Goal: Task Accomplishment & Management: Complete application form

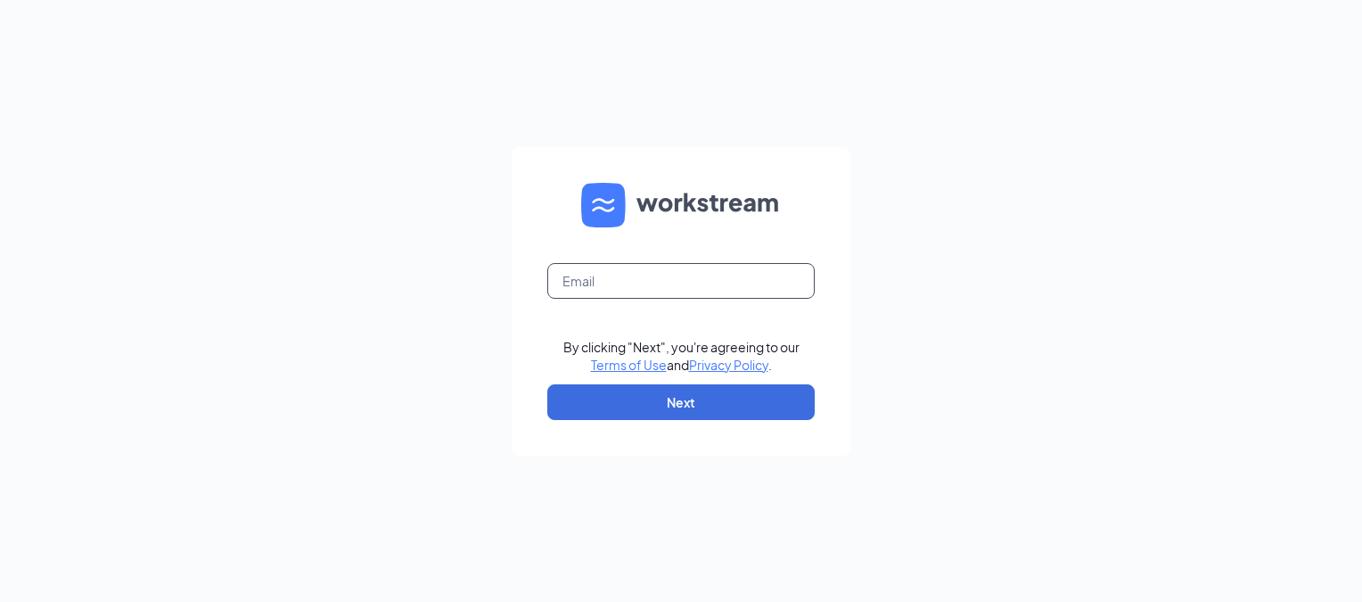
click at [568, 278] on input "text" at bounding box center [680, 281] width 267 height 36
type input "04442recruiting@gmail.com"
click at [668, 408] on button "Next" at bounding box center [680, 402] width 267 height 36
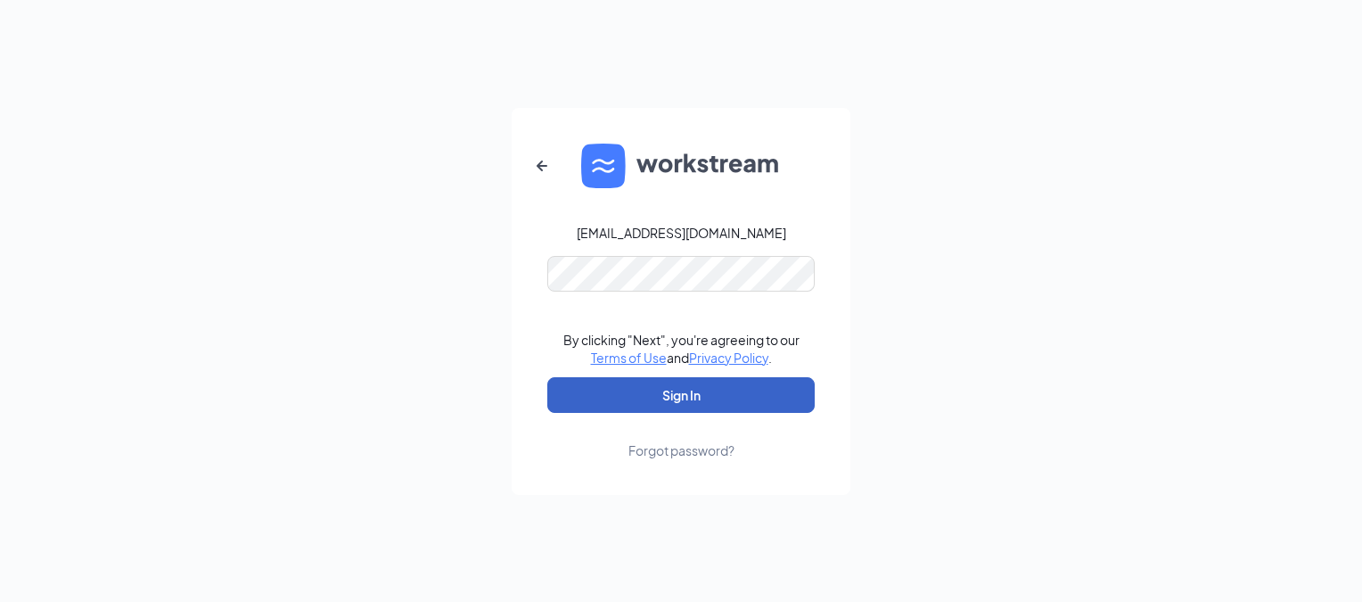
click at [639, 395] on button "Sign In" at bounding box center [680, 395] width 267 height 36
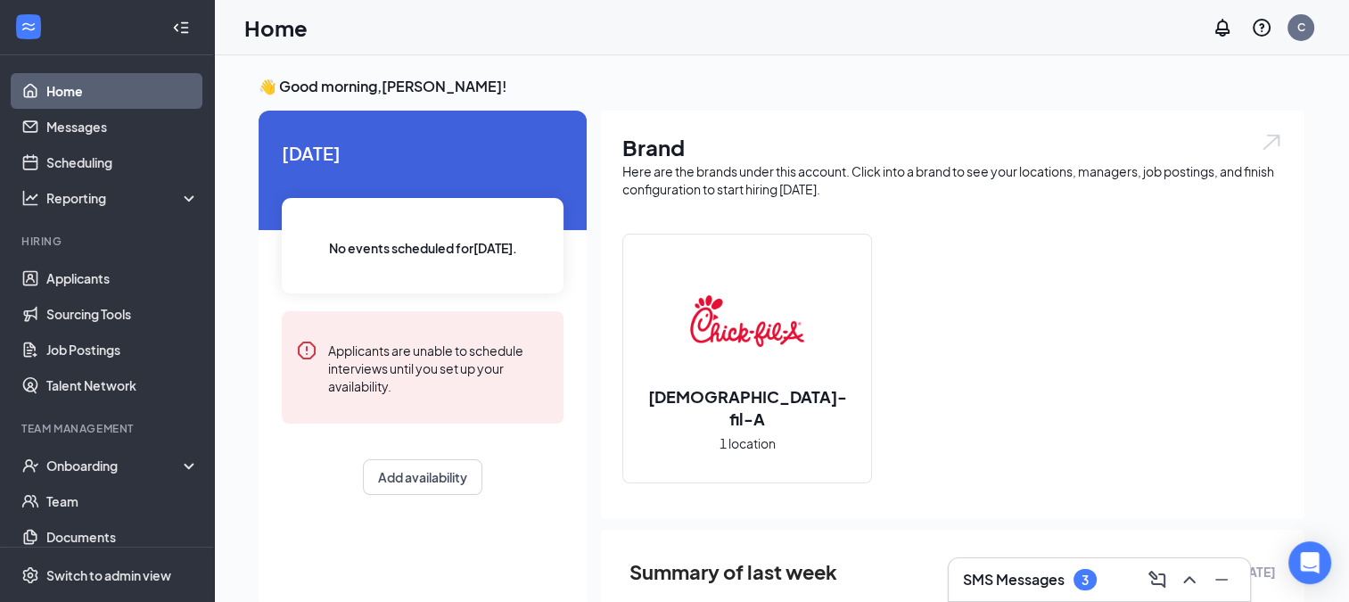
click at [1004, 581] on h3 "SMS Messages" at bounding box center [1014, 580] width 102 height 20
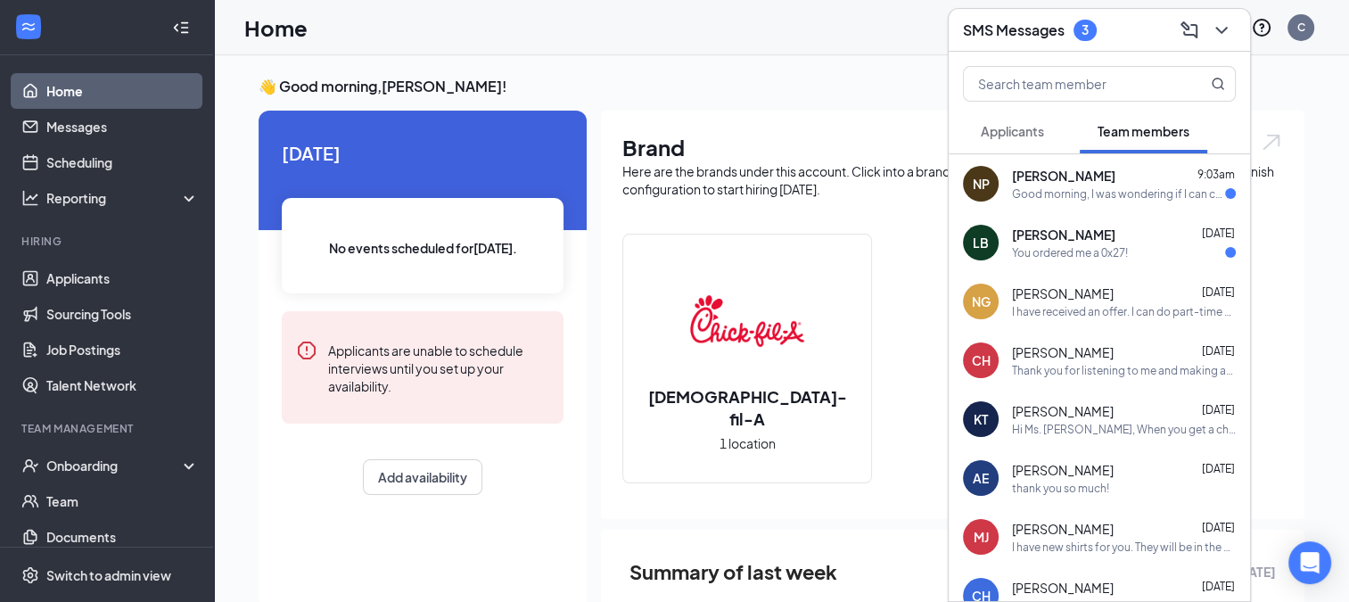
click at [1024, 247] on div "You ordered me a 0x27!" at bounding box center [1070, 252] width 116 height 15
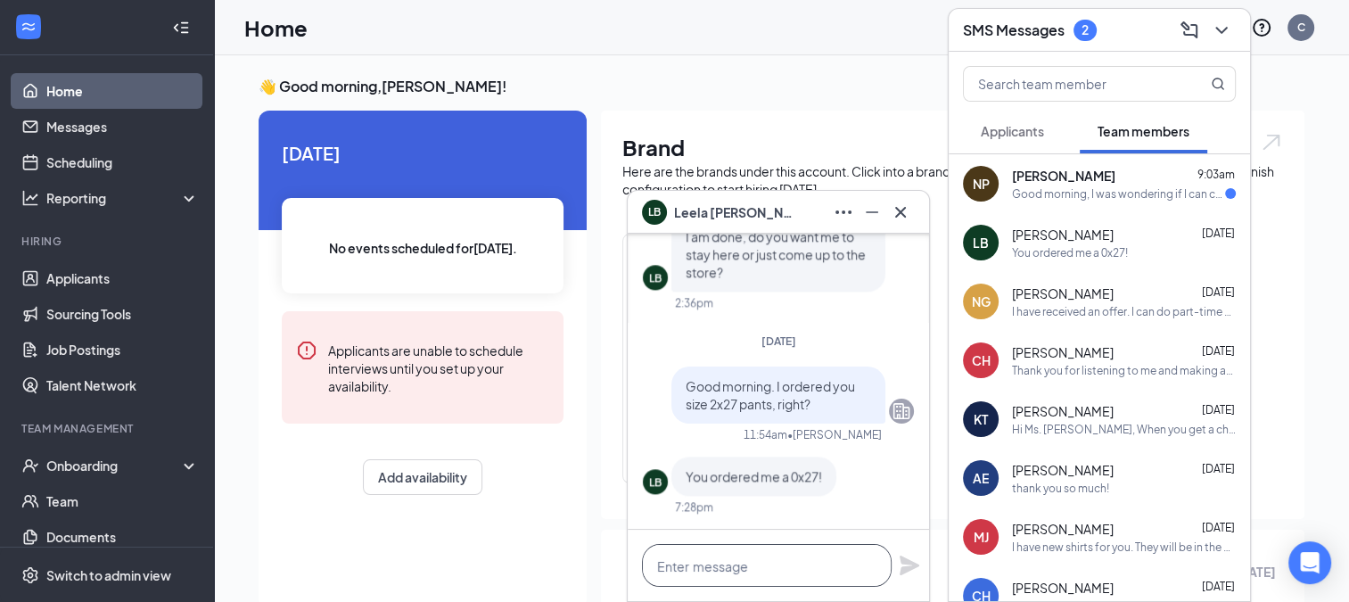
click at [718, 561] on textarea at bounding box center [767, 565] width 250 height 43
type textarea "I"
type textarea "Did you receive them?"
click at [900, 560] on icon "Plane" at bounding box center [910, 565] width 20 height 20
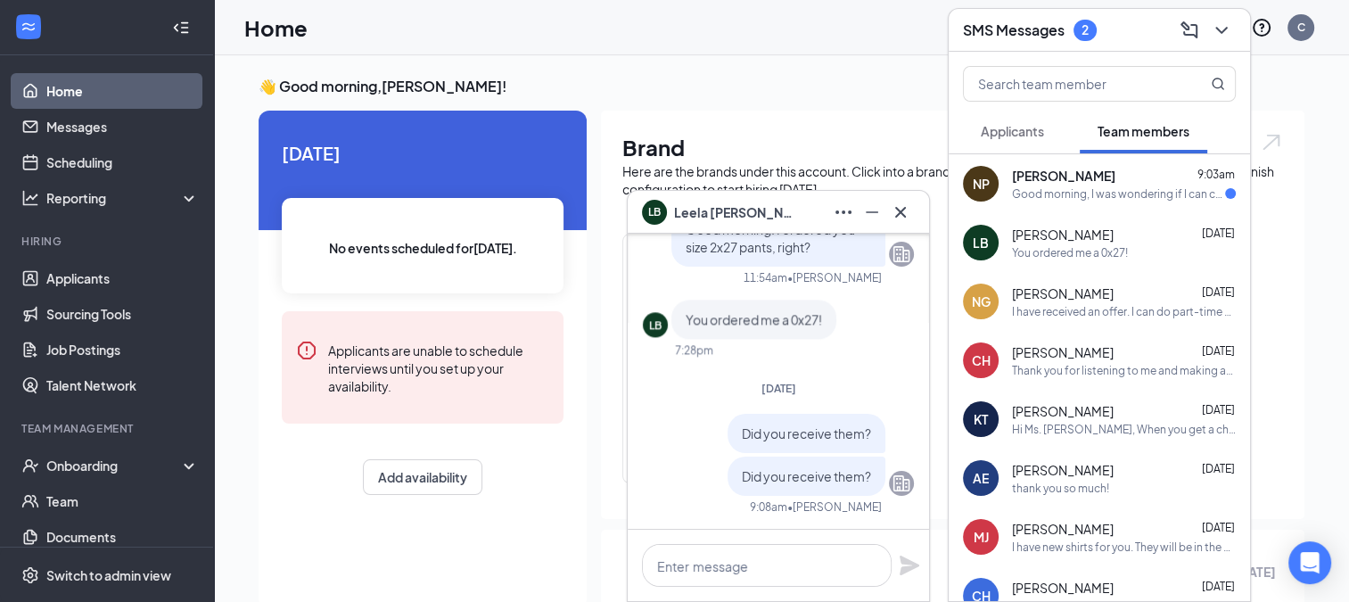
click at [1038, 185] on div "[PERSON_NAME] 9:03am Good morning, I was wondering if I can change my availabil…" at bounding box center [1124, 184] width 224 height 35
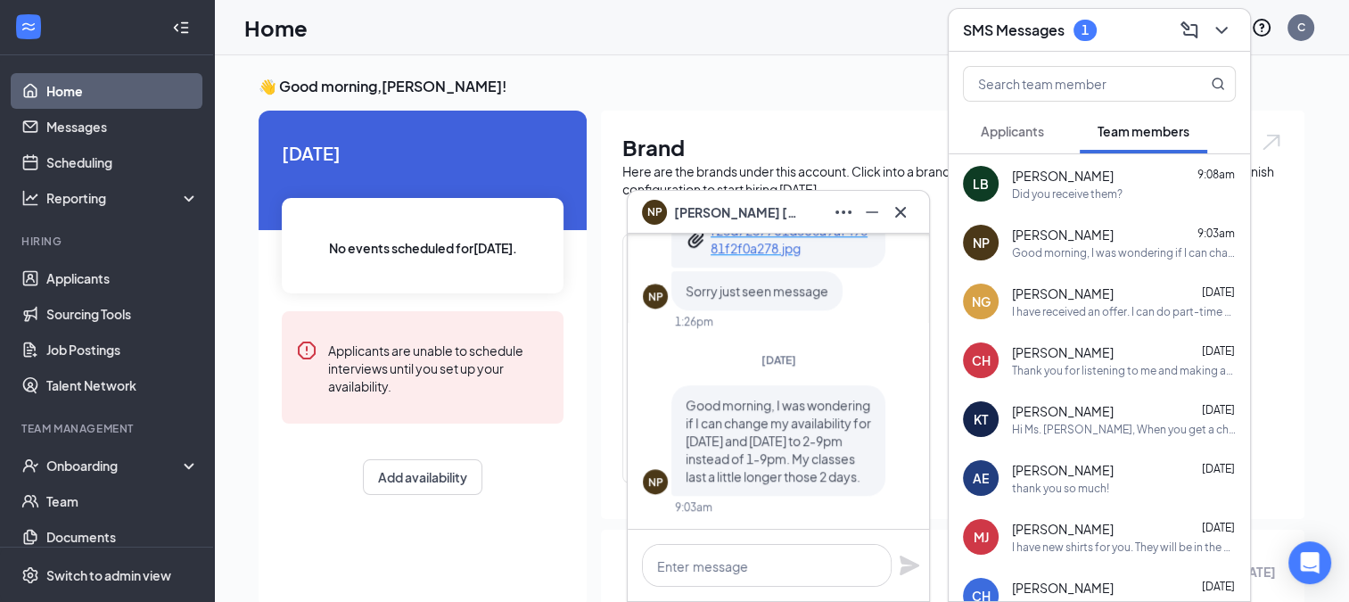
click at [1013, 128] on span "Applicants" at bounding box center [1012, 131] width 63 height 16
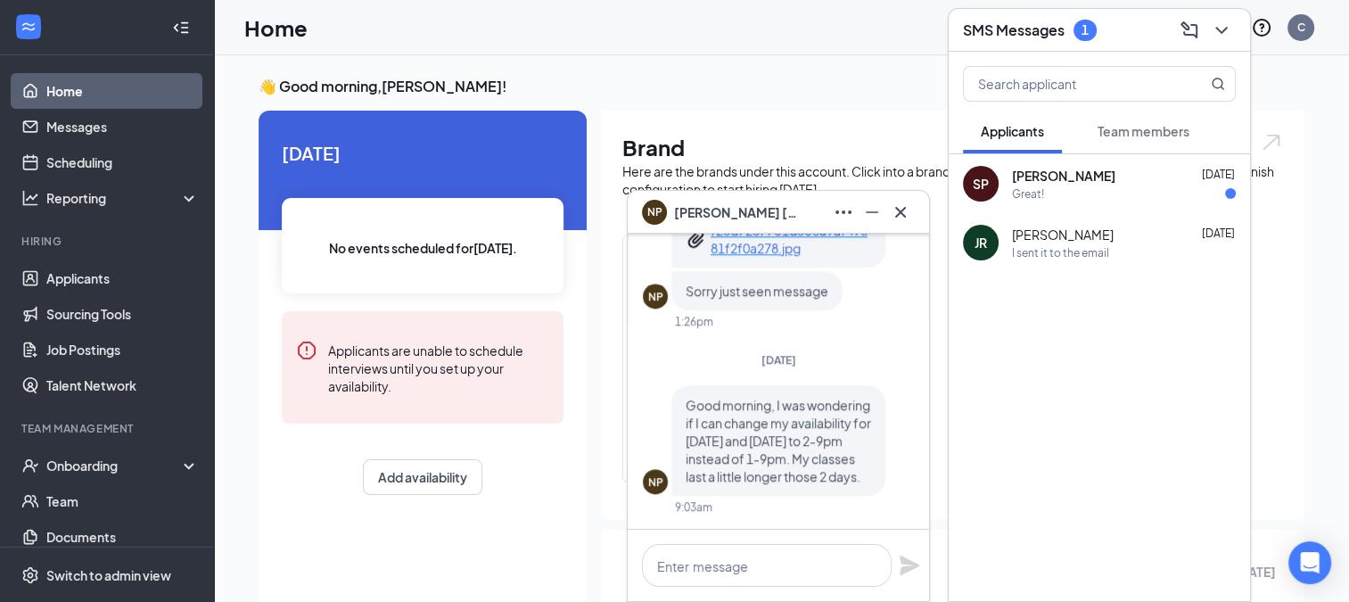
click at [1024, 177] on span "[PERSON_NAME]" at bounding box center [1063, 176] width 103 height 18
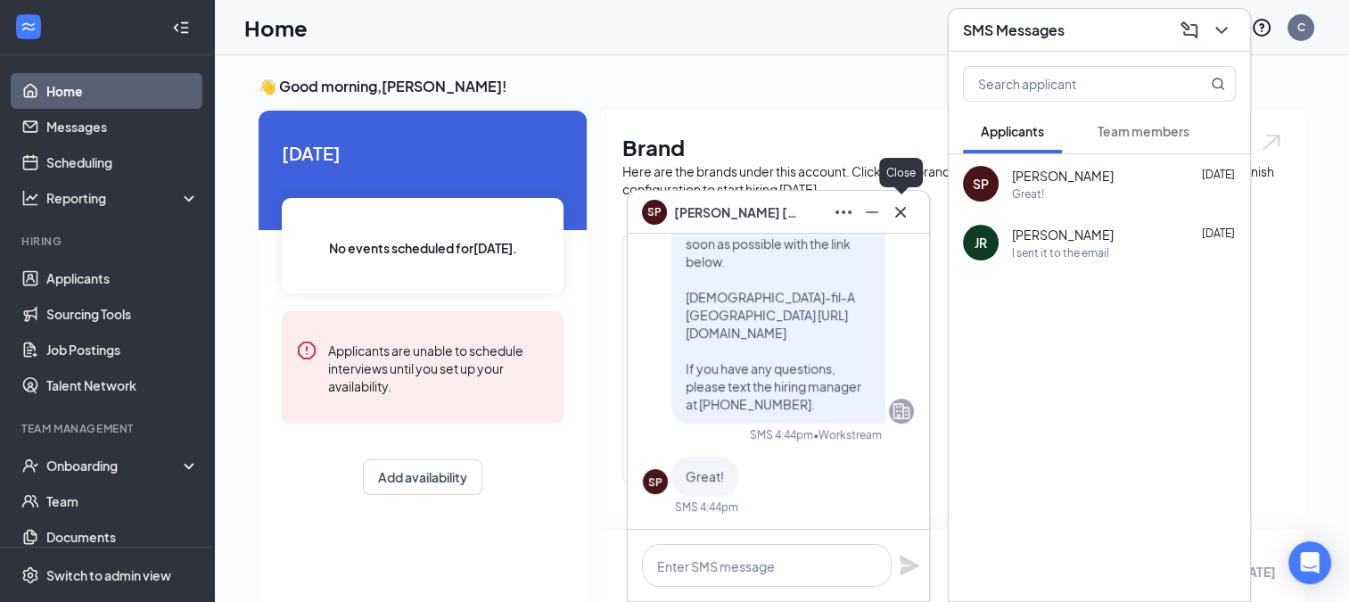
click at [904, 205] on icon "Cross" at bounding box center [900, 211] width 21 height 21
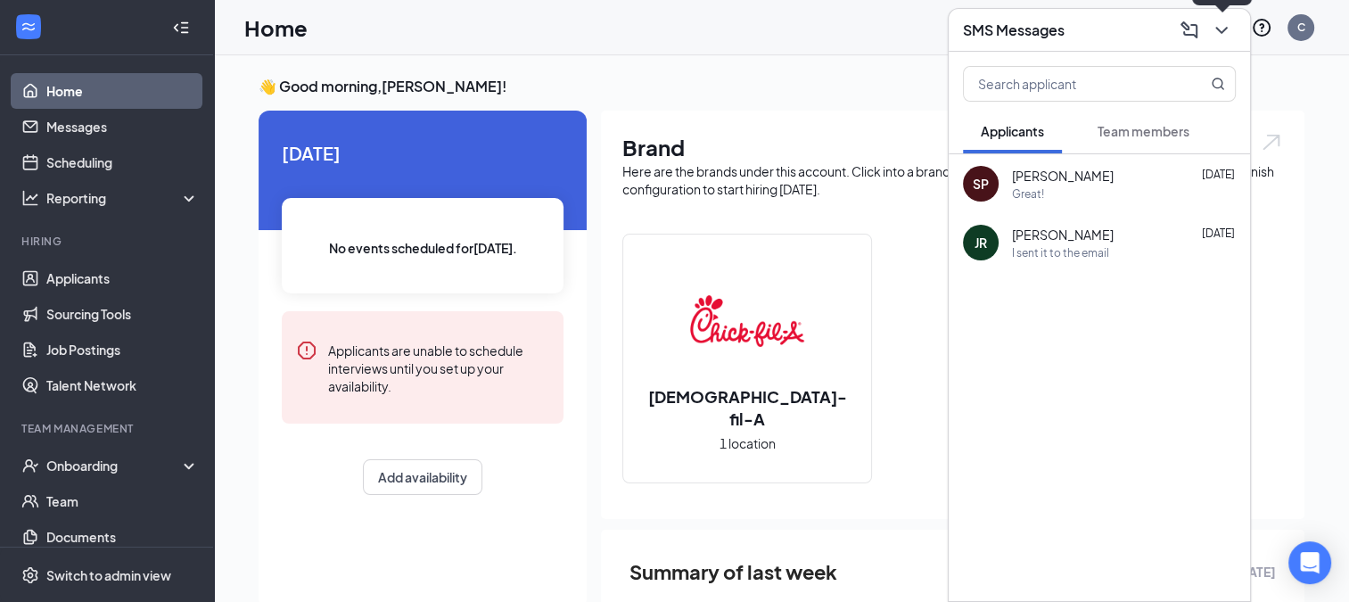
click at [1218, 29] on icon "ChevronDown" at bounding box center [1221, 30] width 12 height 7
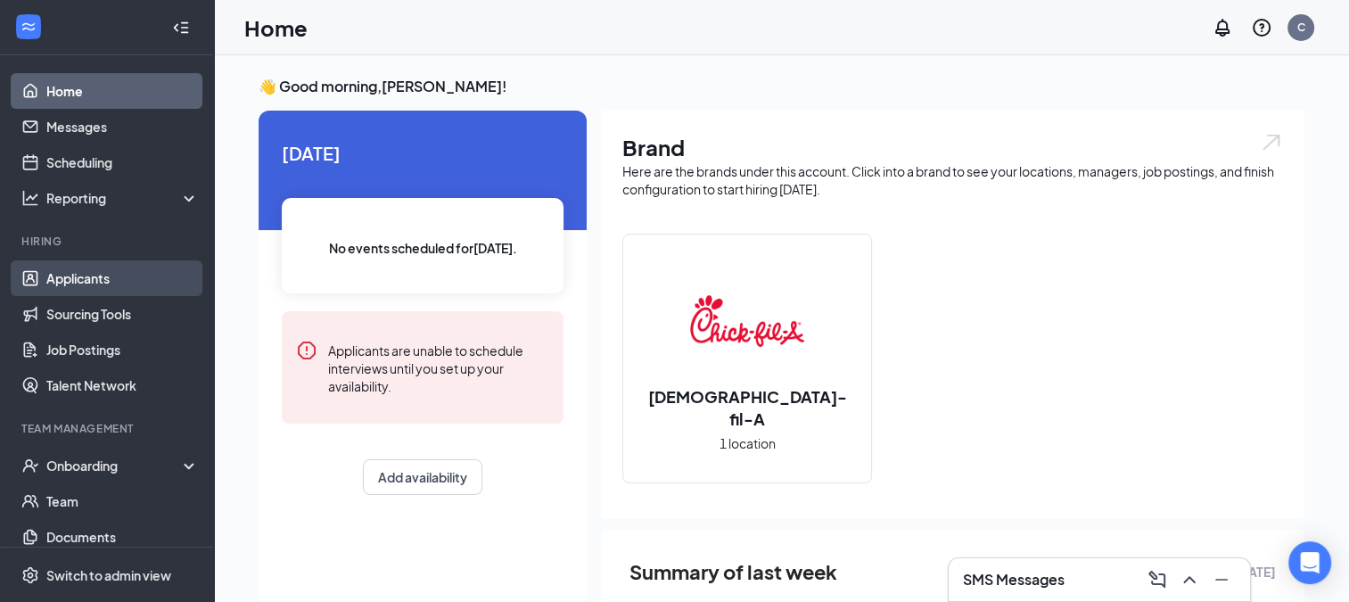
click at [62, 286] on link "Applicants" at bounding box center [122, 278] width 152 height 36
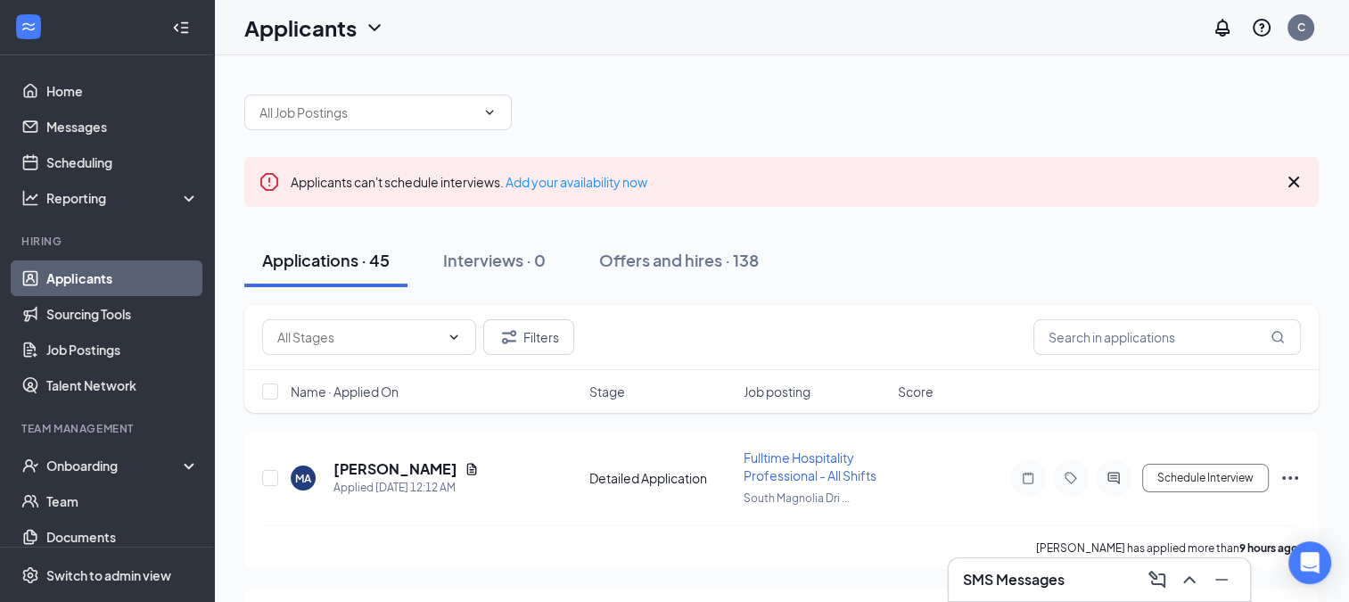
click at [990, 577] on h3 "SMS Messages" at bounding box center [1014, 580] width 102 height 20
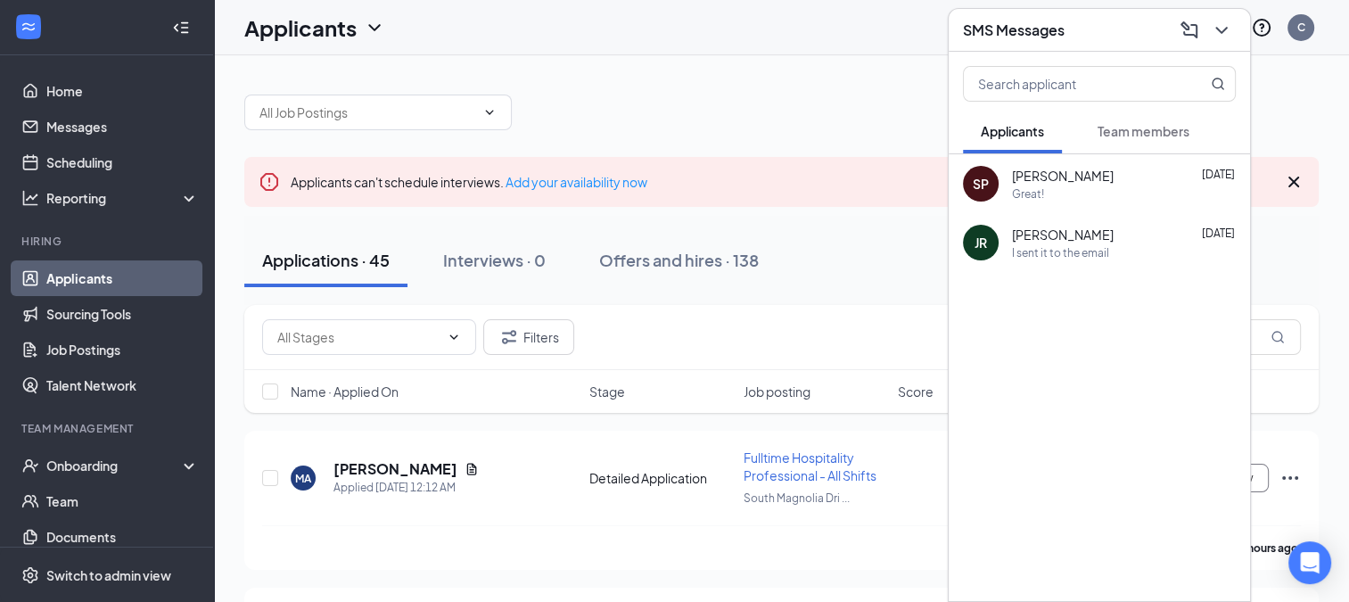
click at [1157, 132] on span "Team members" at bounding box center [1144, 131] width 92 height 16
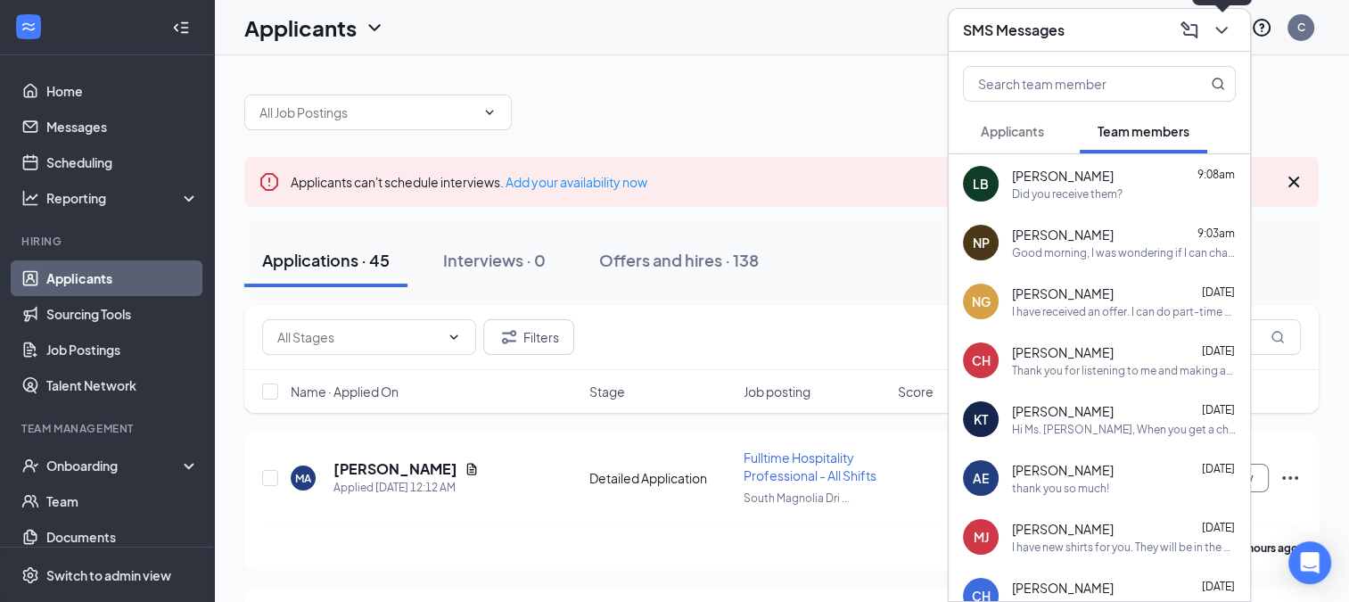
click at [1217, 24] on icon "ChevronDown" at bounding box center [1221, 30] width 21 height 21
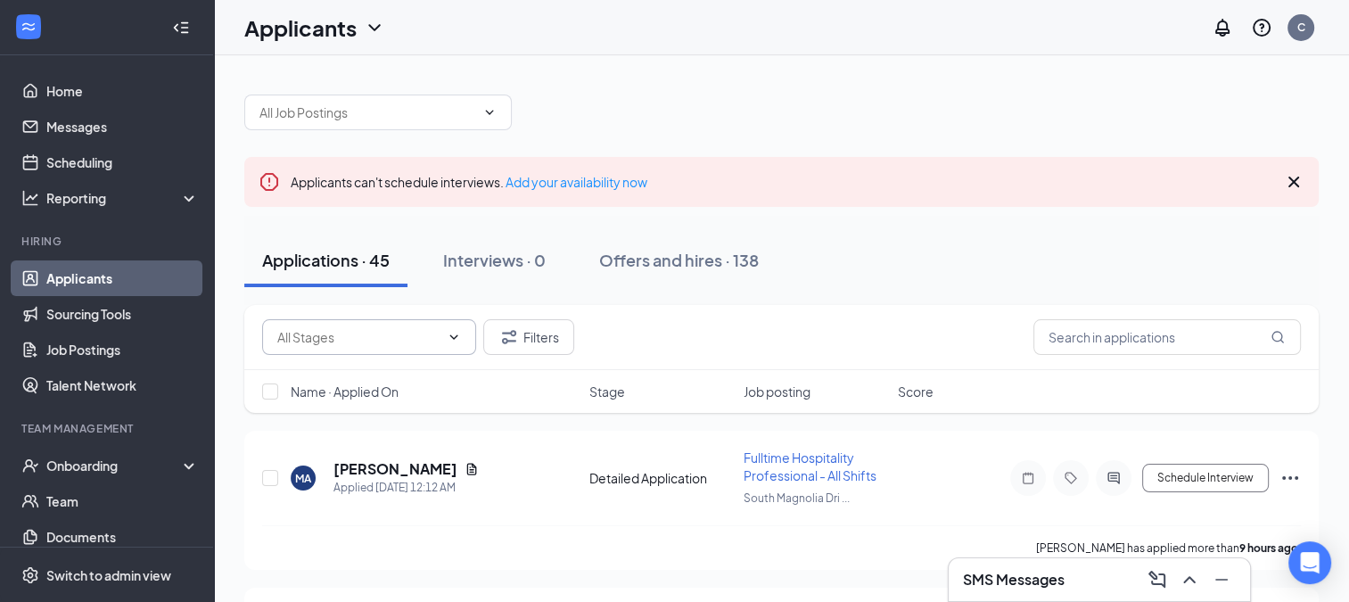
click at [299, 338] on input "text" at bounding box center [358, 337] width 162 height 20
click at [300, 372] on div "Application Review (2)" at bounding box center [354, 371] width 127 height 20
type input "Application Review (2)"
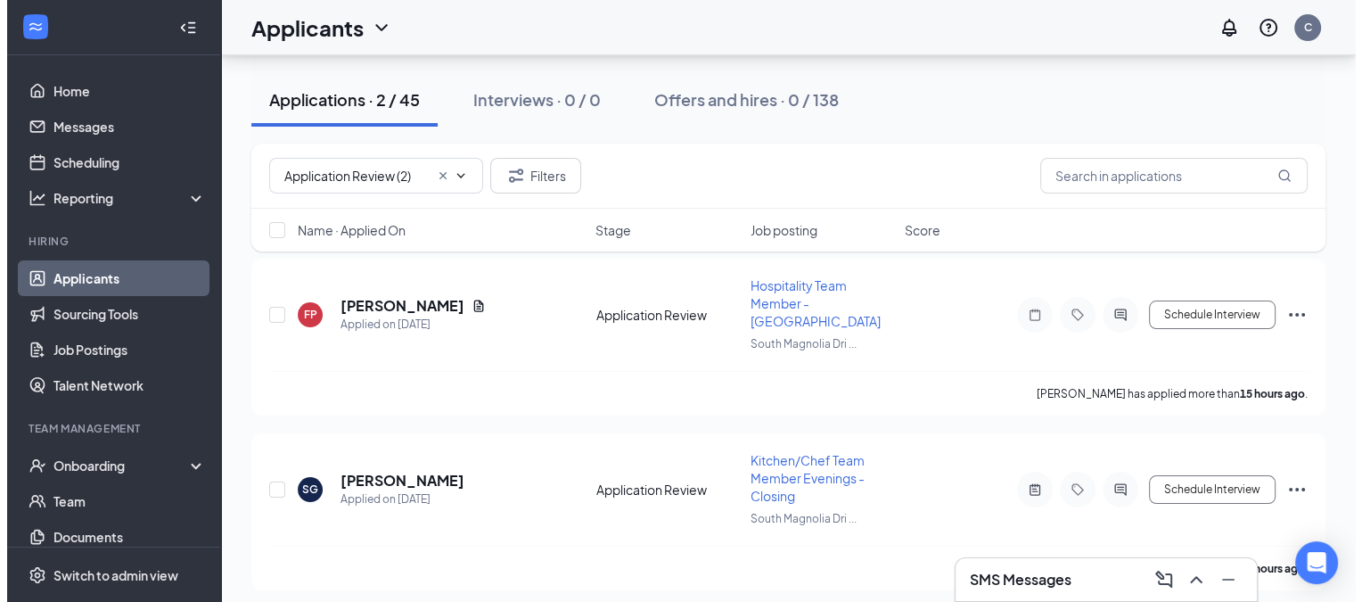
scroll to position [178, 0]
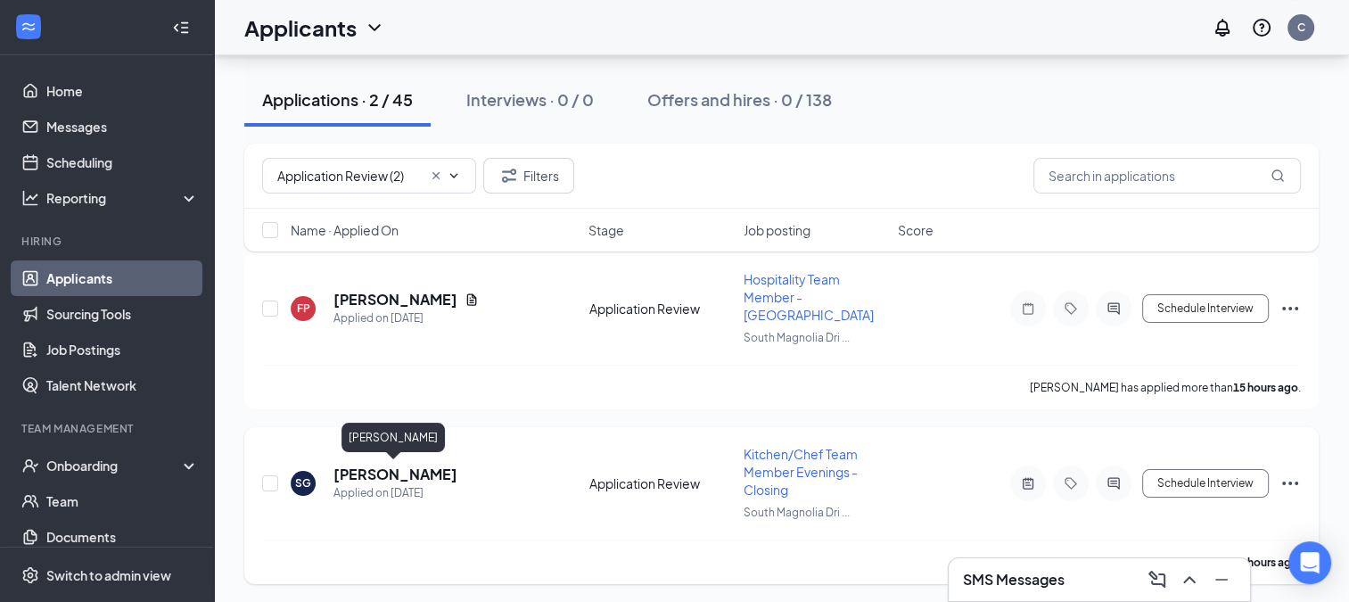
click at [380, 467] on h5 "[PERSON_NAME]" at bounding box center [395, 475] width 124 height 20
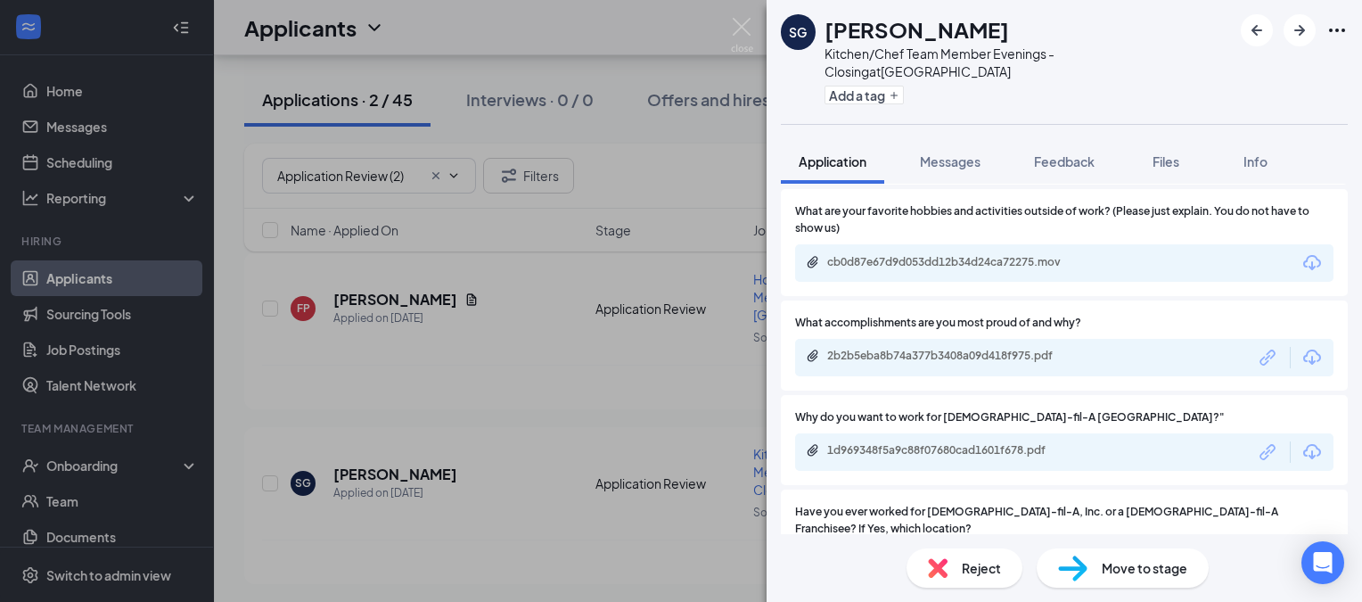
scroll to position [1790, 0]
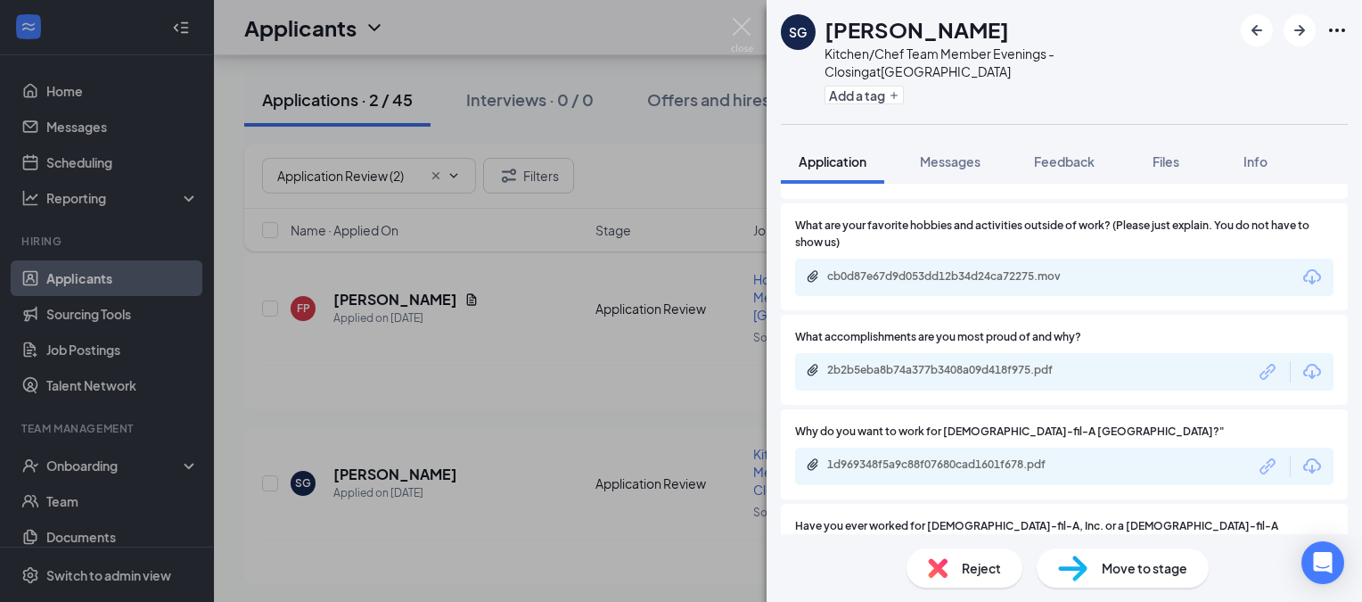
click at [952, 563] on div "Reject" at bounding box center [965, 567] width 116 height 39
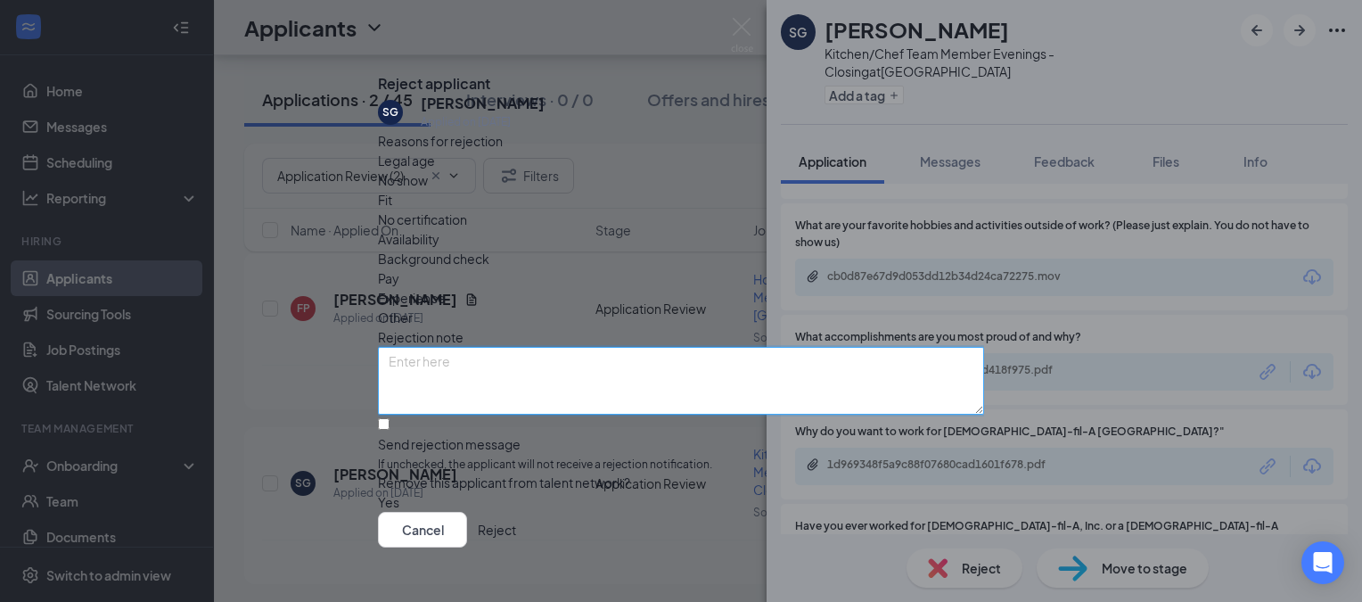
click at [456, 347] on textarea at bounding box center [681, 381] width 606 height 68
type textarea "n"
type textarea "M"
type textarea "videos do not meet criteria"
click at [390, 421] on input "Send rejection message If unchecked, the applicant will not receive a rejection…" at bounding box center [384, 424] width 12 height 12
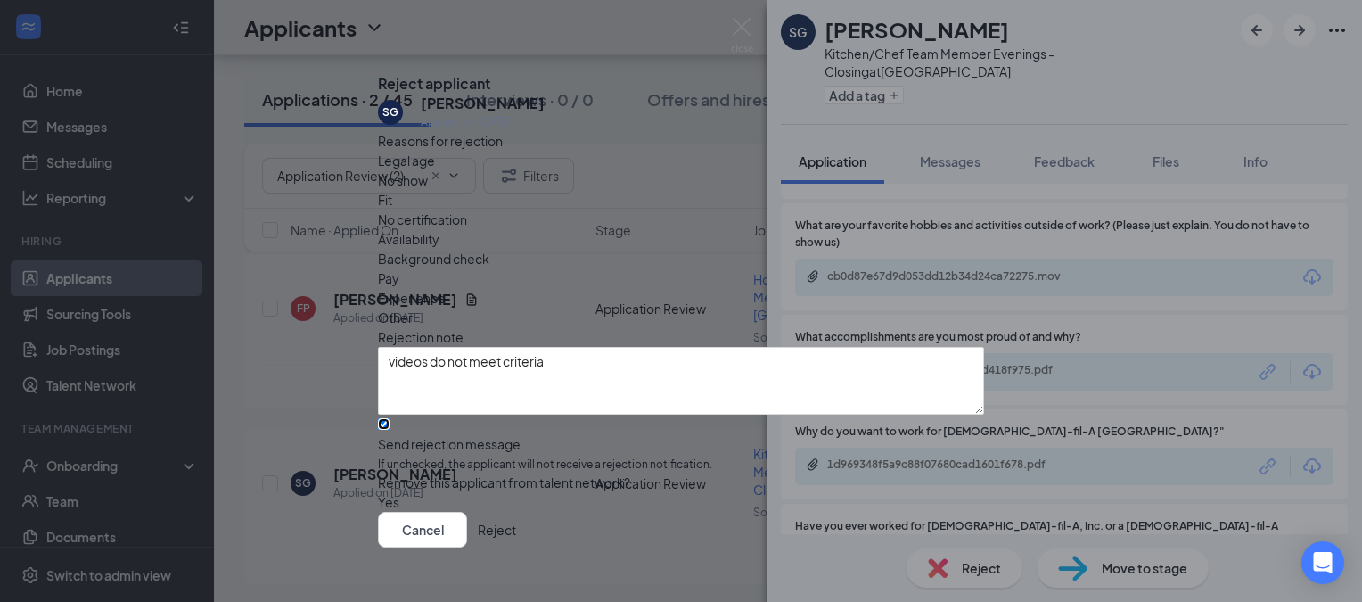
checkbox input "true"
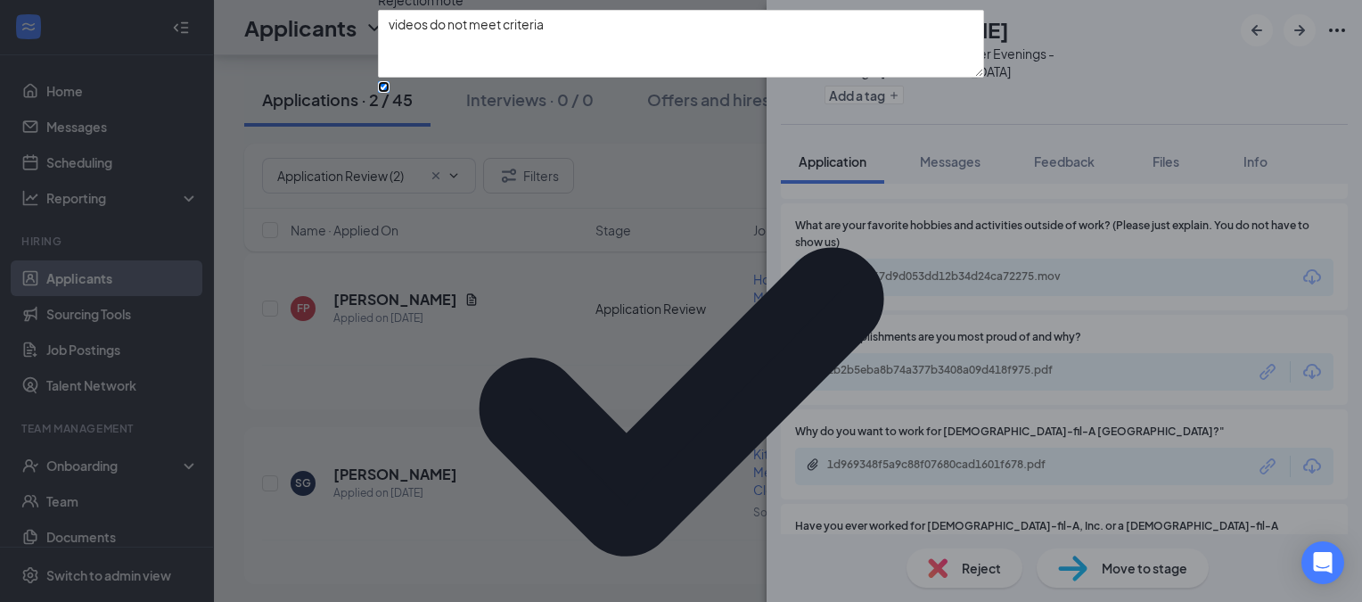
scroll to position [152, 0]
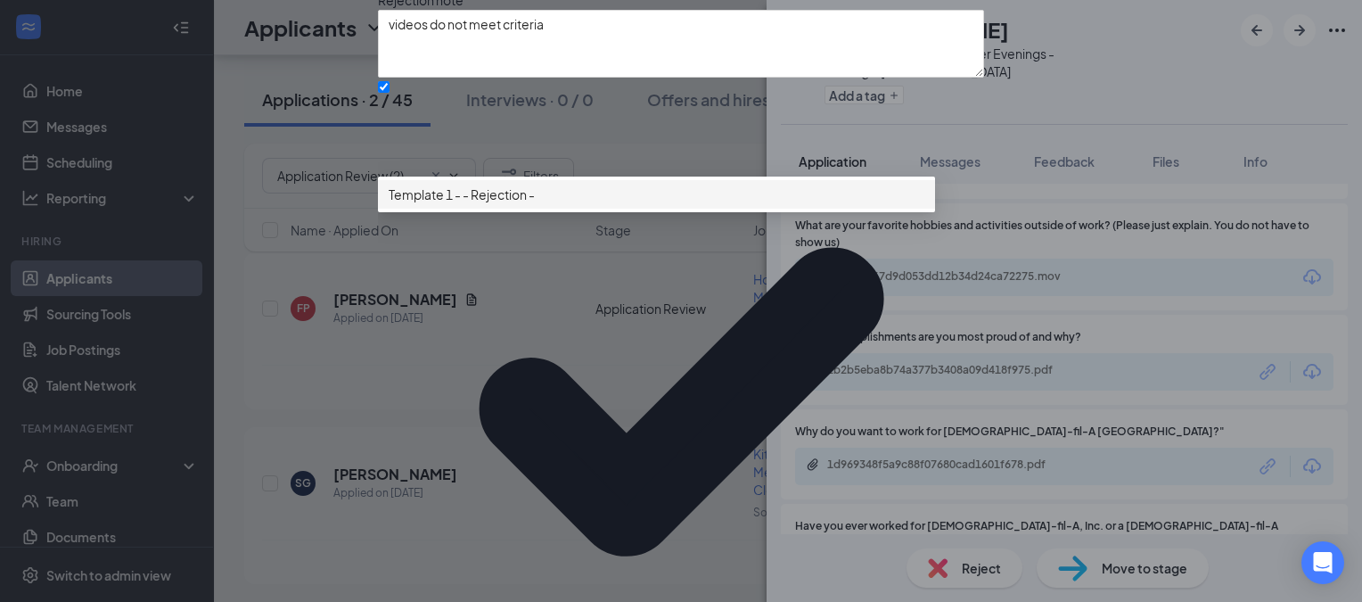
click at [490, 204] on span "Template 1 - - Rejection -" at bounding box center [462, 195] width 146 height 20
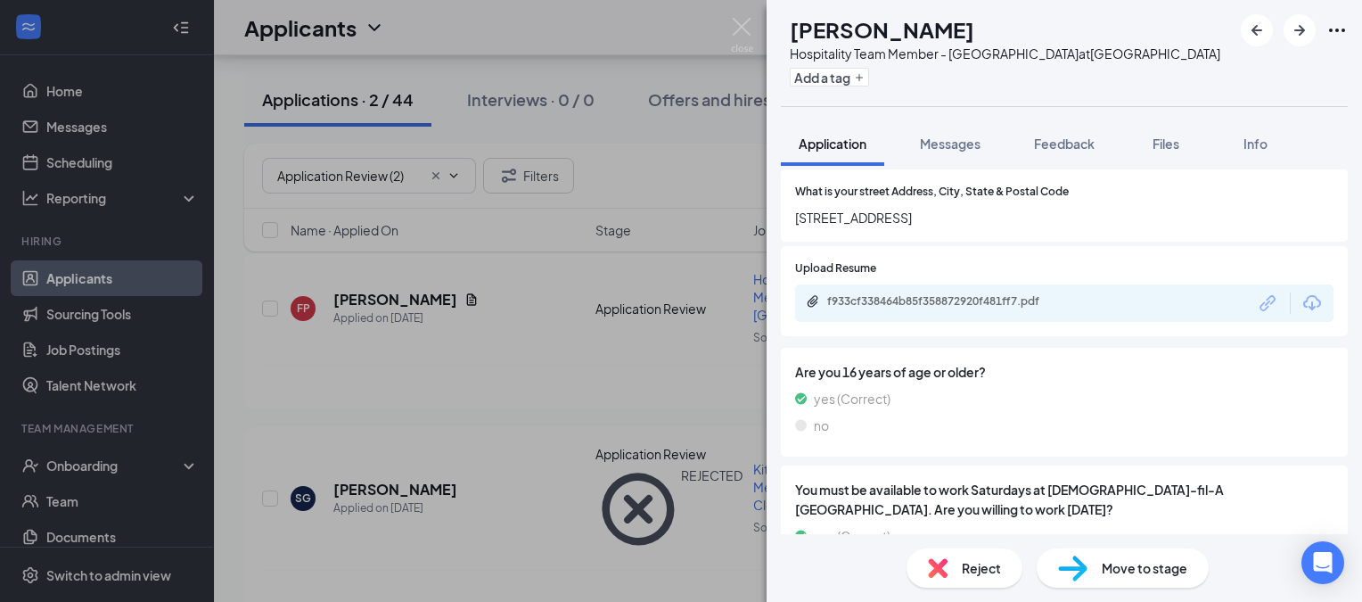
scroll to position [267, 0]
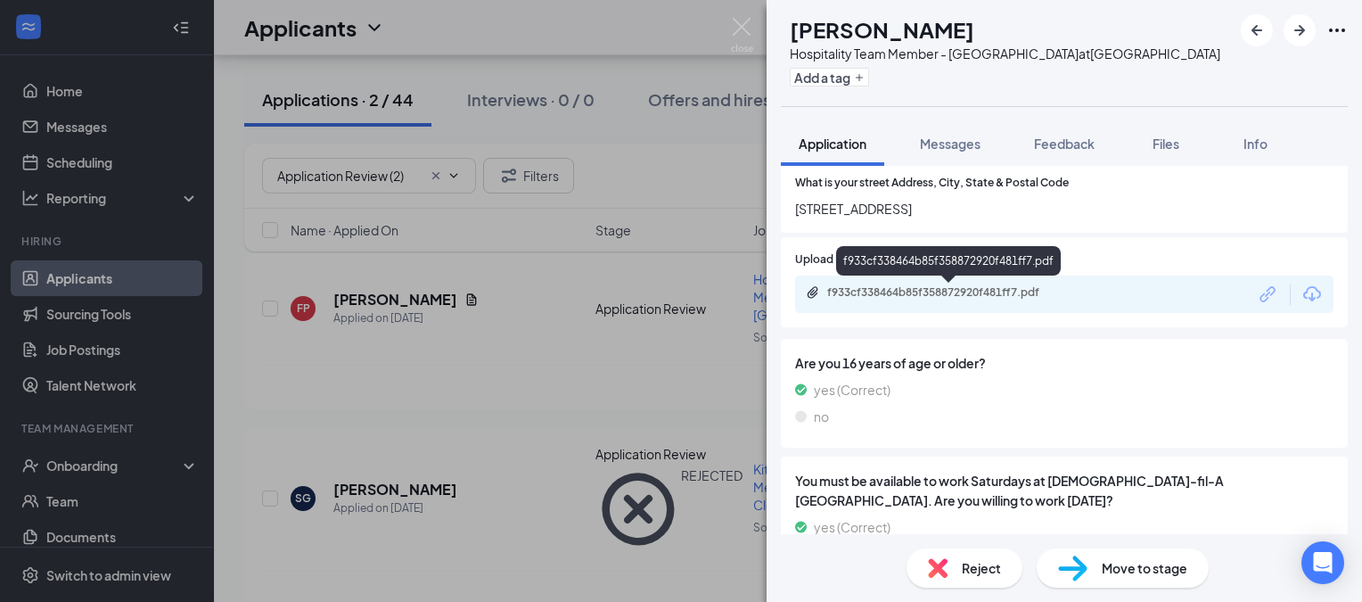
click at [902, 291] on div "f933cf338464b85f358872920f481ff7.pdf" at bounding box center [952, 292] width 250 height 14
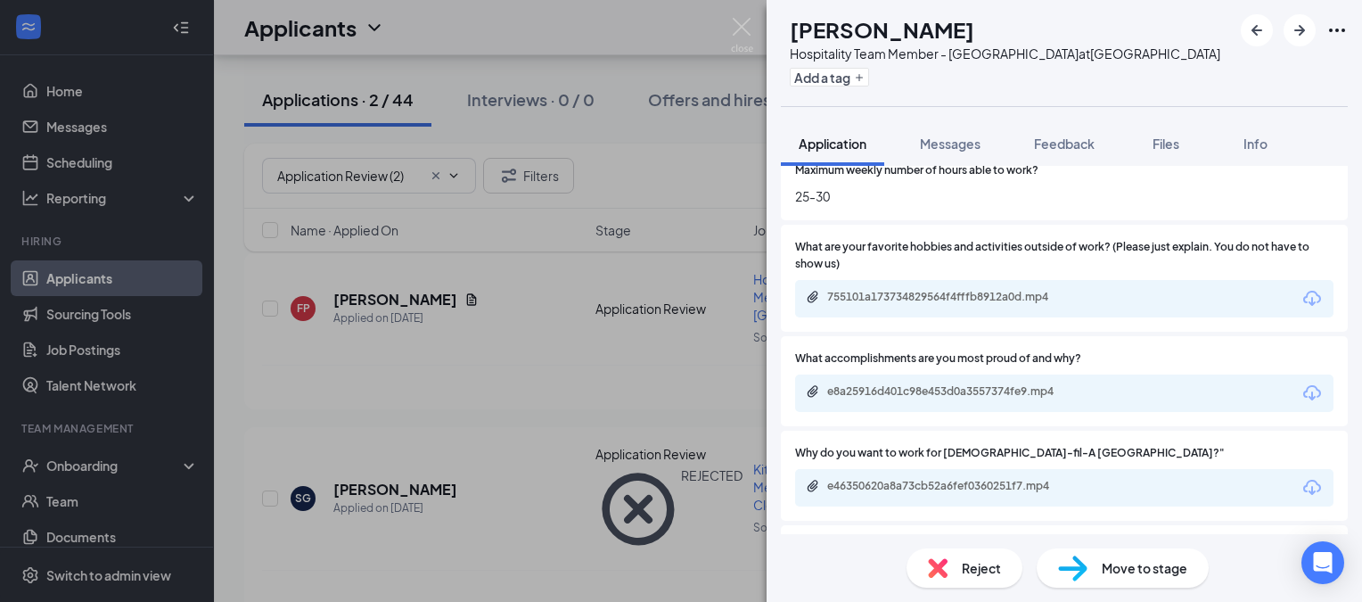
scroll to position [1872, 0]
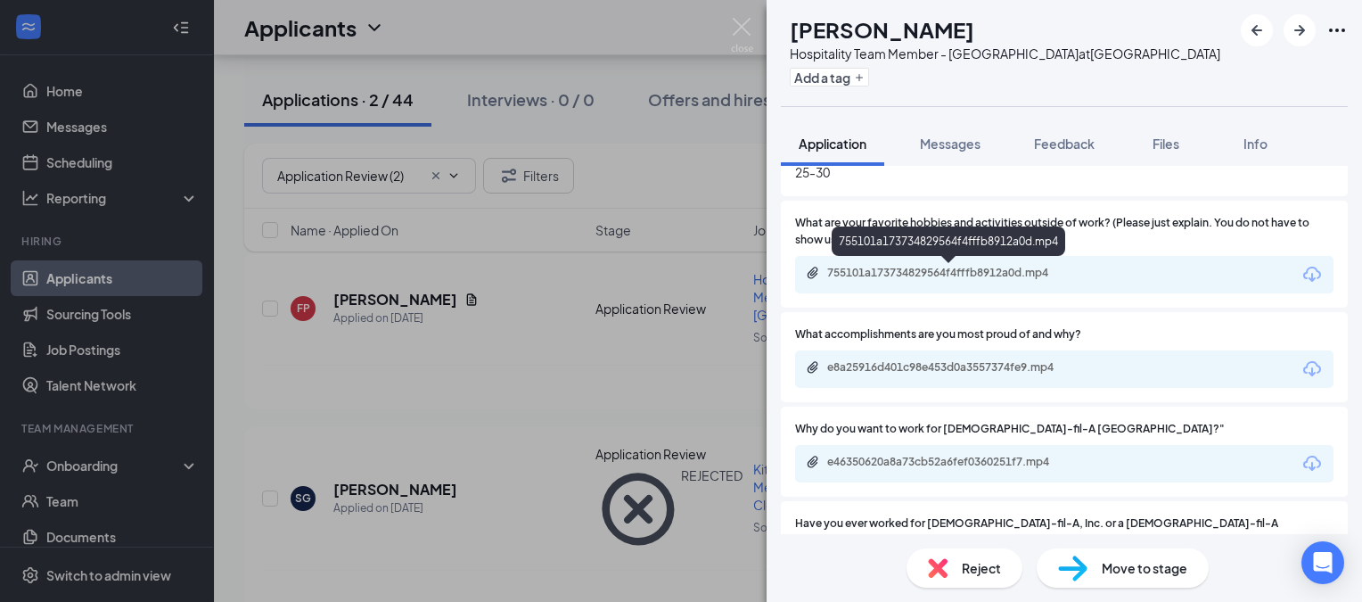
click at [916, 274] on div "755101a173734829564f4fffb8912a0d.mp4" at bounding box center [952, 273] width 250 height 14
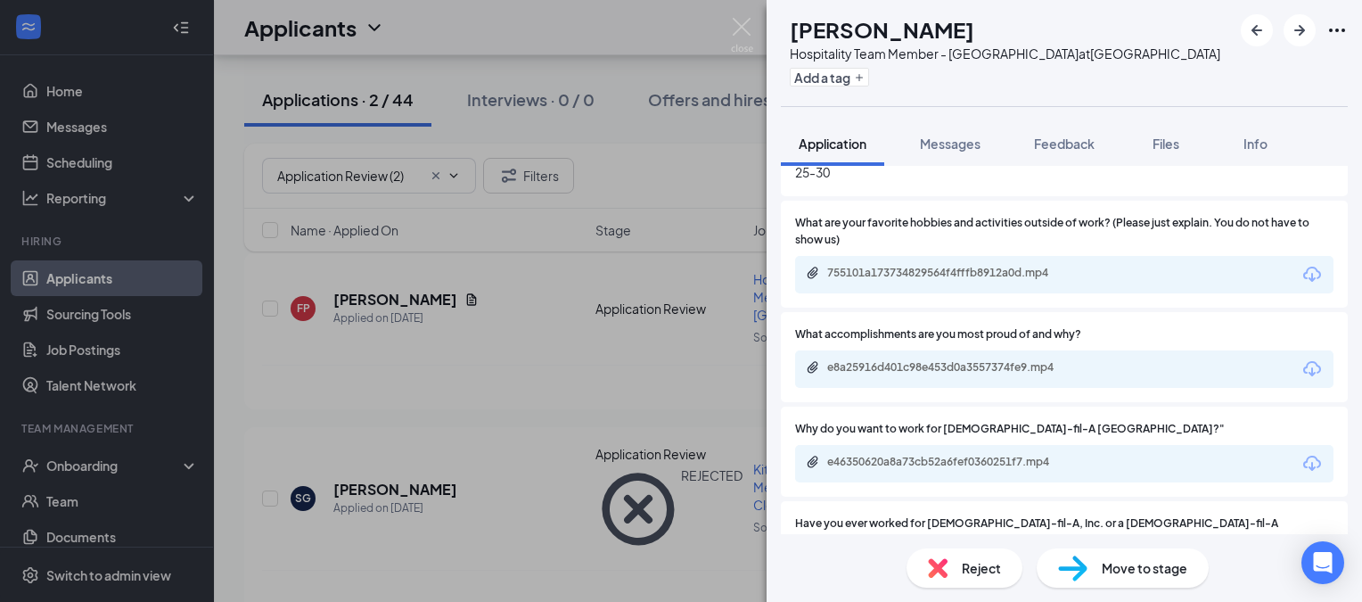
click at [864, 366] on div "e8a25916d401c98e453d0a3557374fe9.mp4" at bounding box center [952, 367] width 250 height 14
click at [938, 366] on div "e8a25916d401c98e453d0a3557374fe9.mp4" at bounding box center [952, 367] width 250 height 14
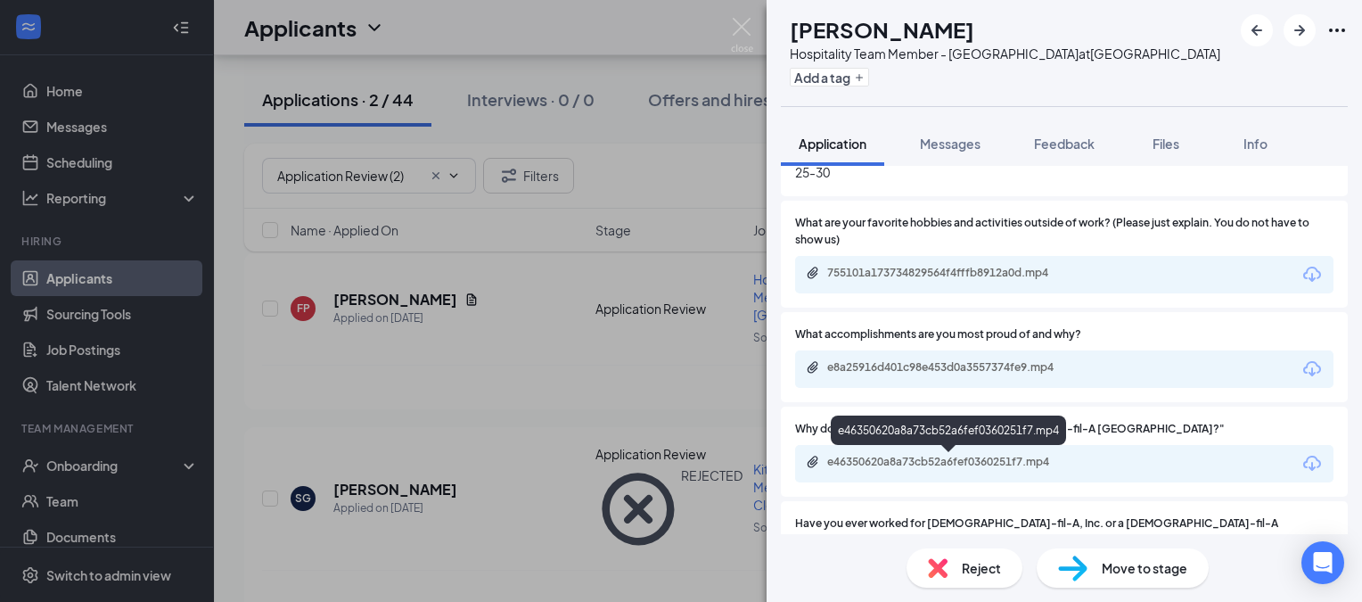
click at [891, 462] on div "e46350620a8a73cb52a6fef0360251f7.mp4" at bounding box center [952, 462] width 250 height 14
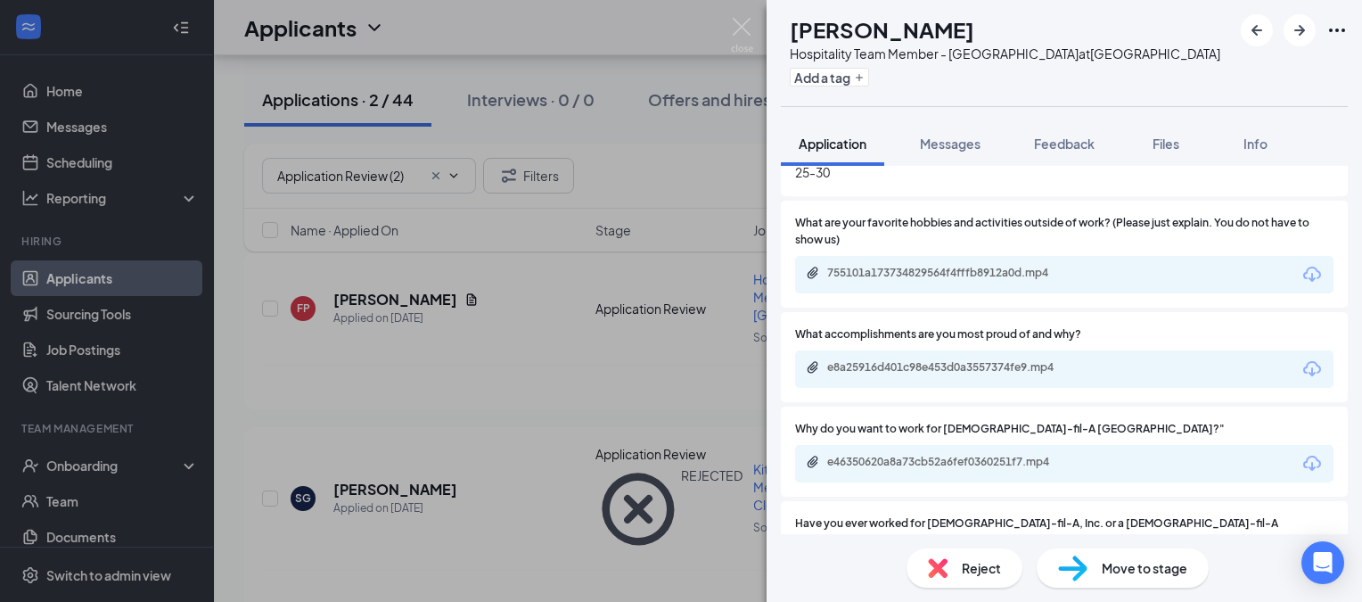
click at [1146, 577] on span "Move to stage" at bounding box center [1145, 568] width 86 height 20
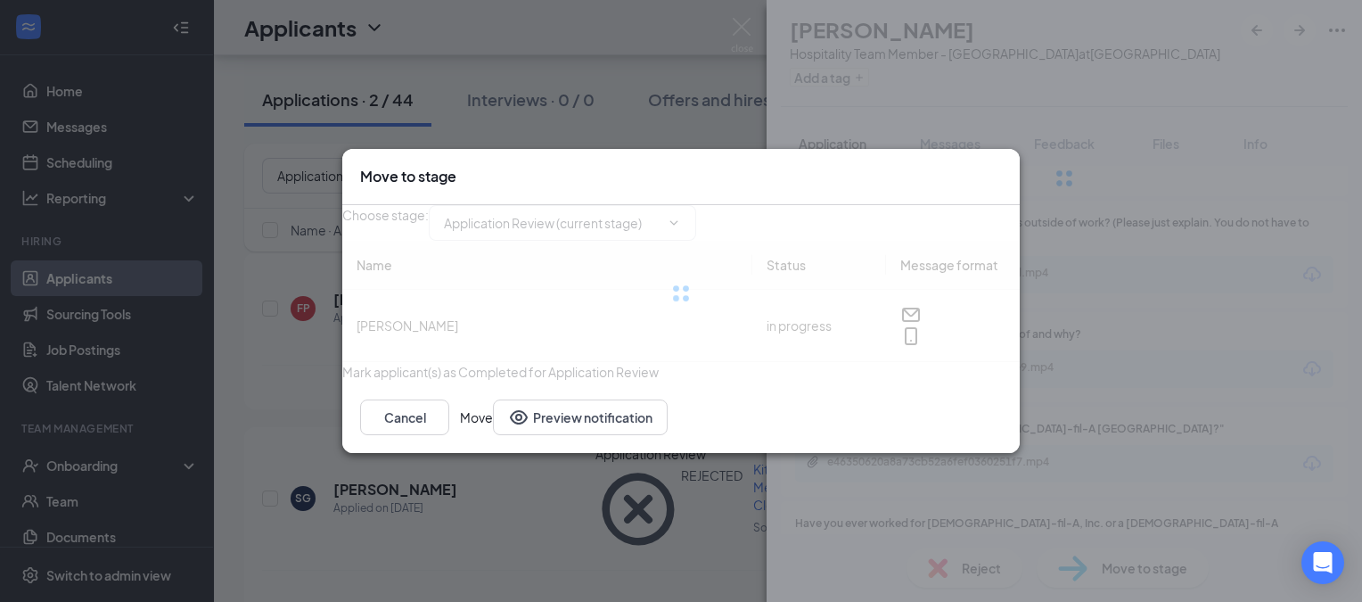
type input "Long Term Review (next stage)"
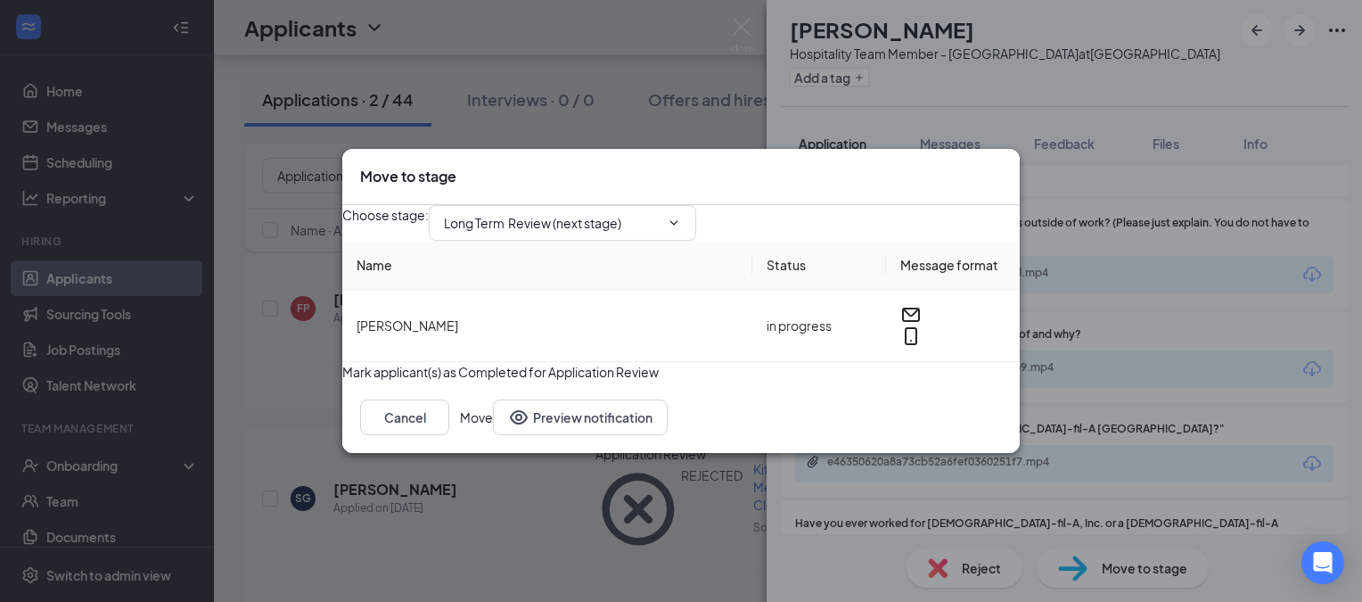
click at [493, 435] on button "Move" at bounding box center [476, 417] width 33 height 36
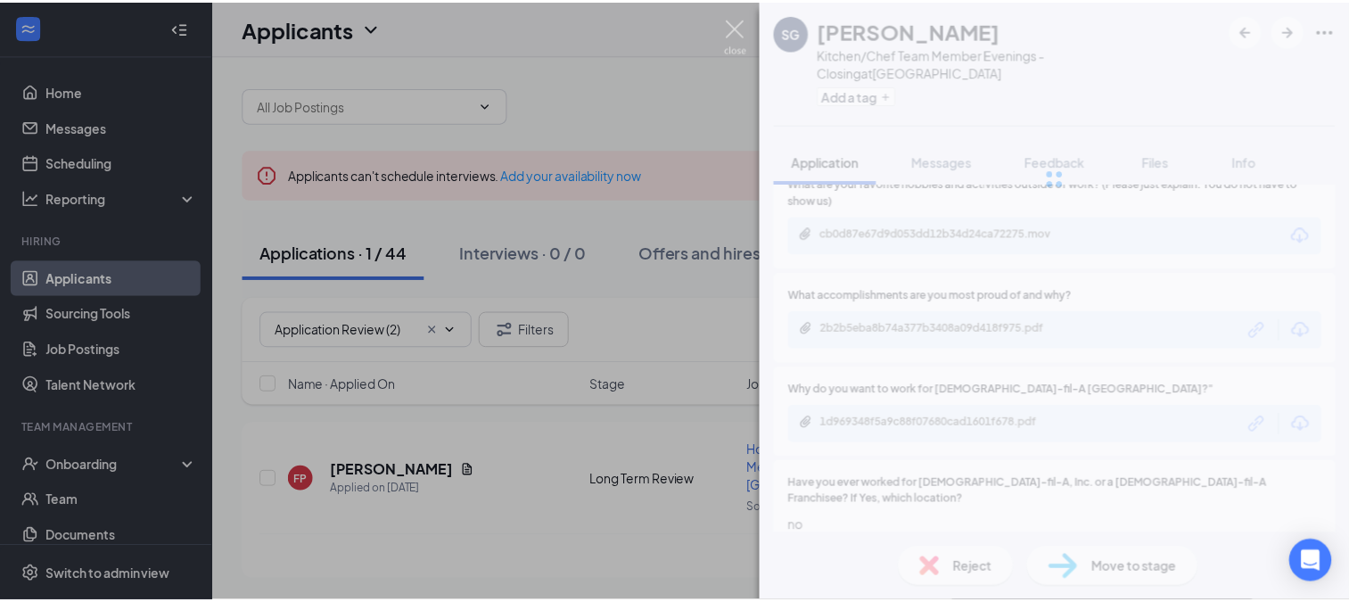
scroll to position [5, 0]
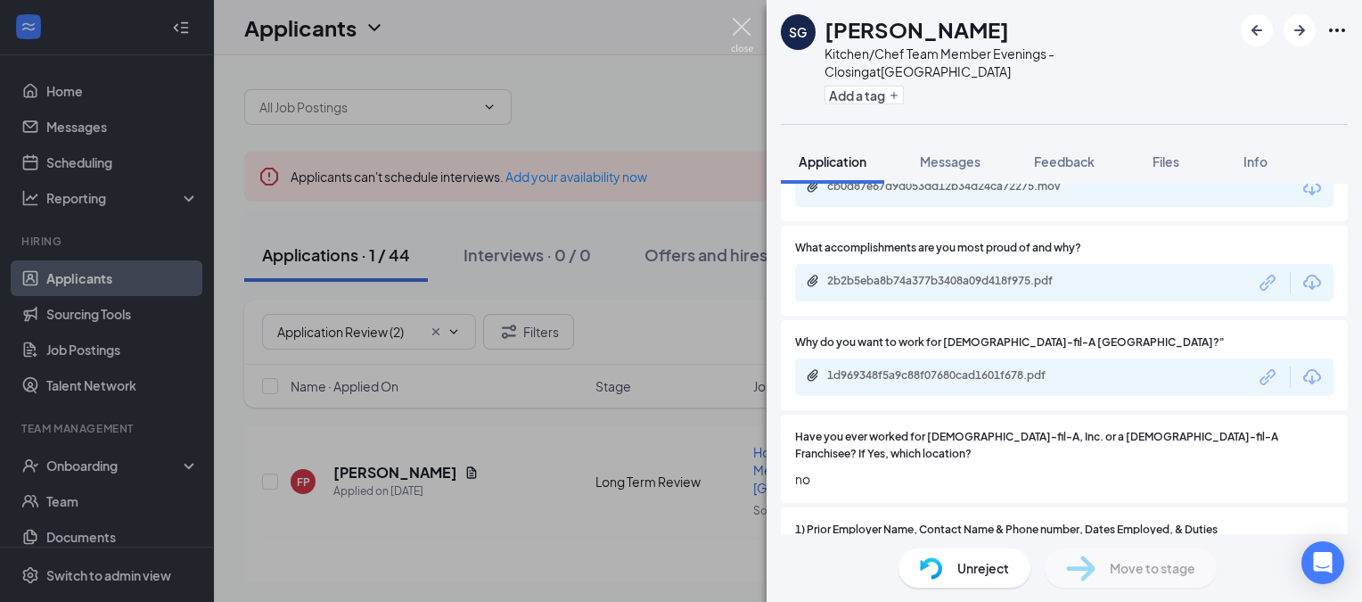
click at [742, 29] on img at bounding box center [742, 35] width 22 height 35
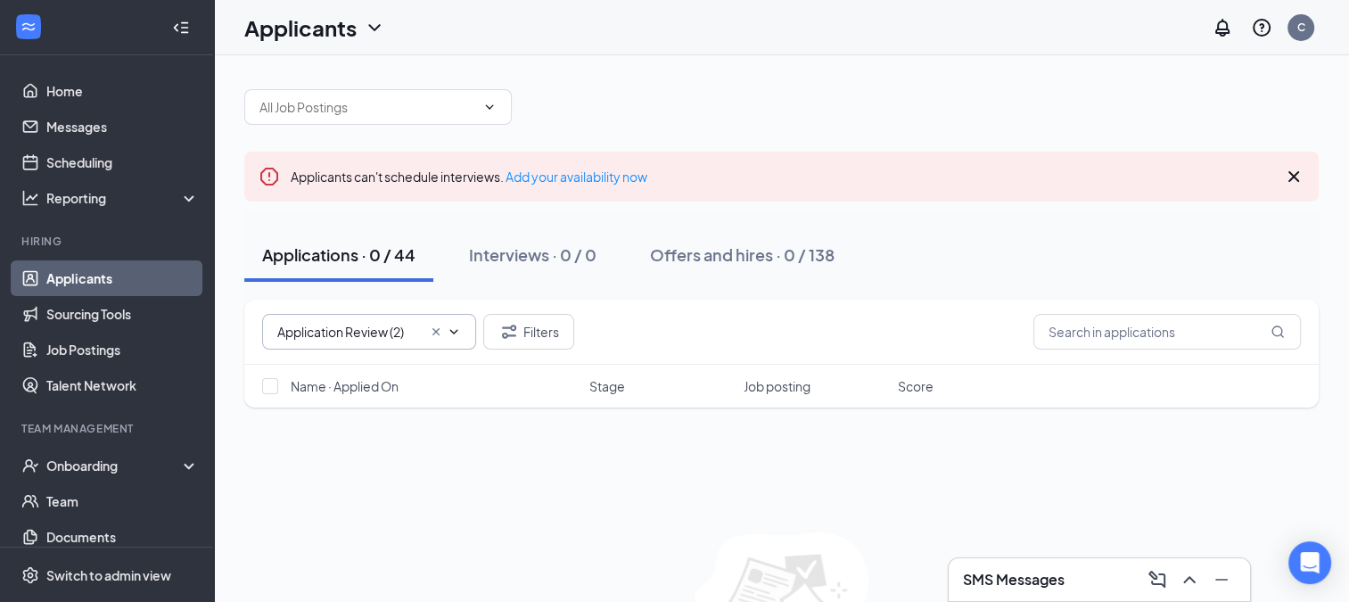
click at [435, 328] on icon "Cross" at bounding box center [436, 332] width 14 height 14
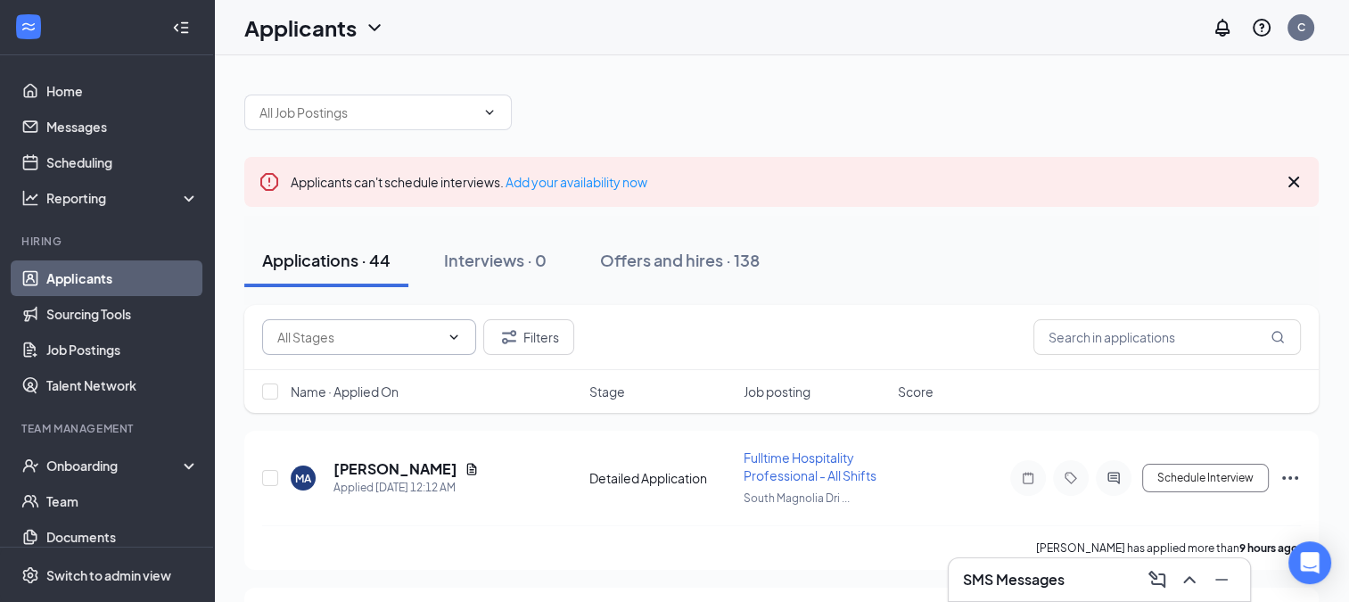
click at [310, 339] on input "text" at bounding box center [358, 337] width 162 height 20
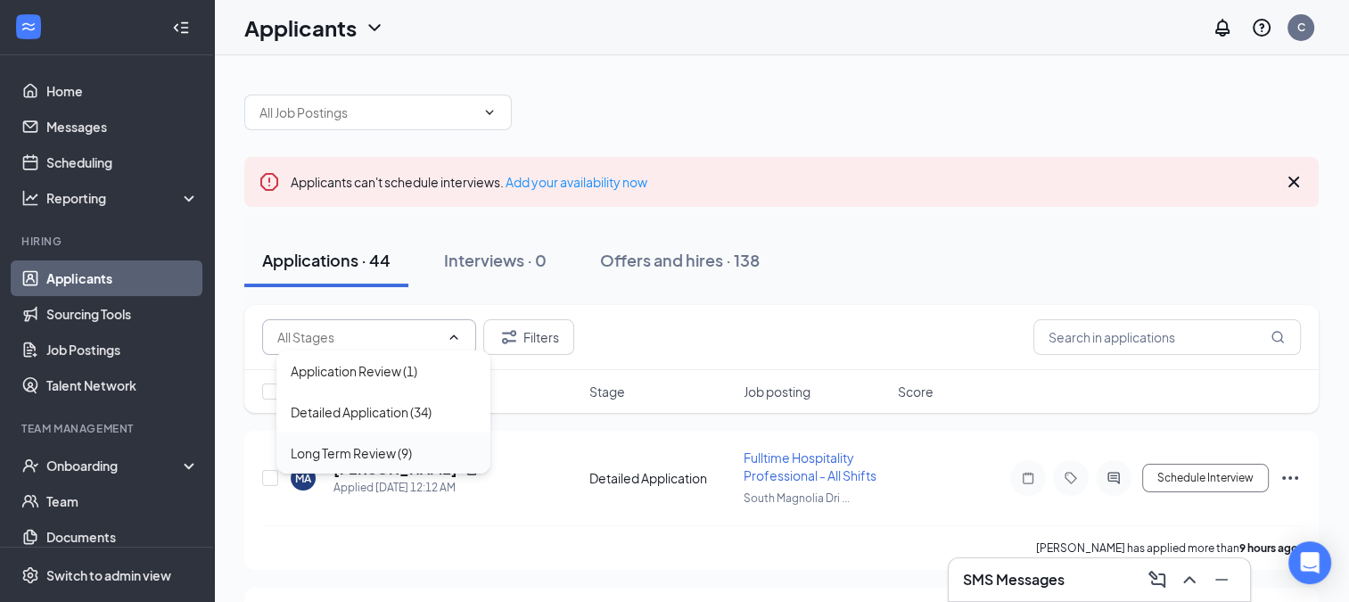
click at [319, 444] on div "Long Term Review (9)" at bounding box center [351, 453] width 121 height 20
type input "Long Term Review (9)"
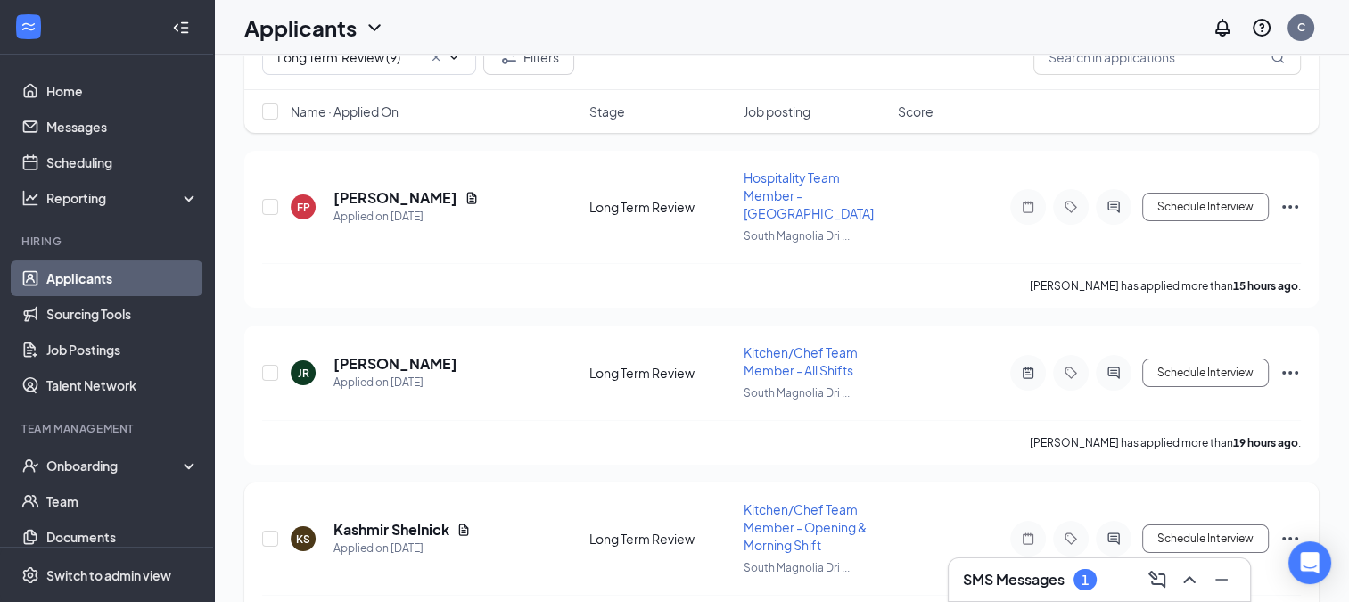
scroll to position [446, 0]
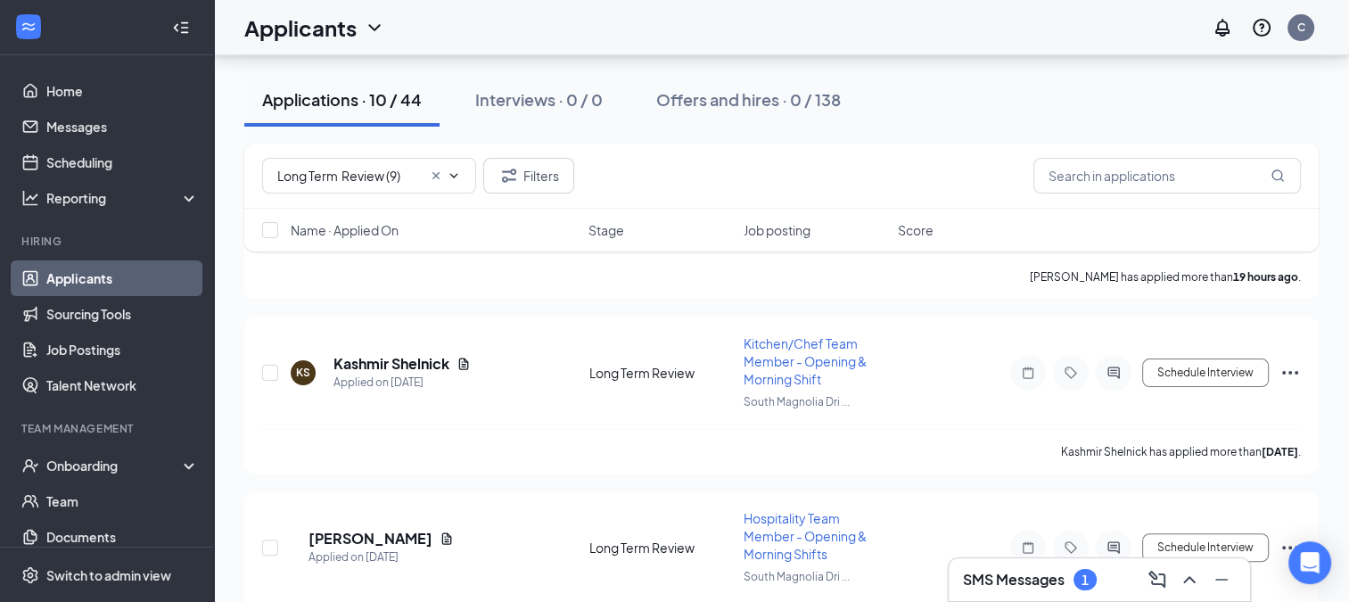
click at [1004, 580] on h3 "SMS Messages" at bounding box center [1014, 580] width 102 height 20
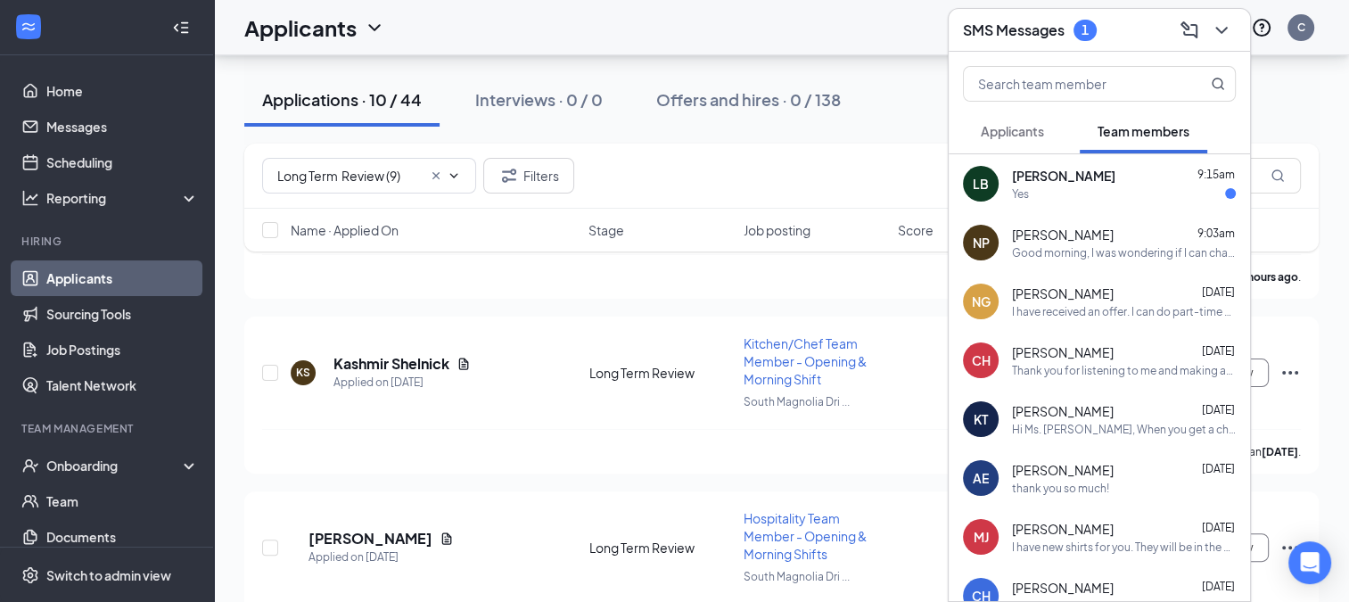
click at [1058, 176] on span "[PERSON_NAME]" at bounding box center [1063, 176] width 103 height 18
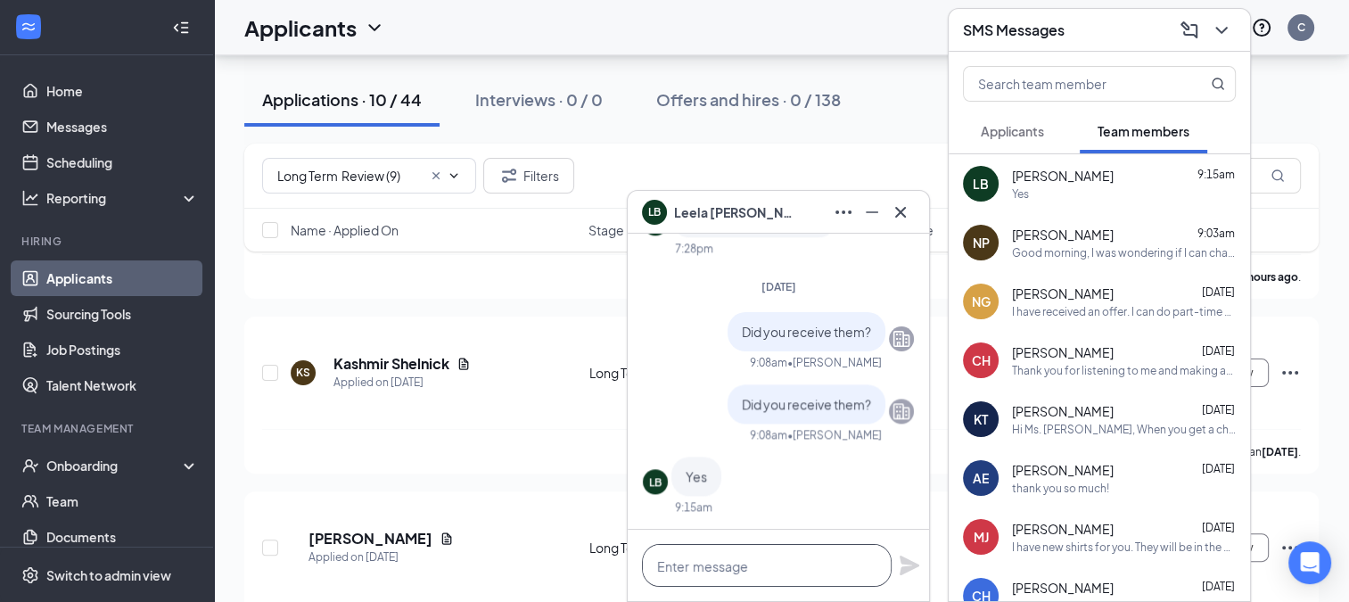
drag, startPoint x: 695, startPoint y: 568, endPoint x: 703, endPoint y: 552, distance: 18.4
click at [695, 568] on textarea at bounding box center [767, 565] width 250 height 43
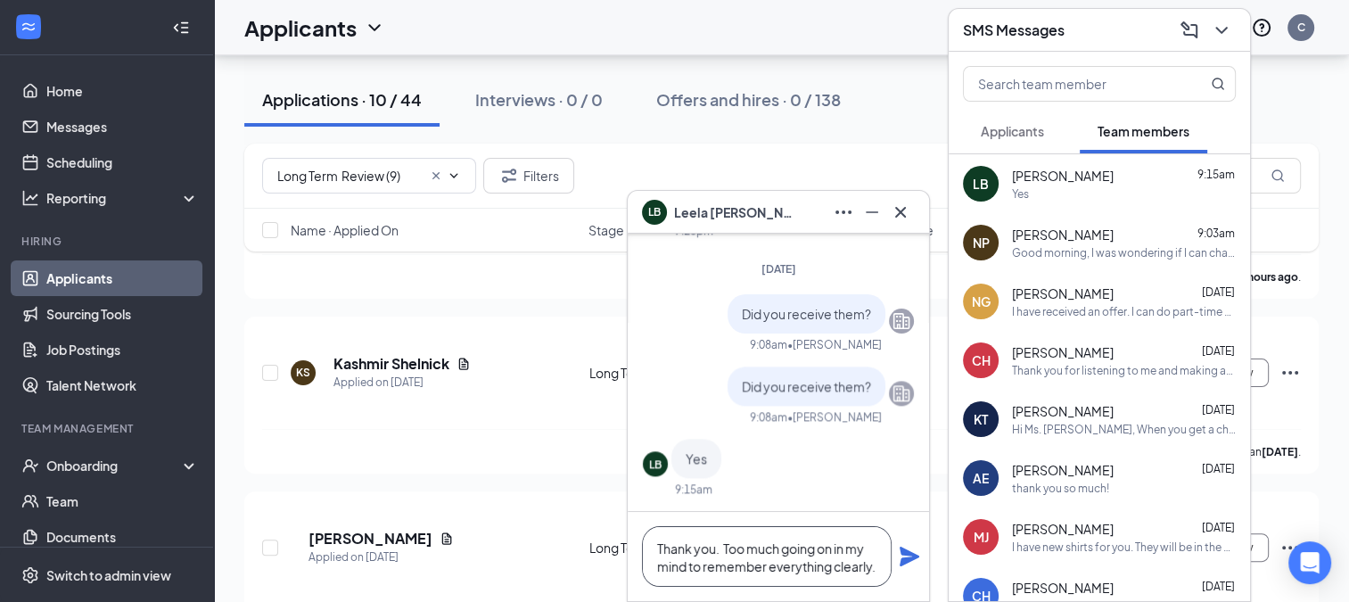
type textarea "Thank you. Too much going on in my mind to remember everything clearly."
click at [908, 556] on icon "Plane" at bounding box center [909, 556] width 21 height 21
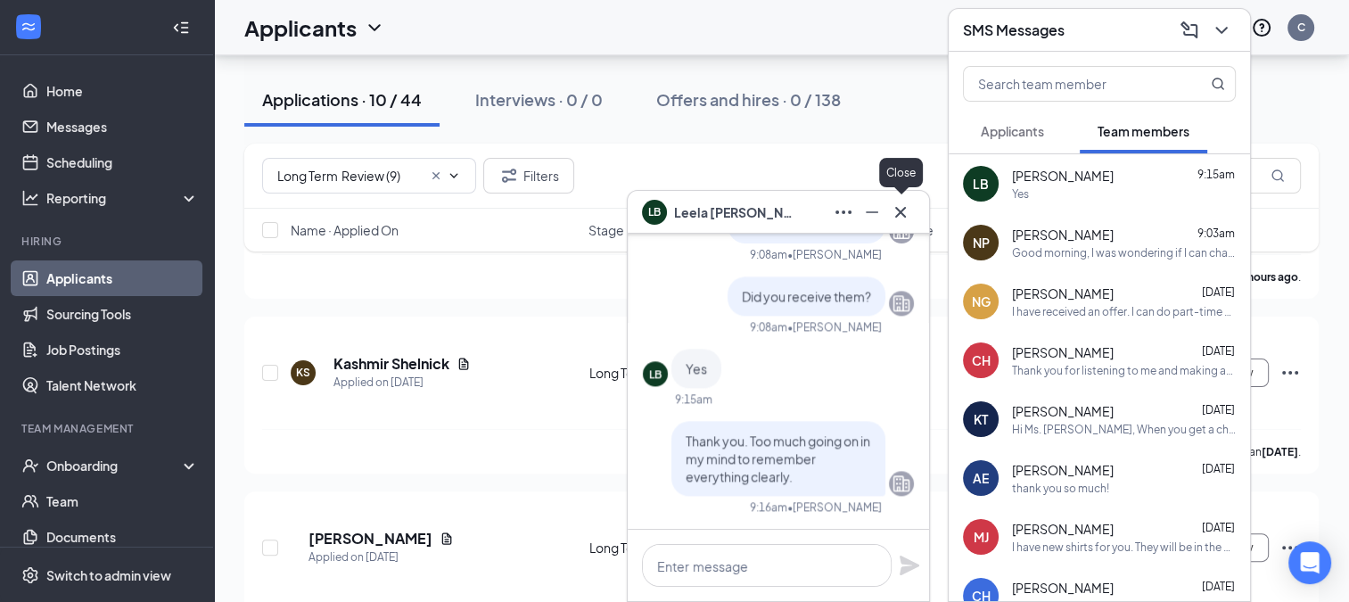
click at [909, 216] on icon "Cross" at bounding box center [900, 211] width 21 height 21
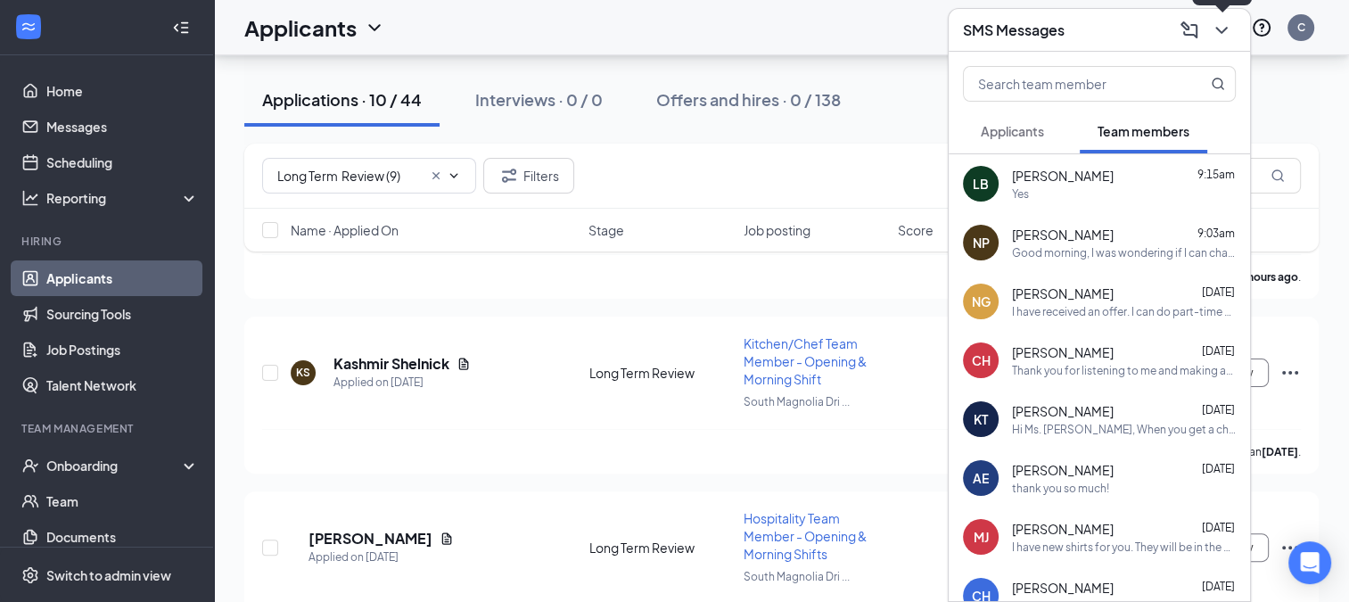
click at [1218, 29] on icon "ChevronDown" at bounding box center [1221, 30] width 12 height 7
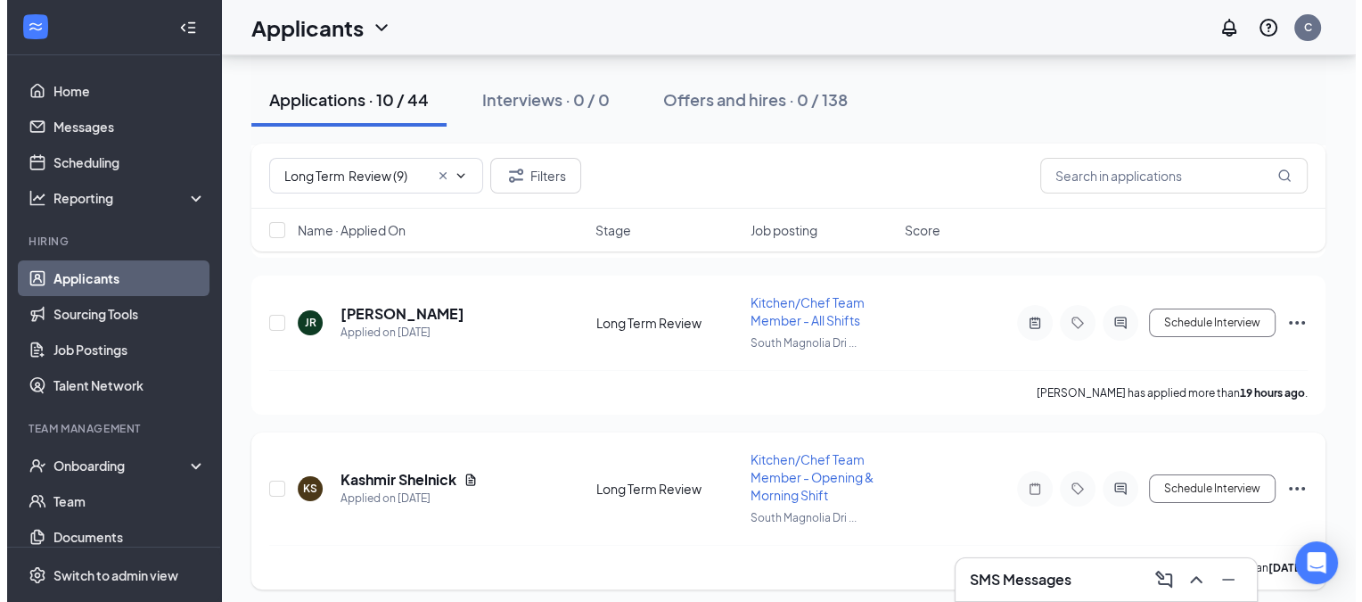
scroll to position [357, 0]
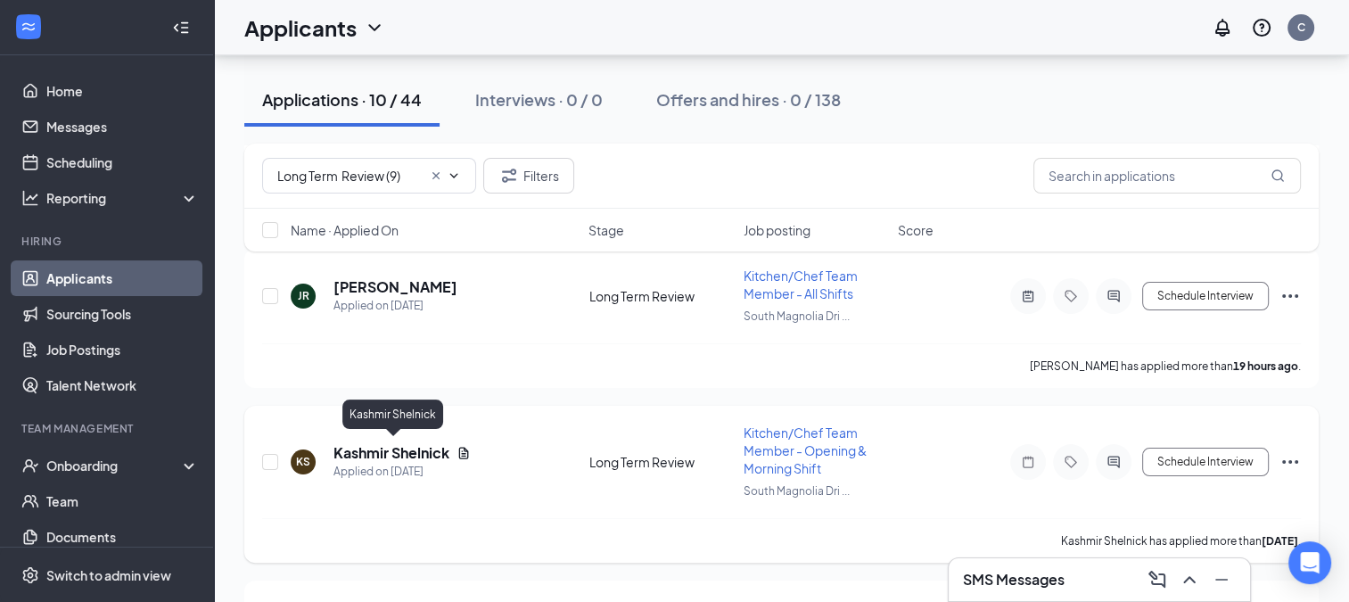
click at [380, 451] on h5 "Kashmir Shelnick" at bounding box center [391, 453] width 116 height 20
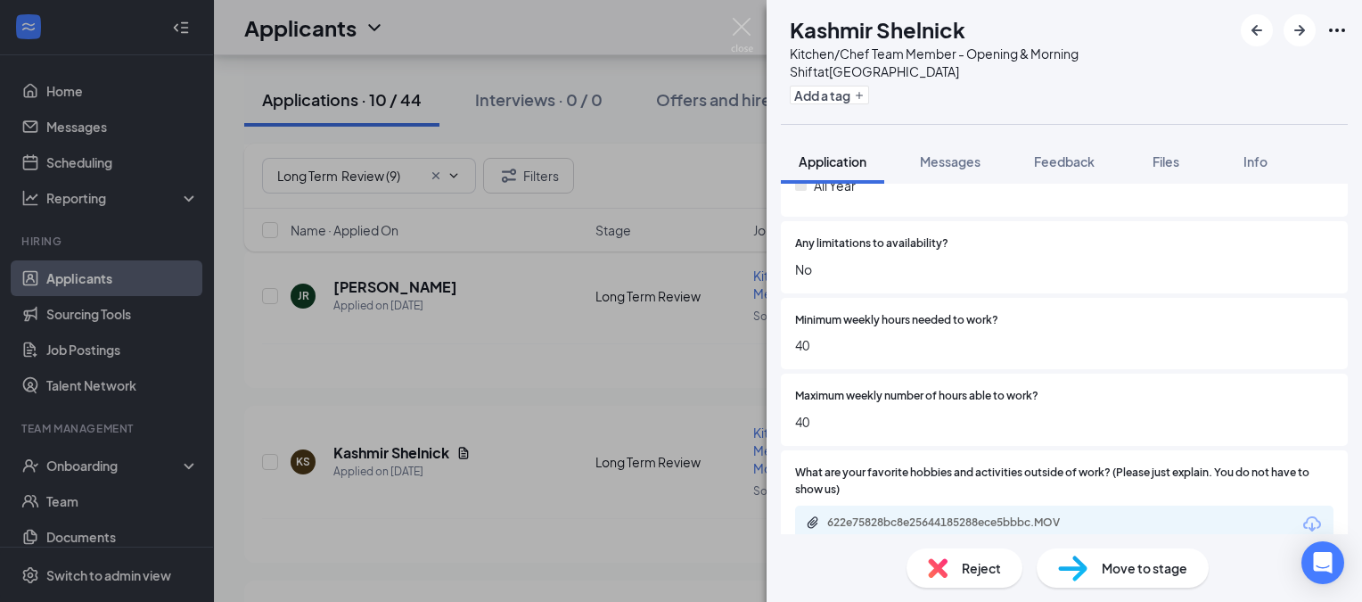
scroll to position [1783, 0]
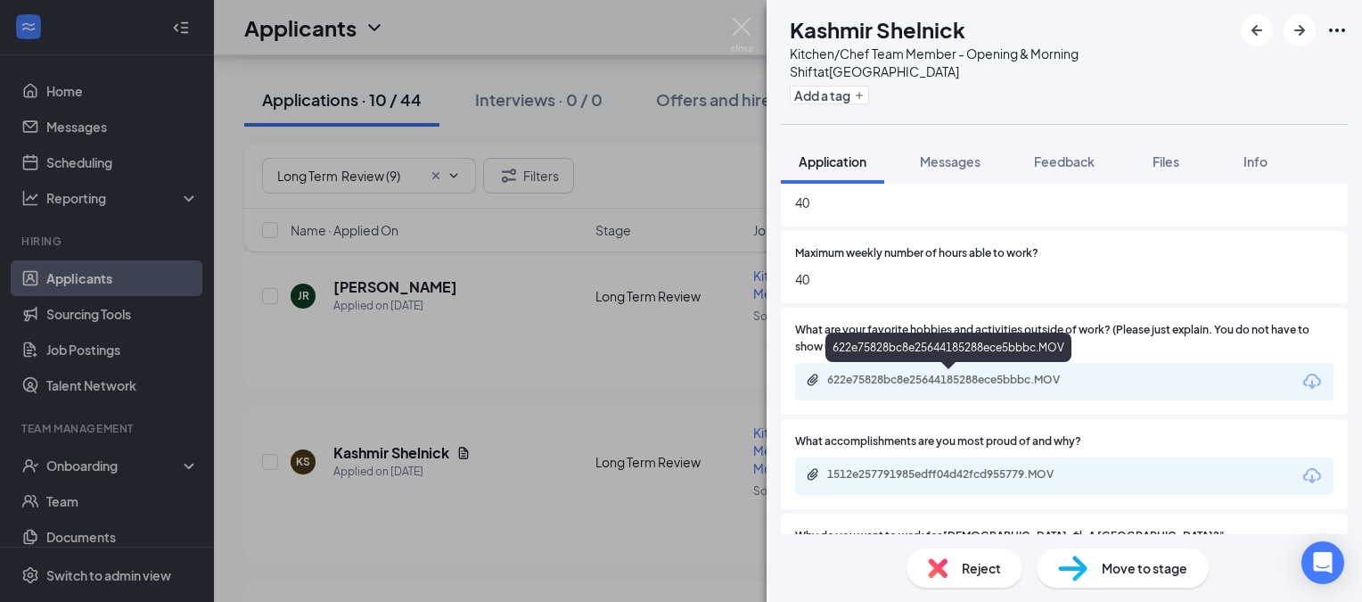
click at [975, 381] on div "622e75828bc8e25644185288ece5bbbc.MOV" at bounding box center [952, 380] width 250 height 14
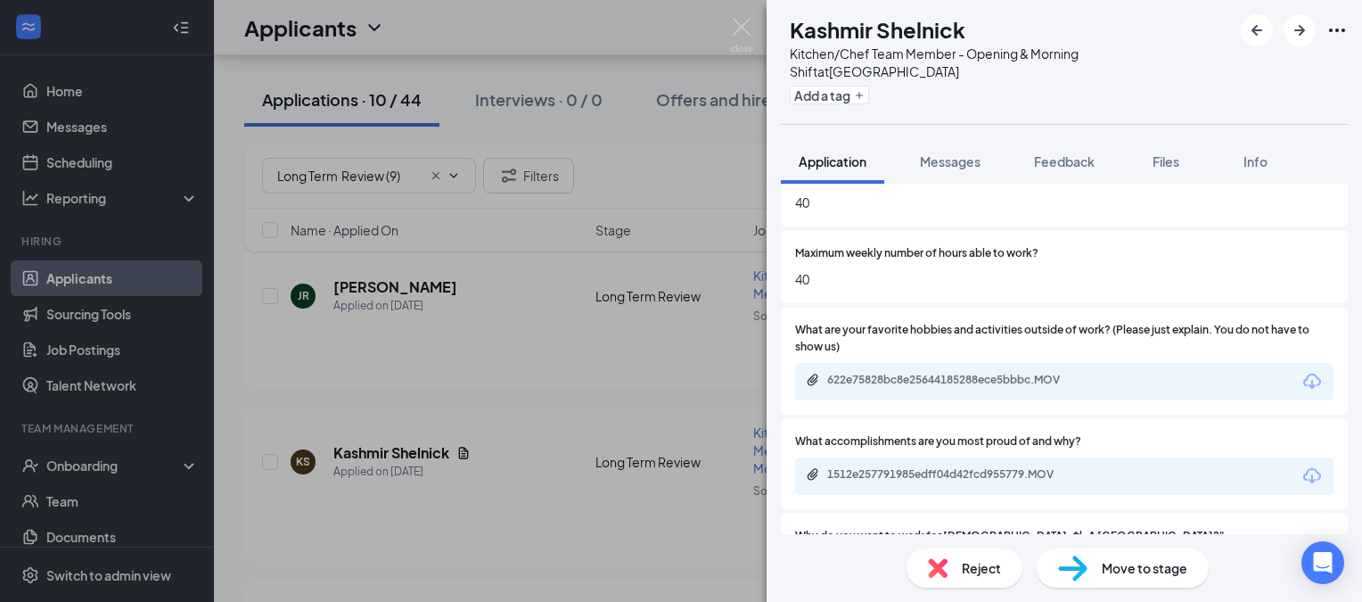
click at [963, 564] on span "Reject" at bounding box center [981, 568] width 39 height 20
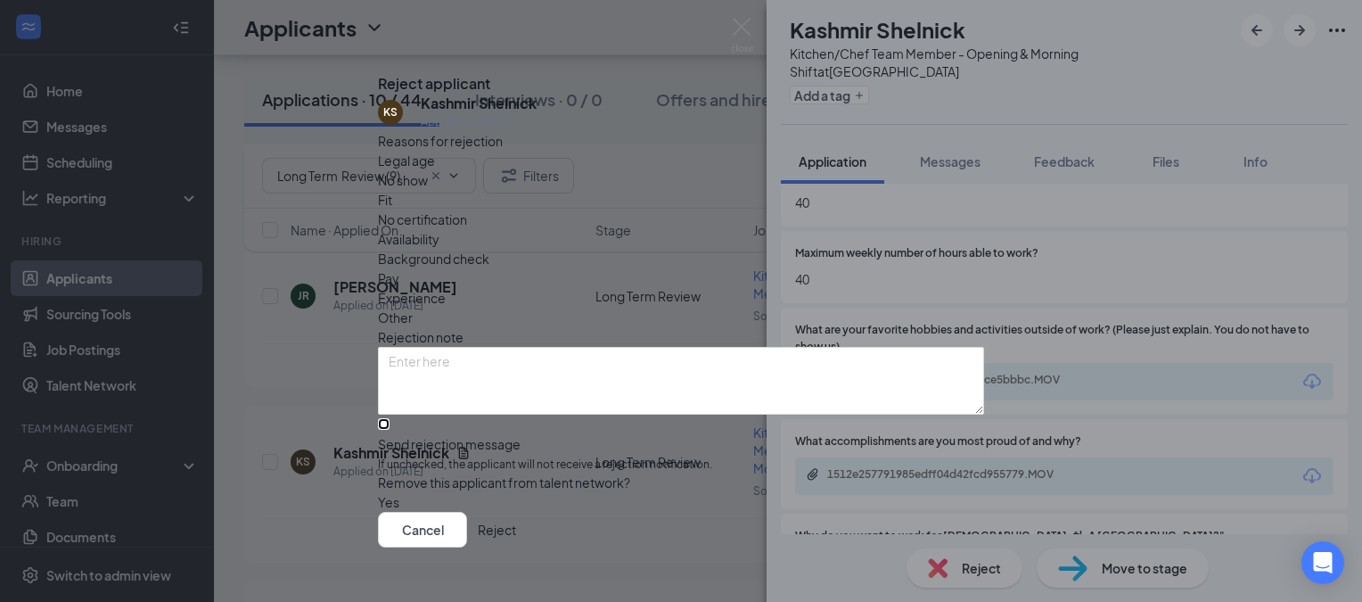
click at [390, 418] on input "Send rejection message If unchecked, the applicant will not receive a rejection…" at bounding box center [384, 424] width 12 height 12
checkbox input "true"
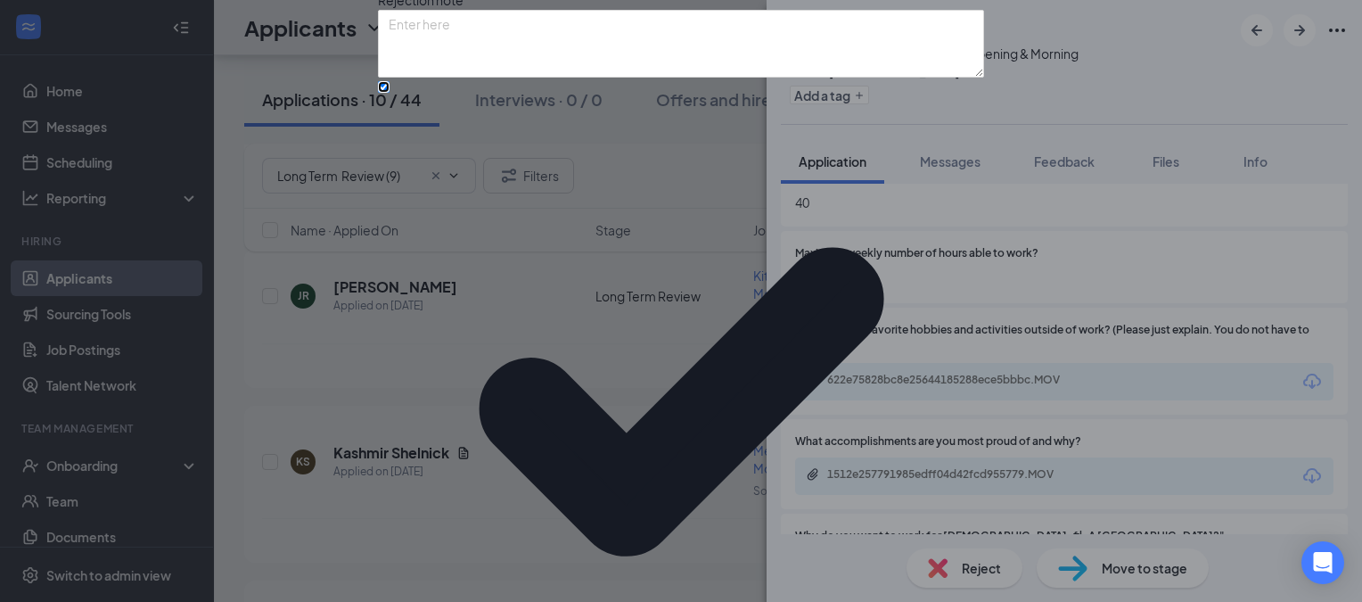
scroll to position [152, 0]
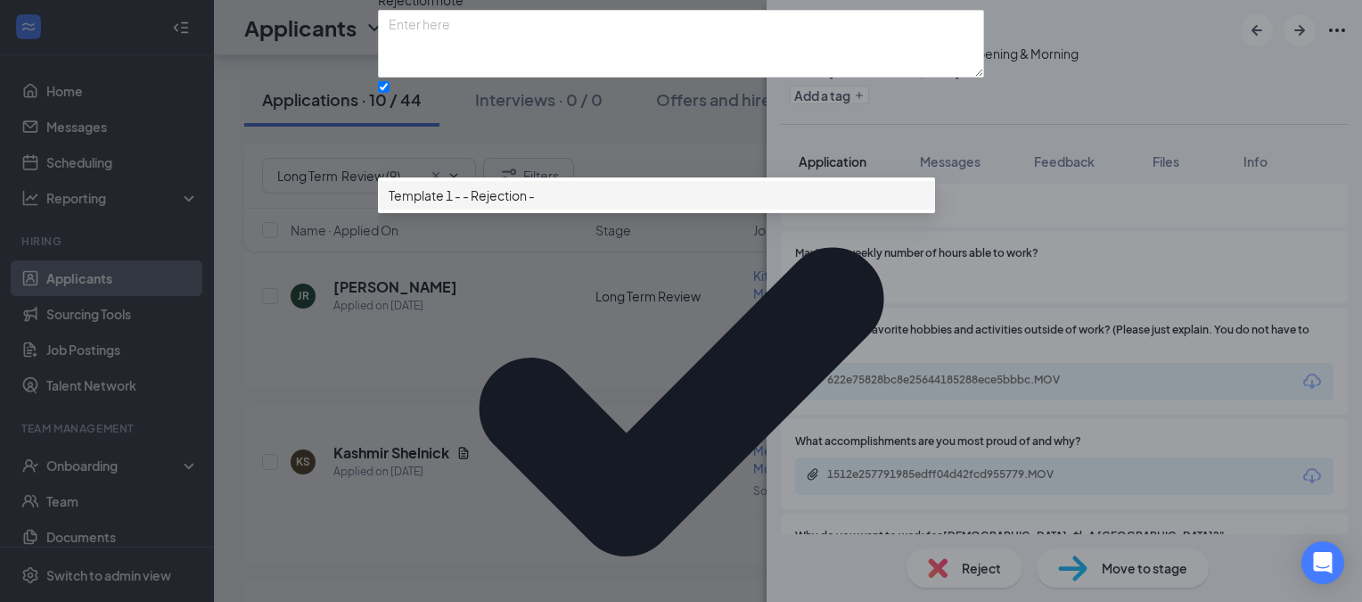
click at [441, 205] on span "Template 1 - - Rejection -" at bounding box center [462, 195] width 146 height 20
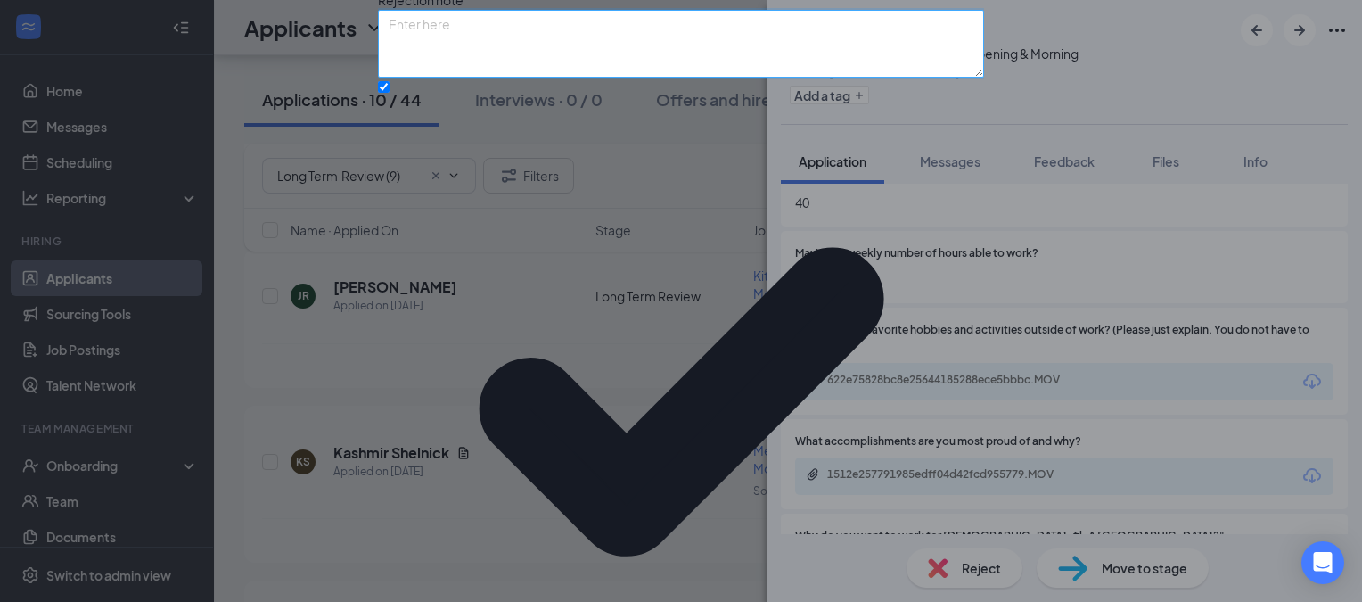
click at [429, 78] on textarea at bounding box center [681, 44] width 606 height 68
type textarea "not appropriate for organization"
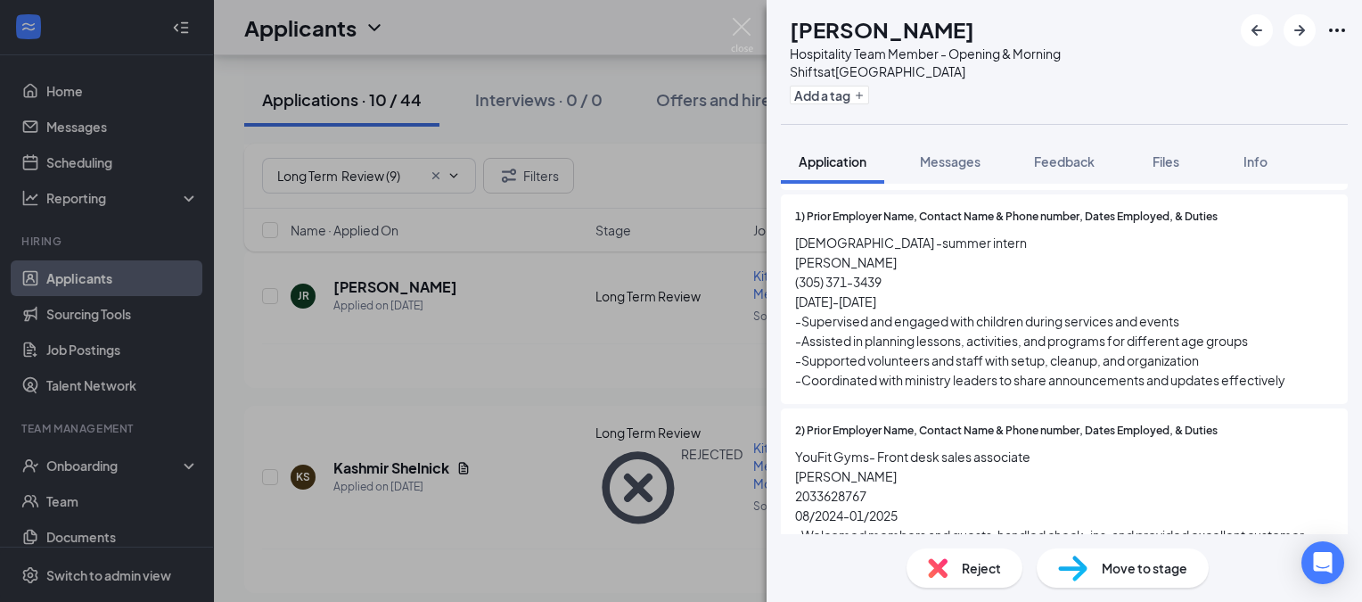
scroll to position [2022, 0]
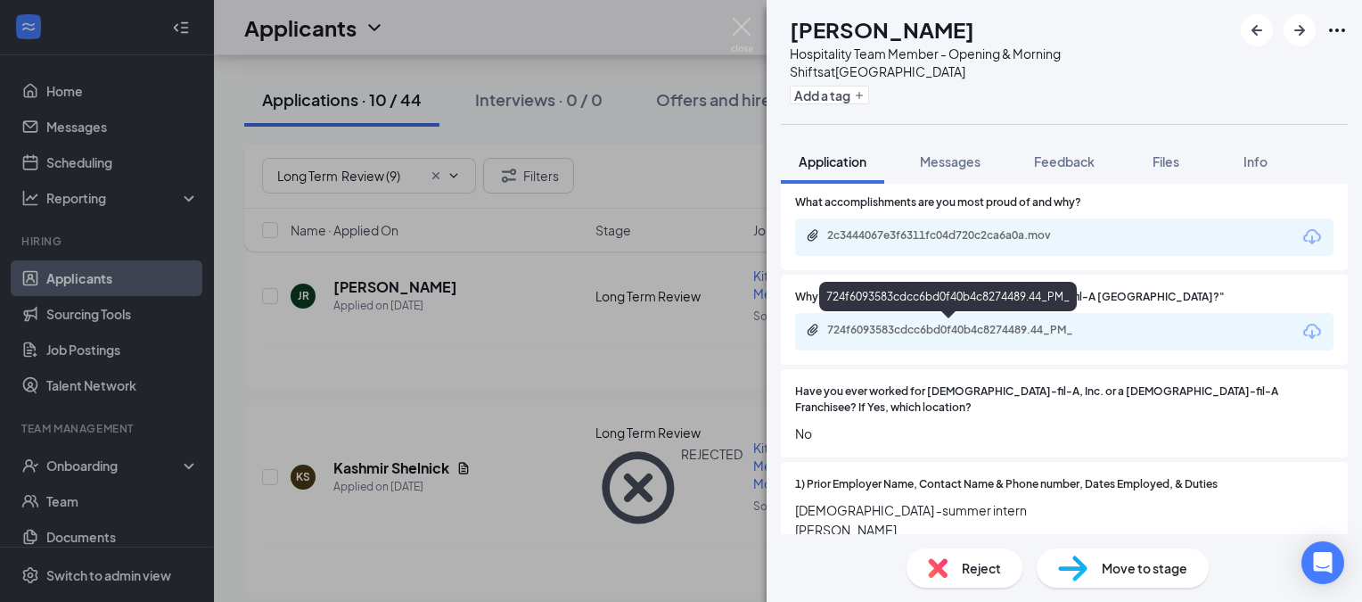
click at [910, 333] on div "724f6093583cdcc6bd0f40b4c8274489.44_PM_" at bounding box center [952, 330] width 250 height 14
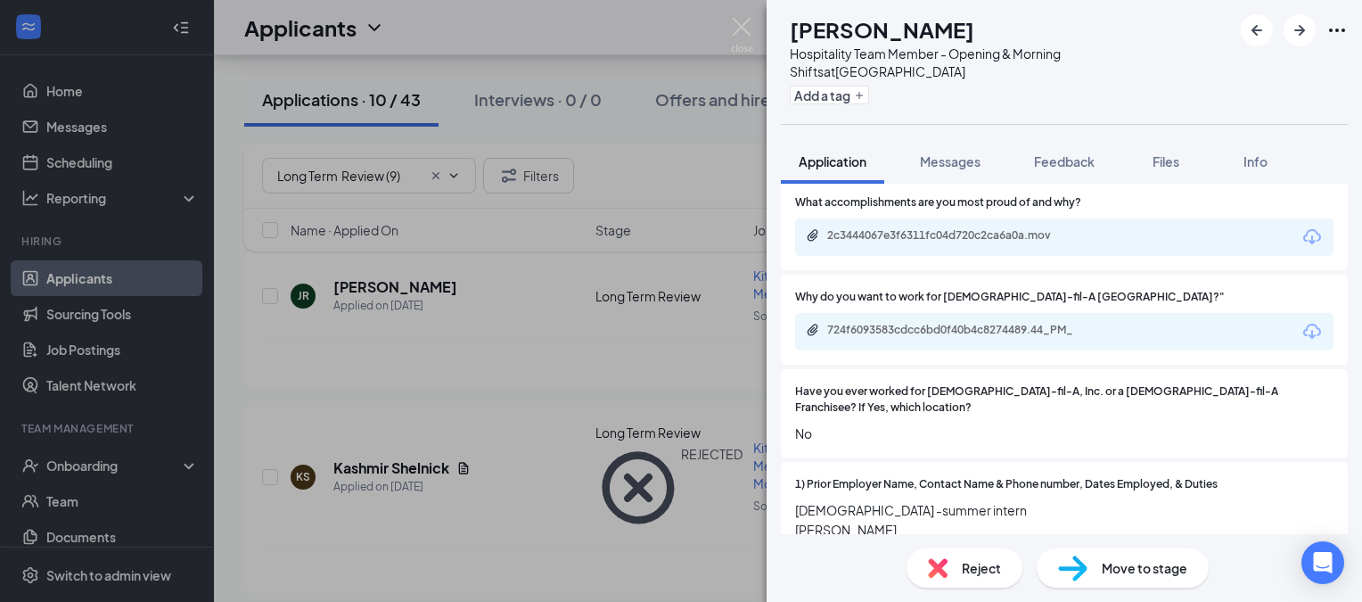
click at [881, 6] on div "AL [PERSON_NAME] Hospitality Team Member - Opening & Morning Shifts at [GEOGRAP…" at bounding box center [1065, 62] width 596 height 124
click at [747, 30] on img at bounding box center [742, 35] width 22 height 35
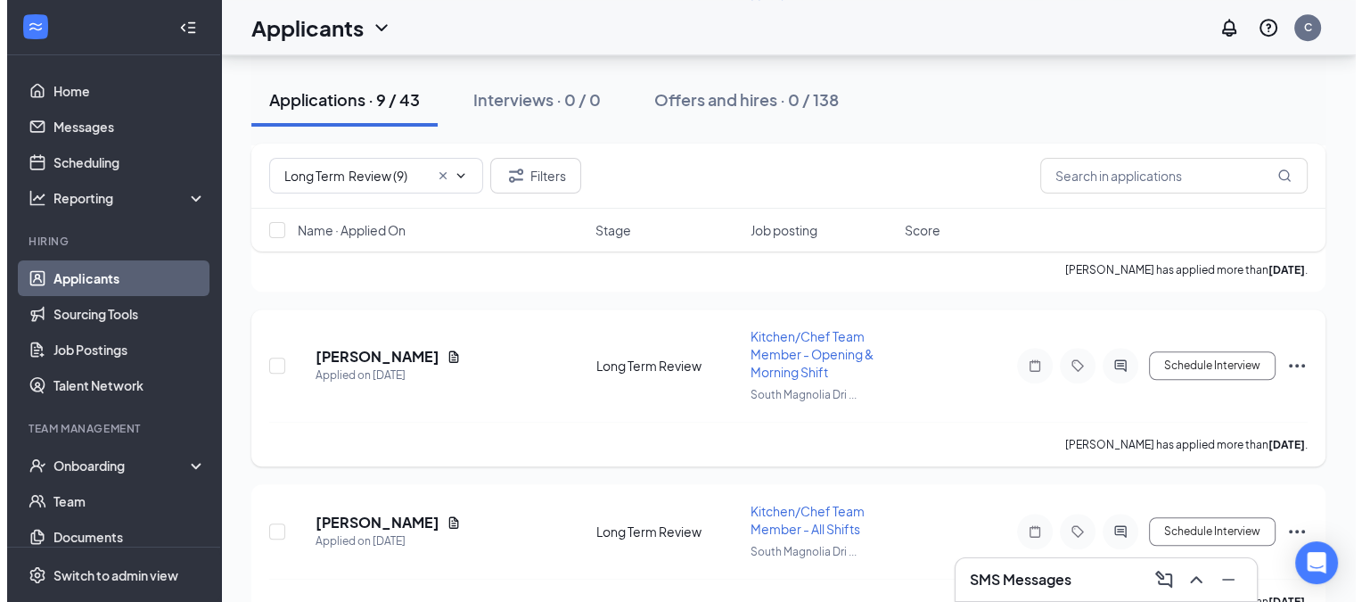
scroll to position [1159, 0]
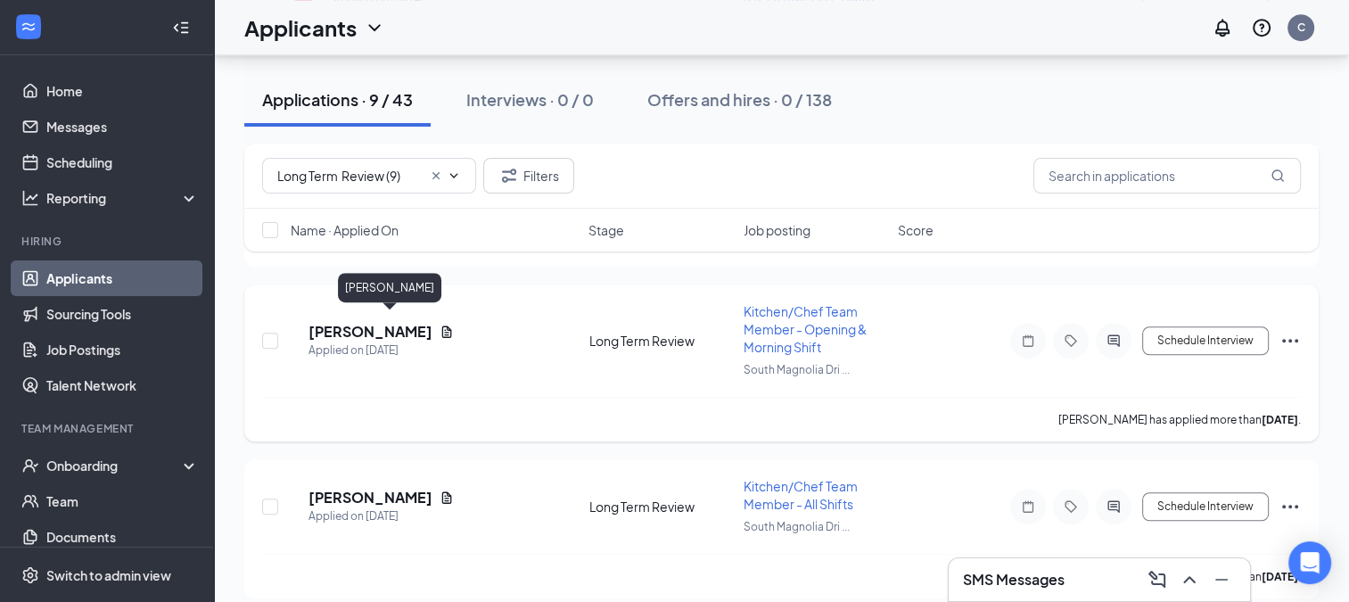
click at [377, 323] on h5 "[PERSON_NAME]" at bounding box center [370, 332] width 124 height 20
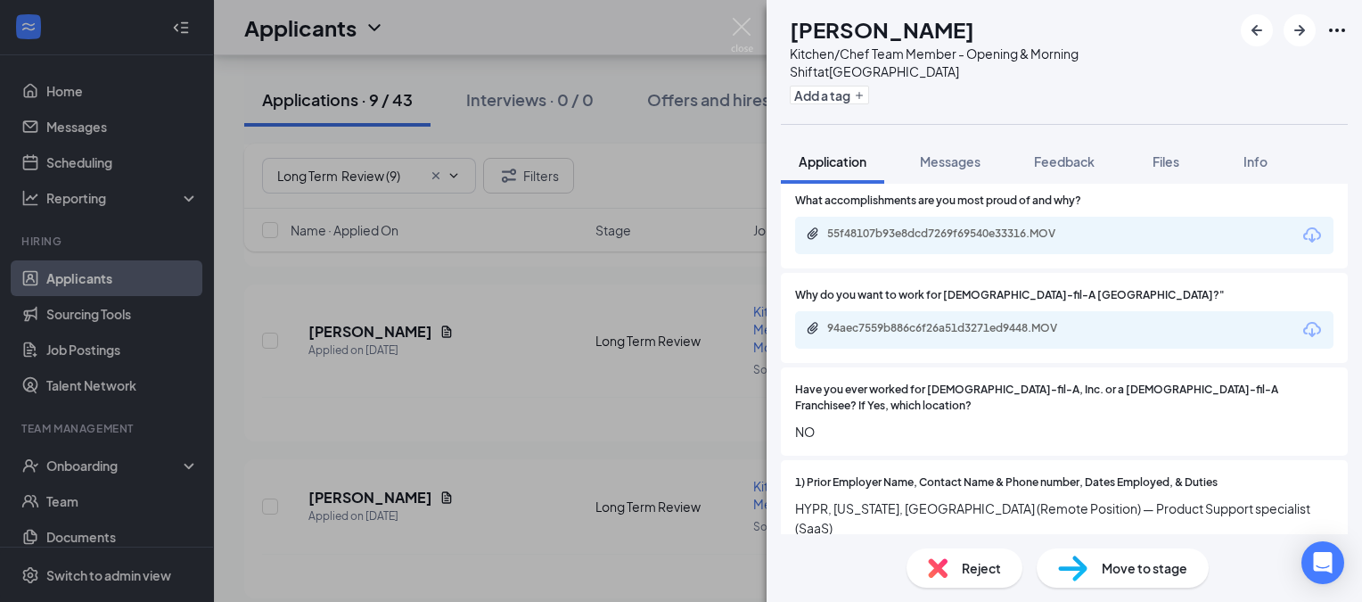
scroll to position [2051, 0]
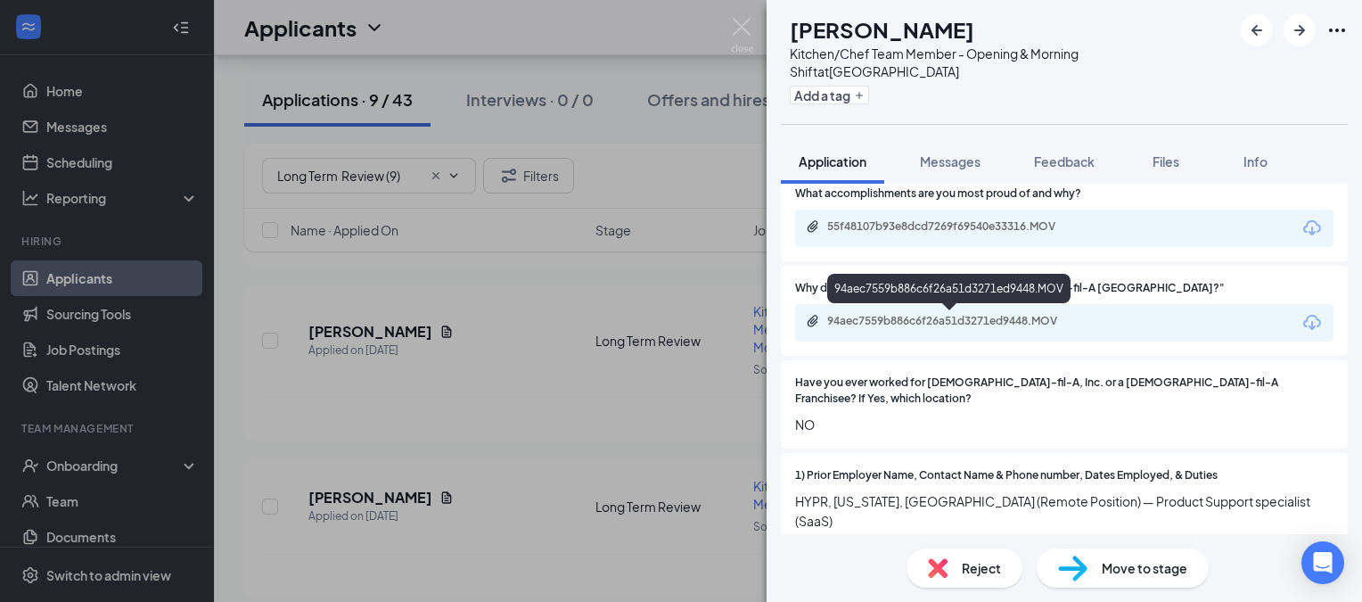
click at [884, 323] on div "94aec7559b886c6f26a51d3271ed9448.MOV" at bounding box center [952, 321] width 250 height 14
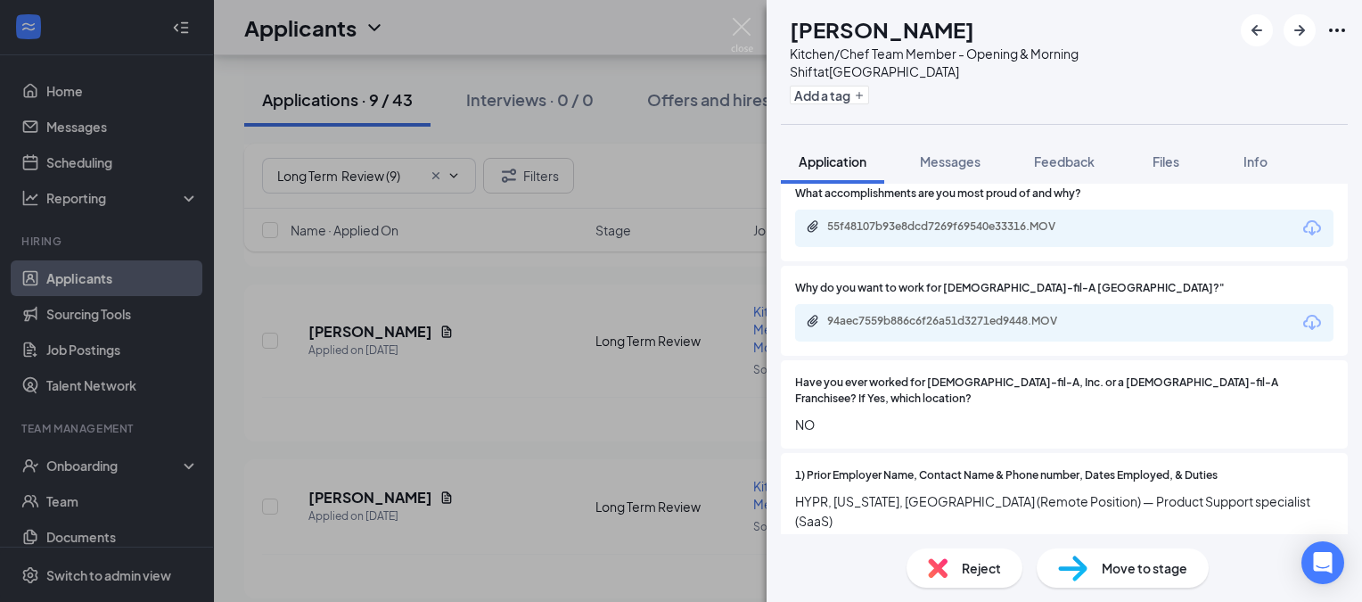
click at [976, 575] on span "Reject" at bounding box center [981, 568] width 39 height 20
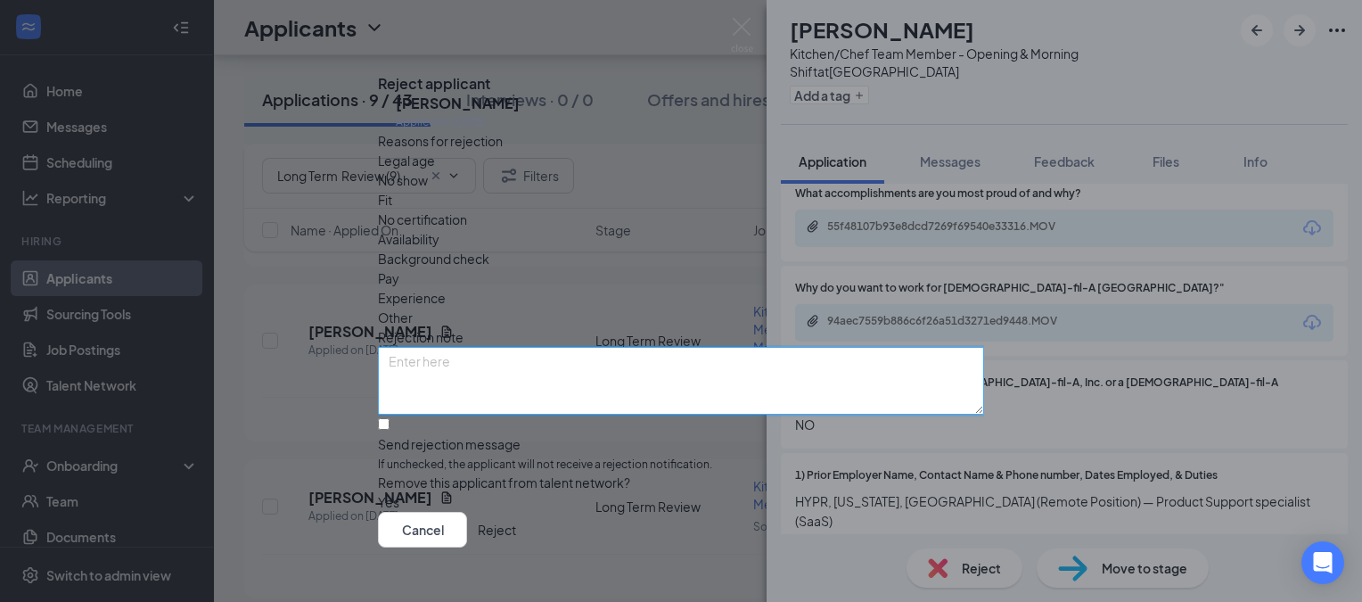
click at [438, 348] on textarea at bounding box center [681, 381] width 606 height 68
click at [440, 229] on span "Availability" at bounding box center [409, 239] width 62 height 20
click at [390, 418] on input "Send rejection message If unchecked, the applicant will not receive a rejection…" at bounding box center [384, 424] width 12 height 12
checkbox input "true"
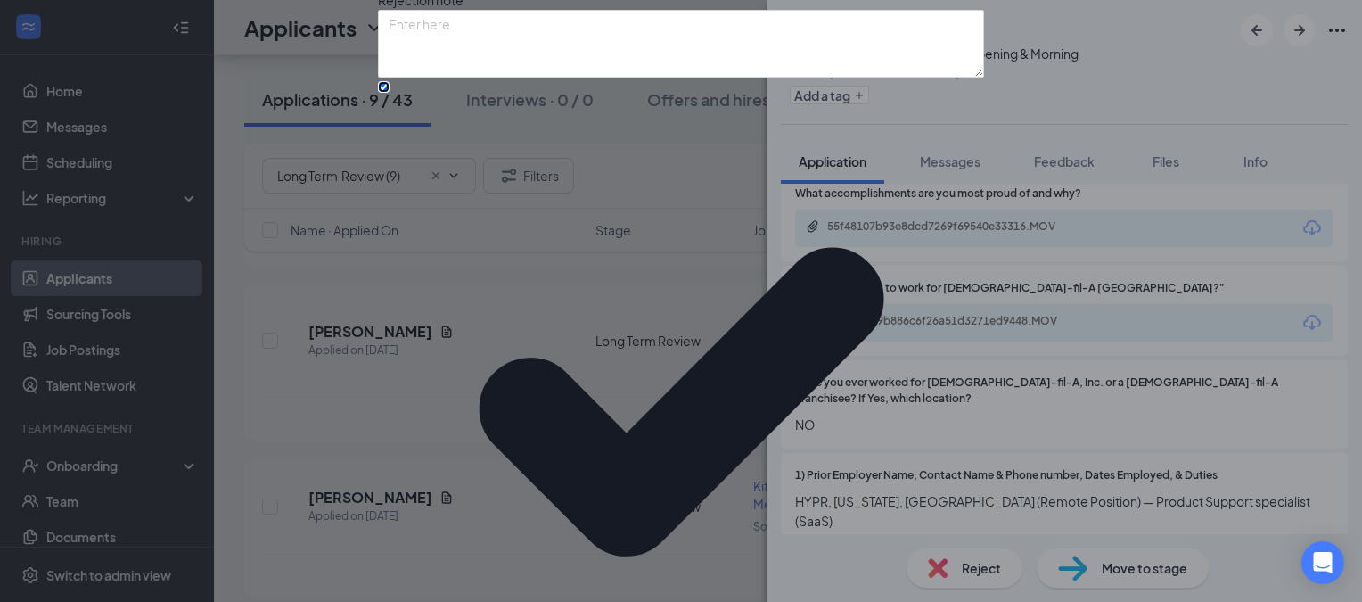
scroll to position [152, 0]
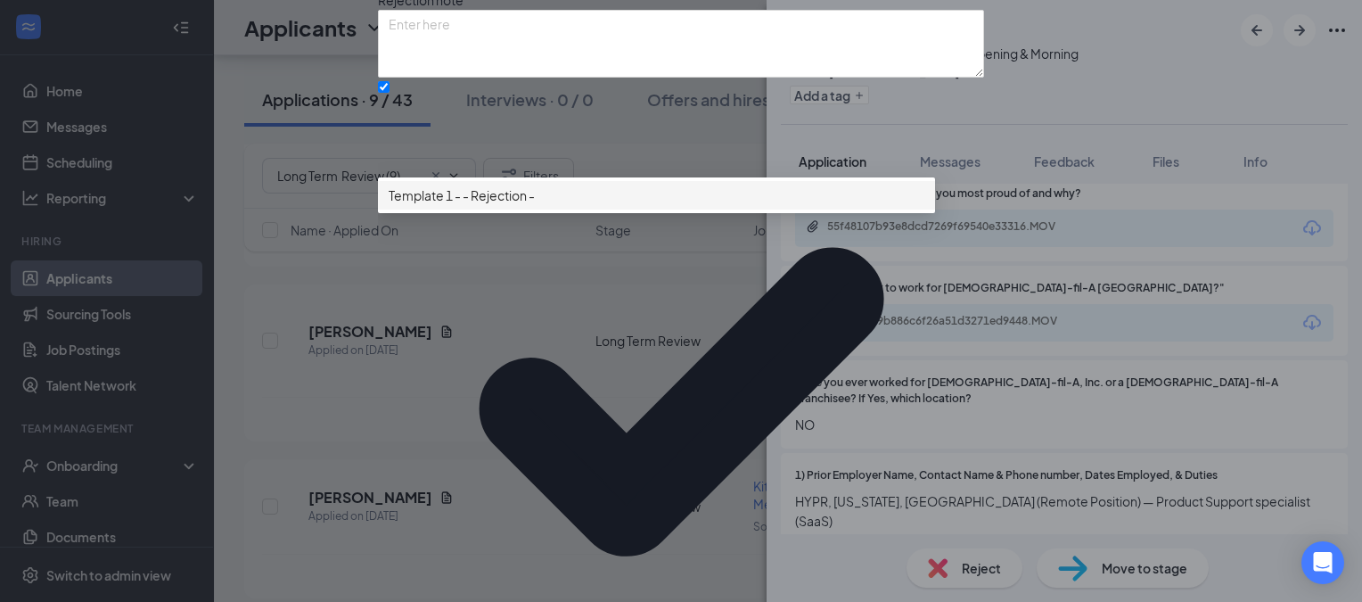
click at [460, 205] on span "Template 1 - - Rejection -" at bounding box center [462, 195] width 146 height 20
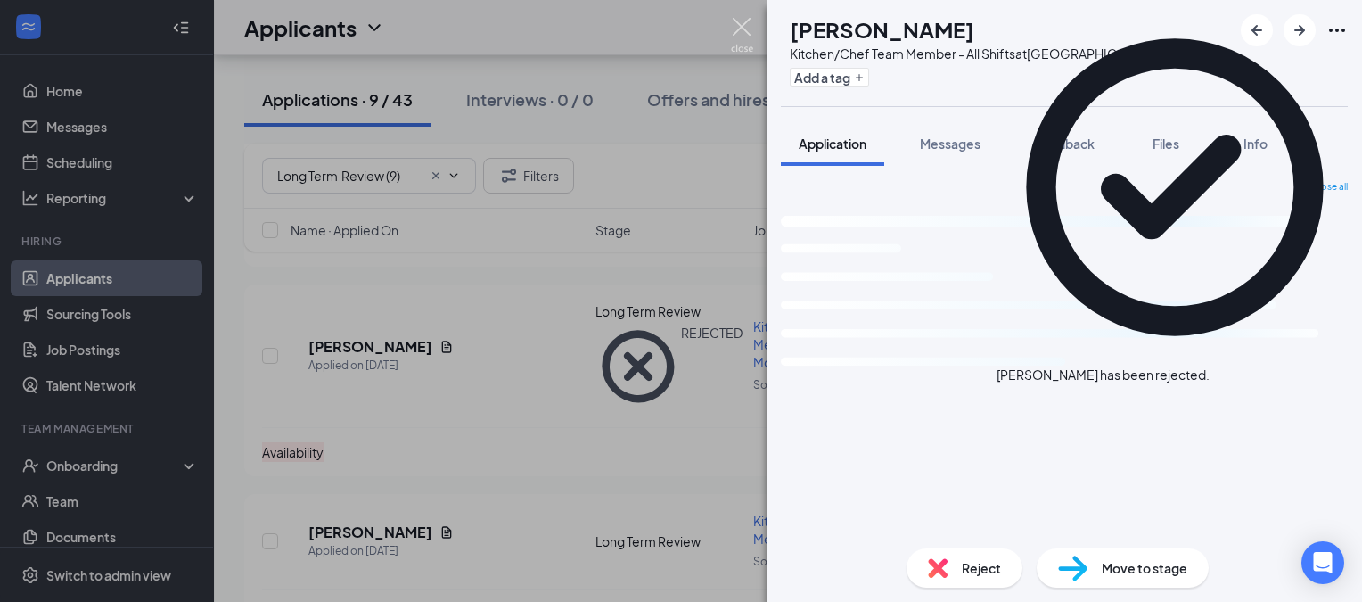
click at [734, 24] on img at bounding box center [742, 35] width 22 height 35
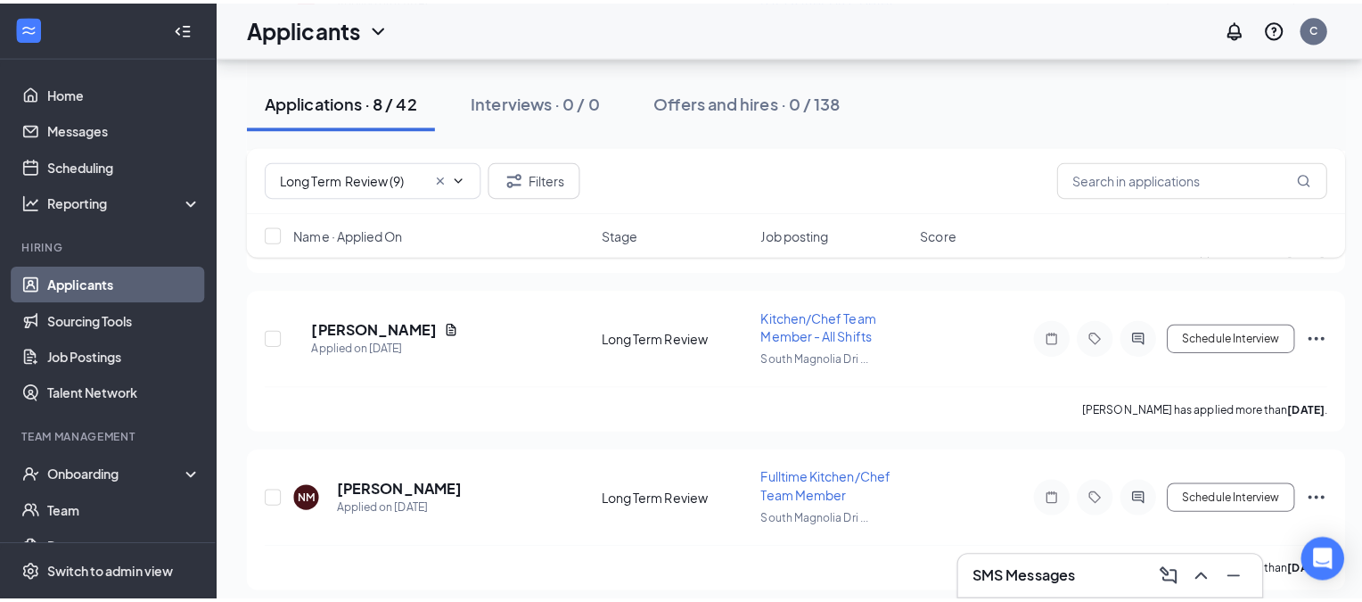
scroll to position [892, 0]
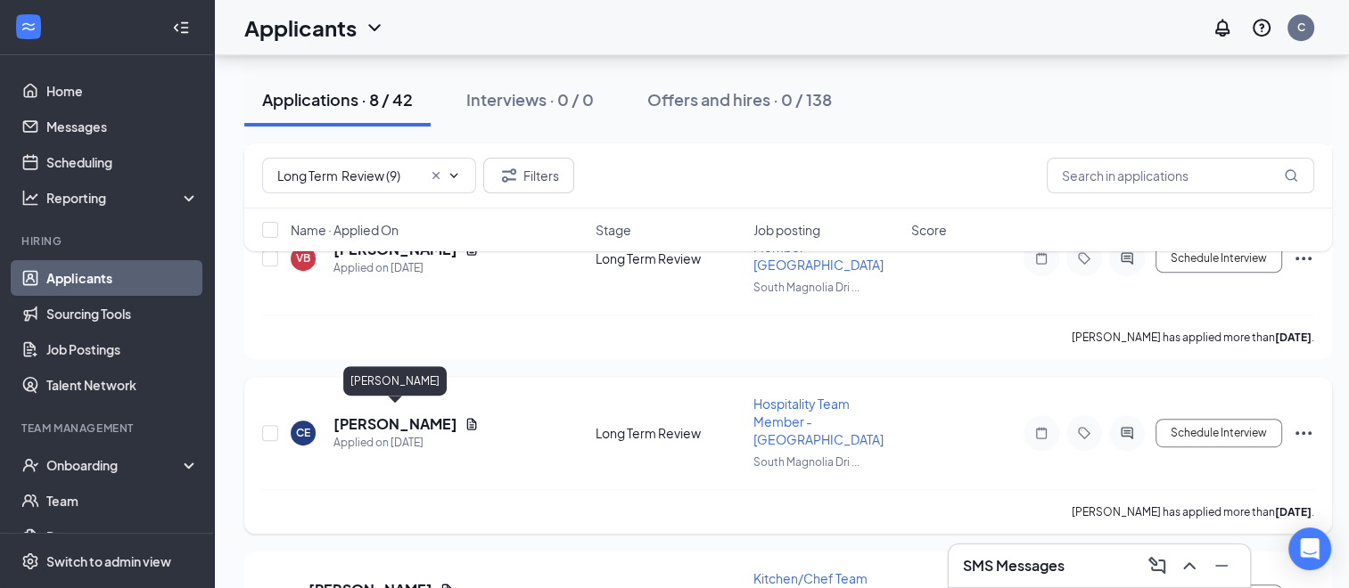
click at [397, 415] on h5 "[PERSON_NAME]" at bounding box center [395, 425] width 124 height 20
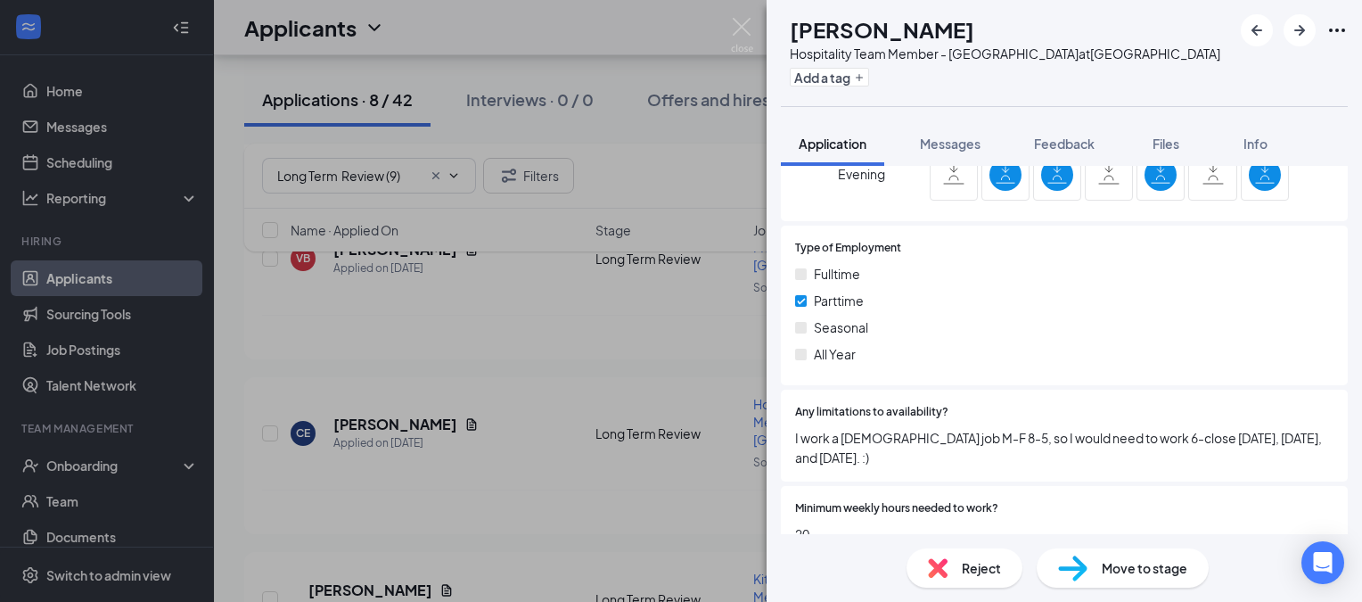
scroll to position [1516, 0]
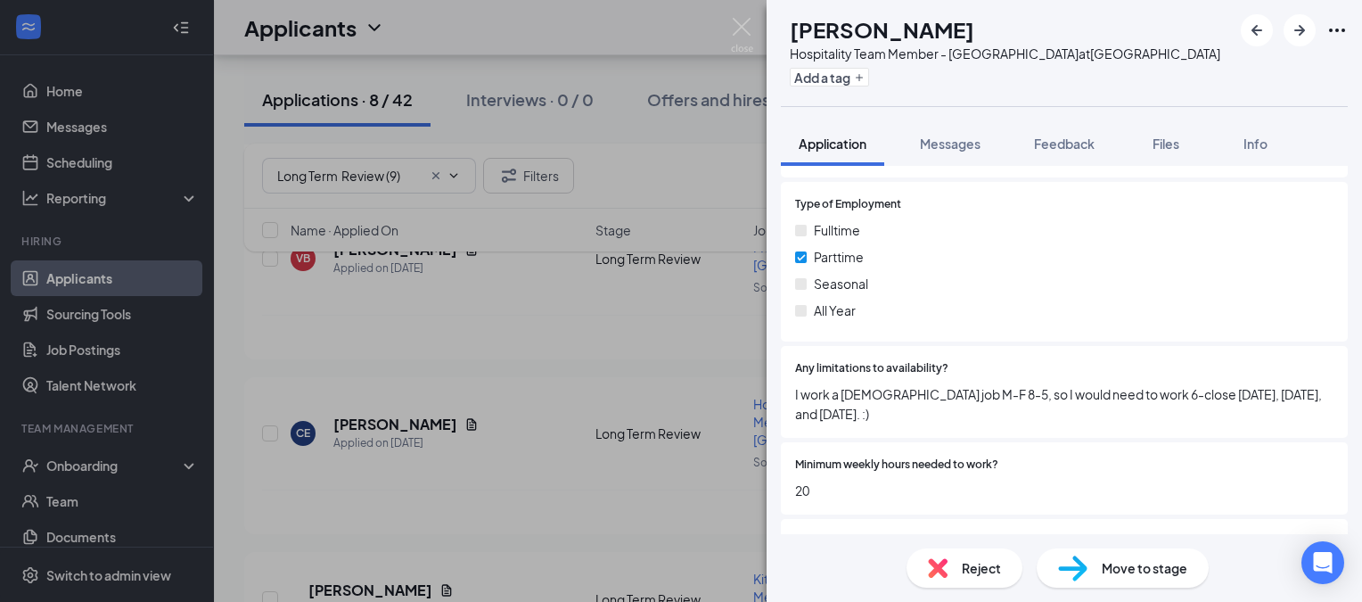
click at [981, 575] on span "Reject" at bounding box center [981, 568] width 39 height 20
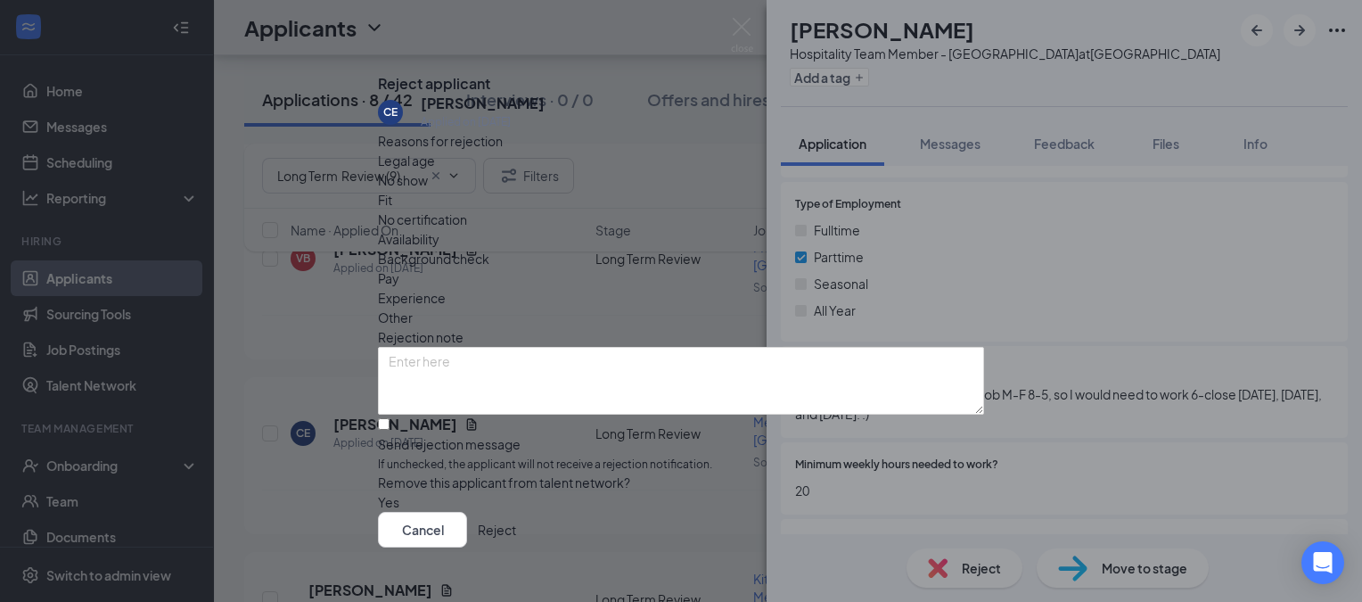
click at [440, 229] on span "Availability" at bounding box center [409, 239] width 62 height 20
click at [434, 347] on textarea at bounding box center [681, 381] width 606 height 68
type textarea "[DEMOGRAPHIC_DATA] job"
click at [390, 419] on input "Send rejection message If unchecked, the applicant will not receive a rejection…" at bounding box center [384, 424] width 12 height 12
checkbox input "true"
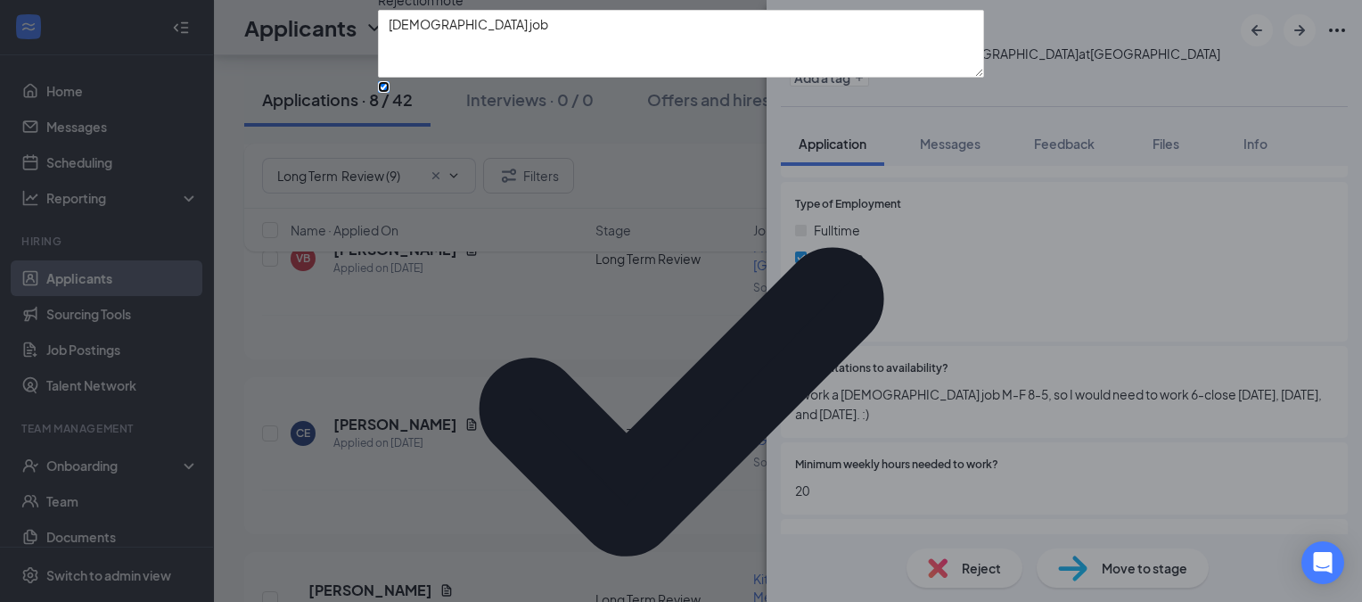
scroll to position [152, 0]
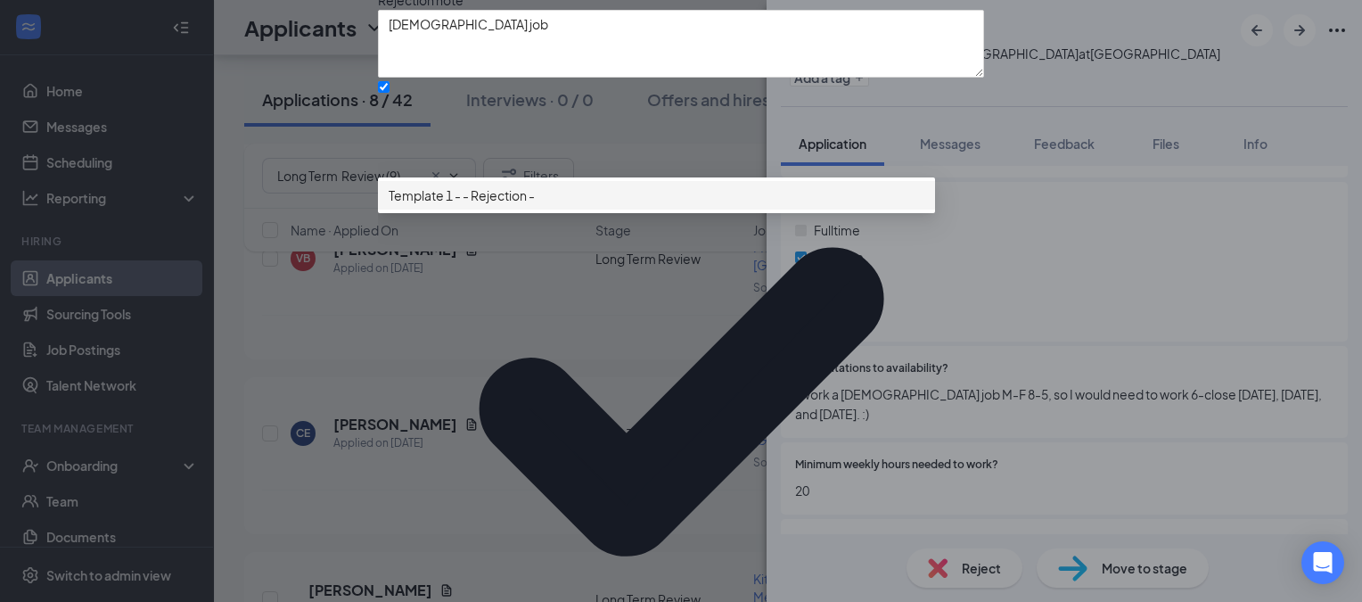
click at [434, 205] on span "Template 1 - - Rejection -" at bounding box center [462, 195] width 146 height 20
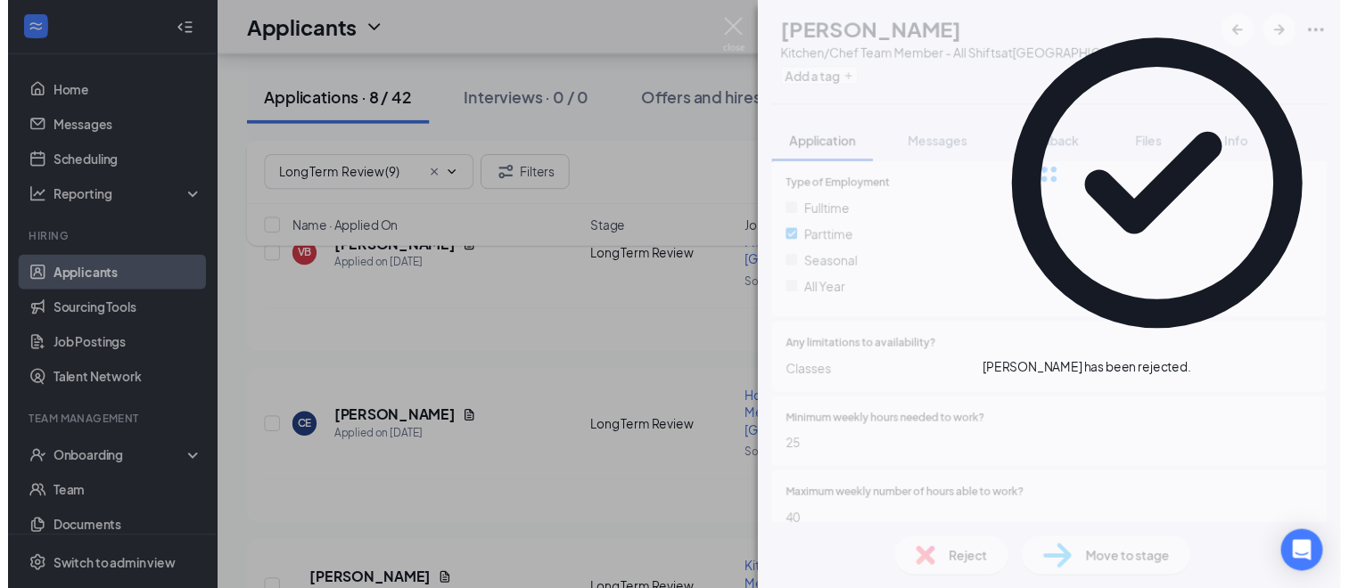
scroll to position [1523, 0]
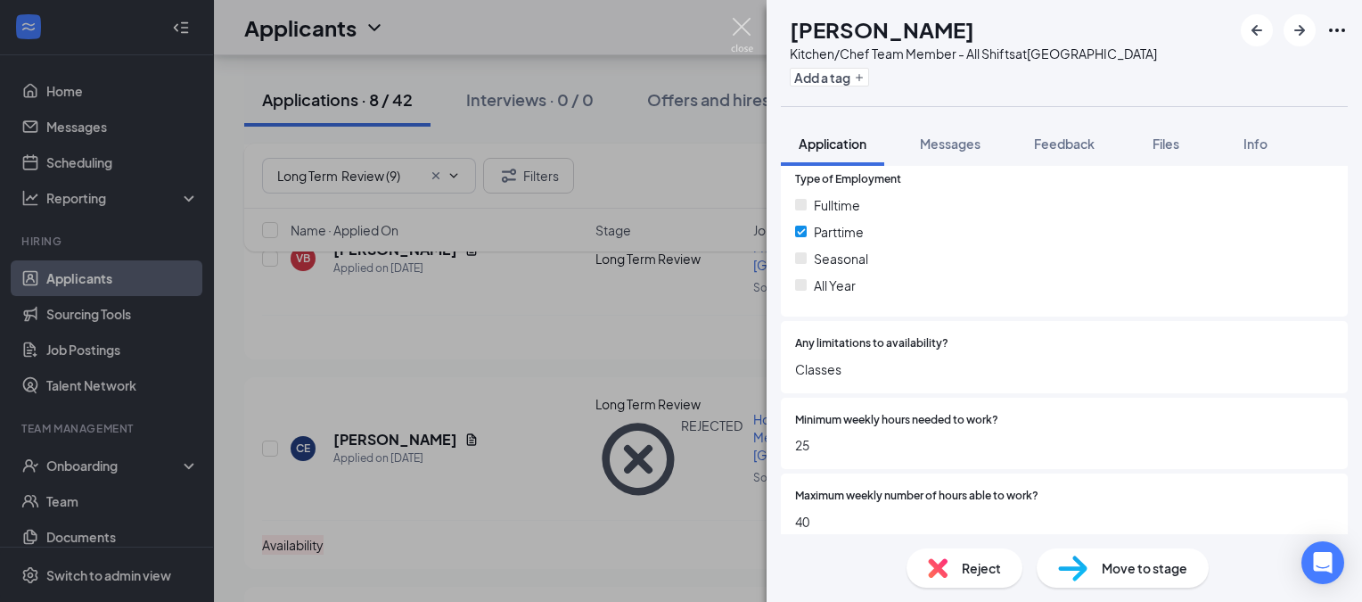
click at [742, 27] on img at bounding box center [742, 35] width 22 height 35
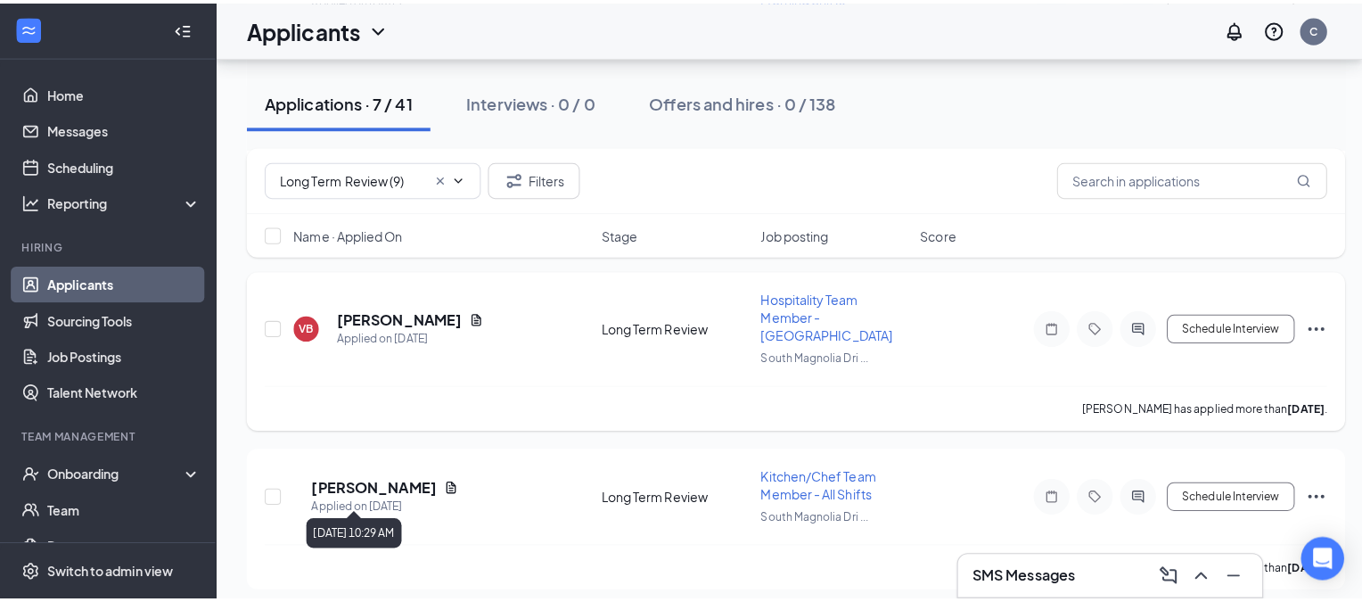
scroll to position [713, 0]
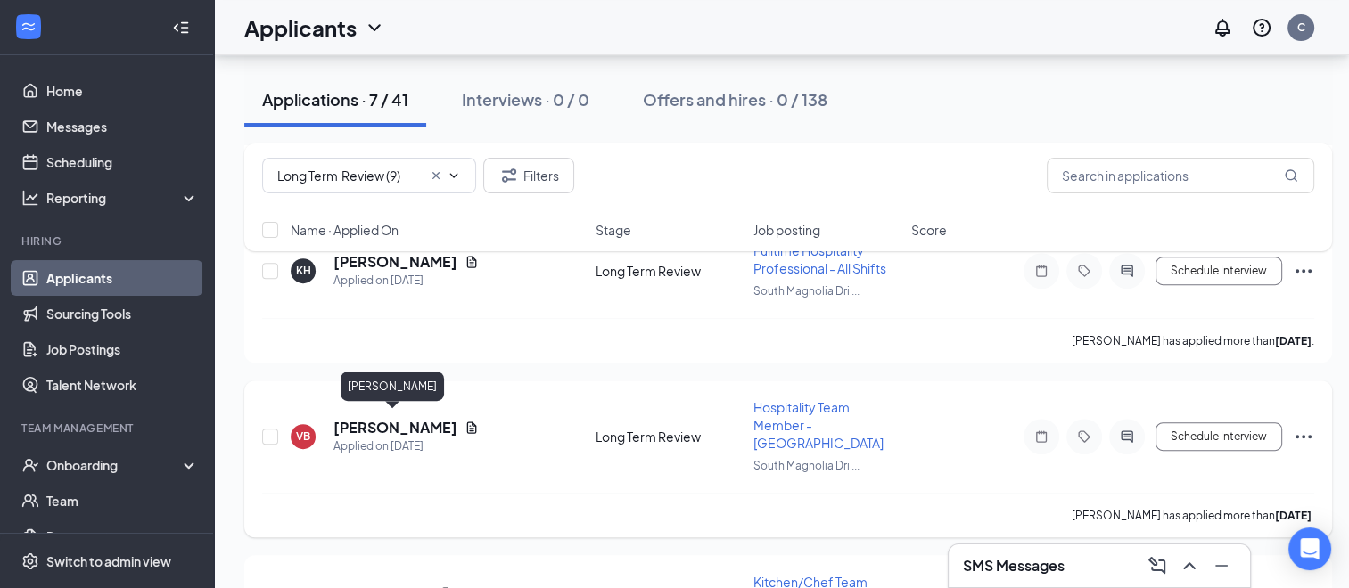
click at [429, 425] on h5 "[PERSON_NAME]" at bounding box center [395, 428] width 124 height 20
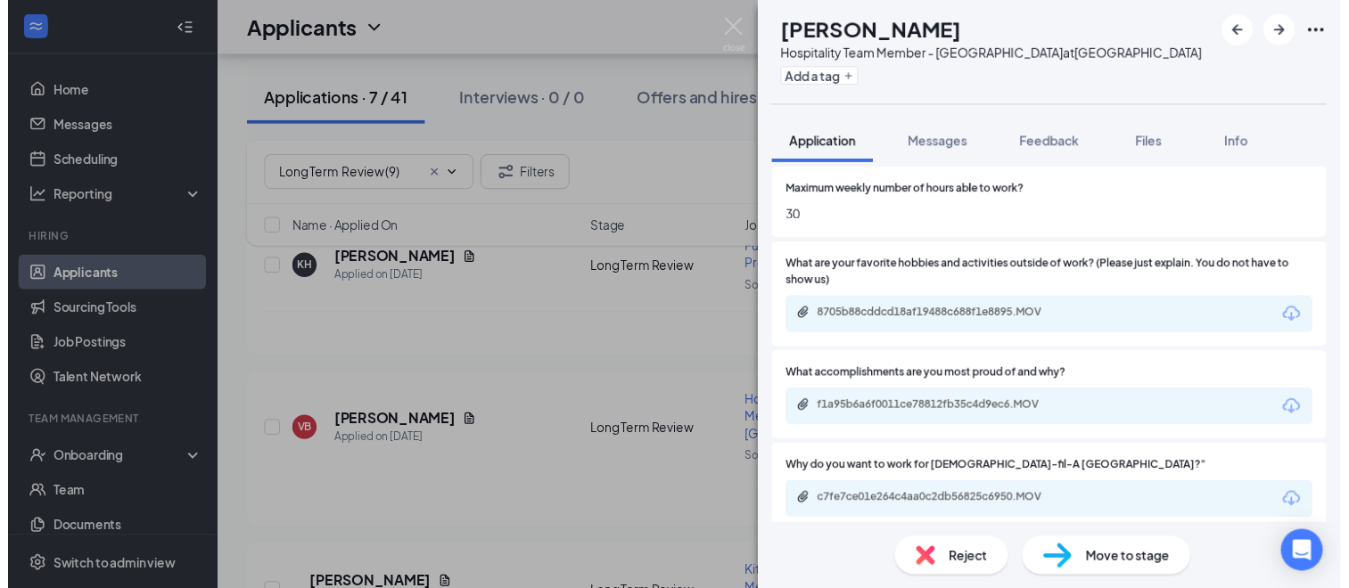
scroll to position [1961, 0]
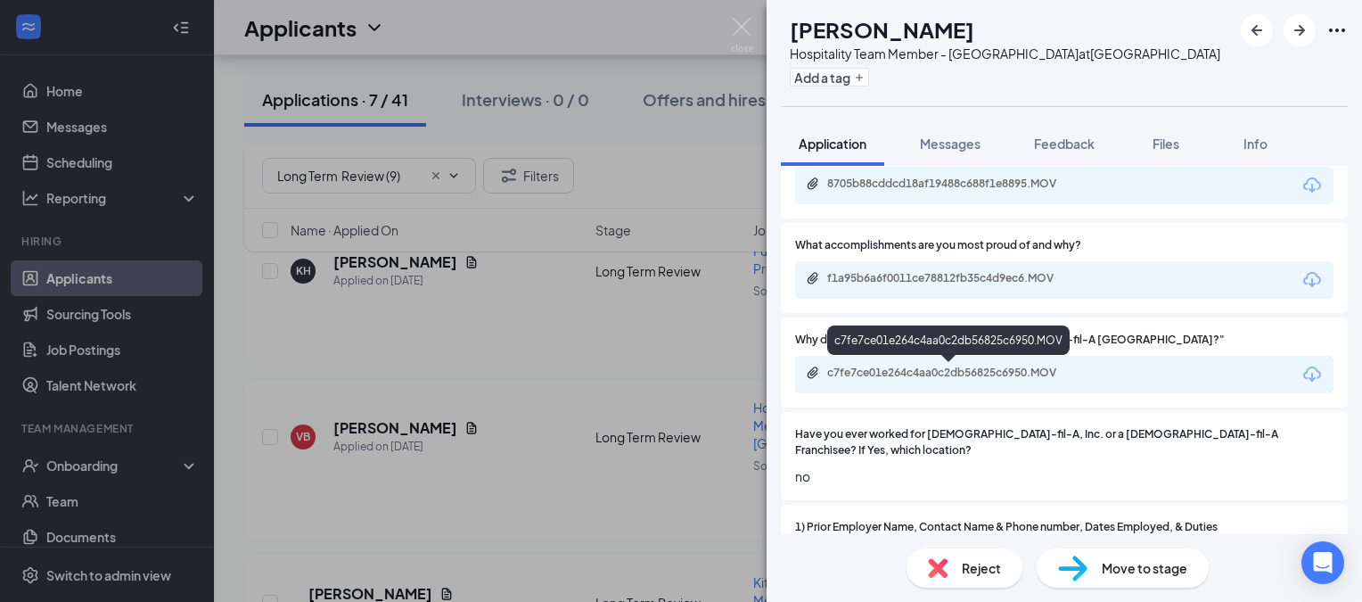
click at [884, 369] on div "c7fe7ce01e264c4aa0c2db56825c6950.MOV" at bounding box center [952, 373] width 250 height 14
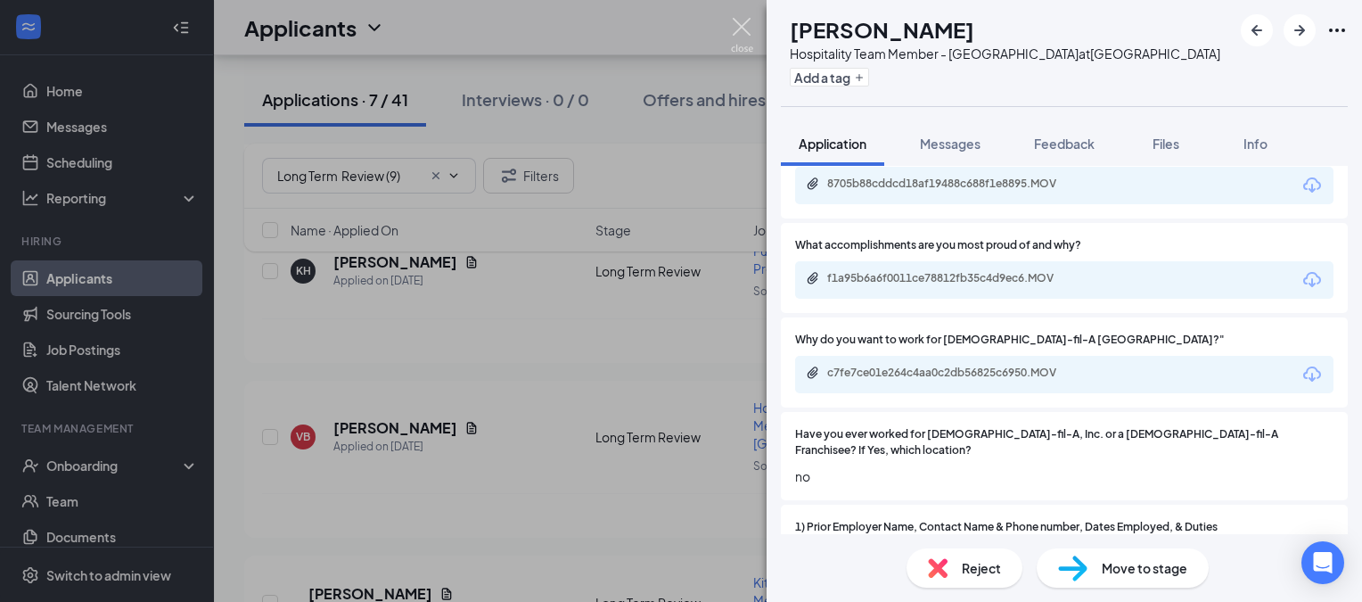
click at [734, 29] on img at bounding box center [742, 35] width 22 height 35
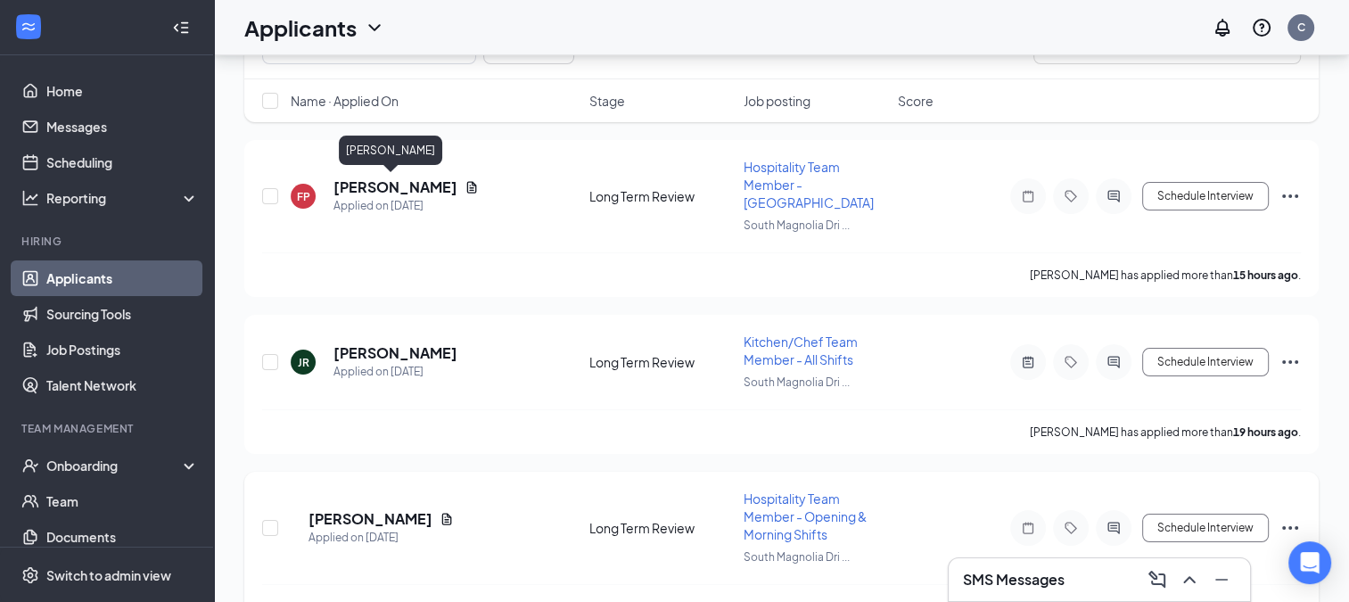
scroll to position [446, 0]
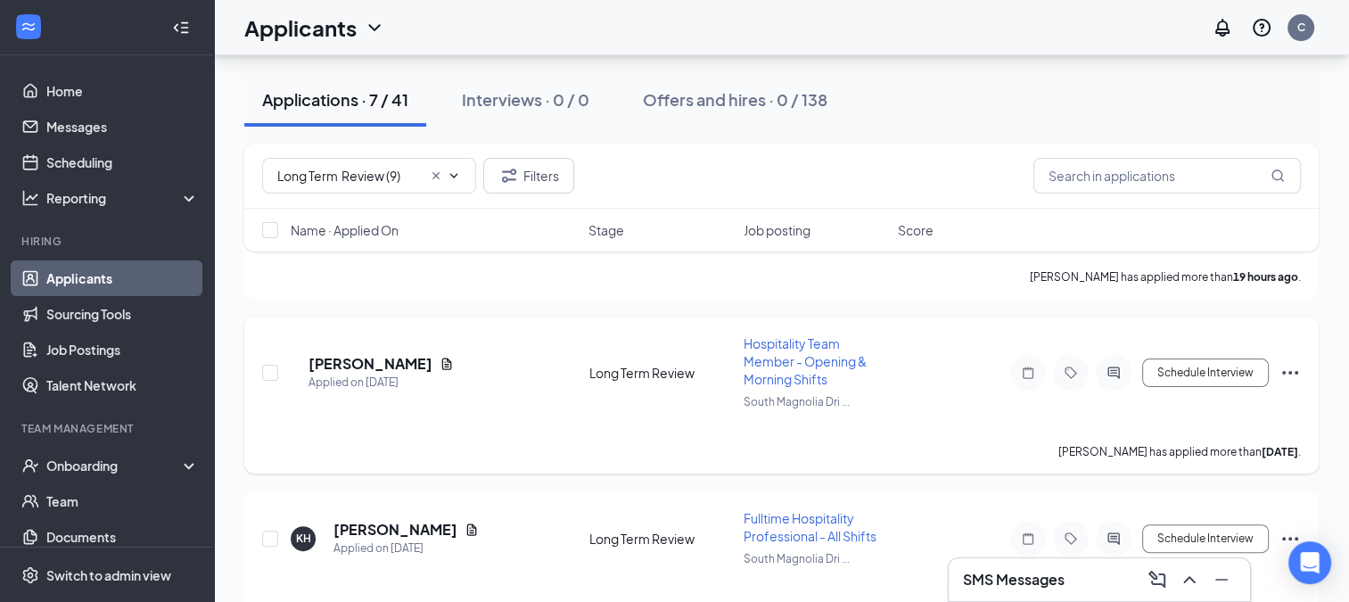
drag, startPoint x: 356, startPoint y: 338, endPoint x: 357, endPoint y: 328, distance: 9.8
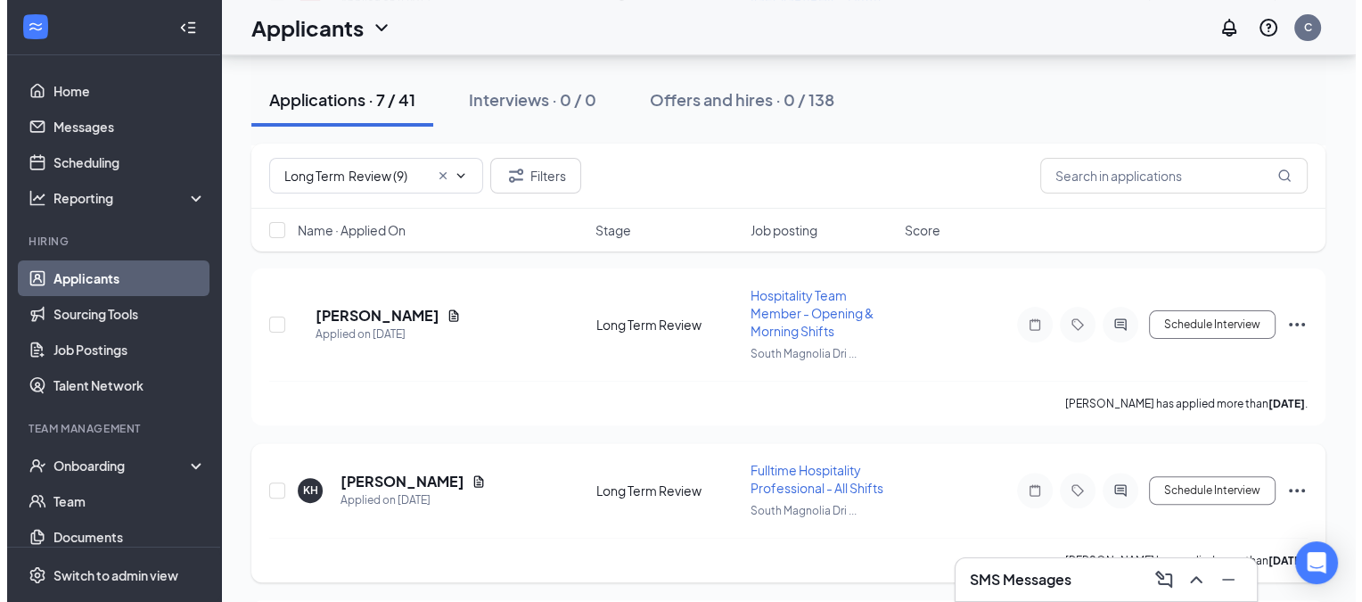
scroll to position [535, 0]
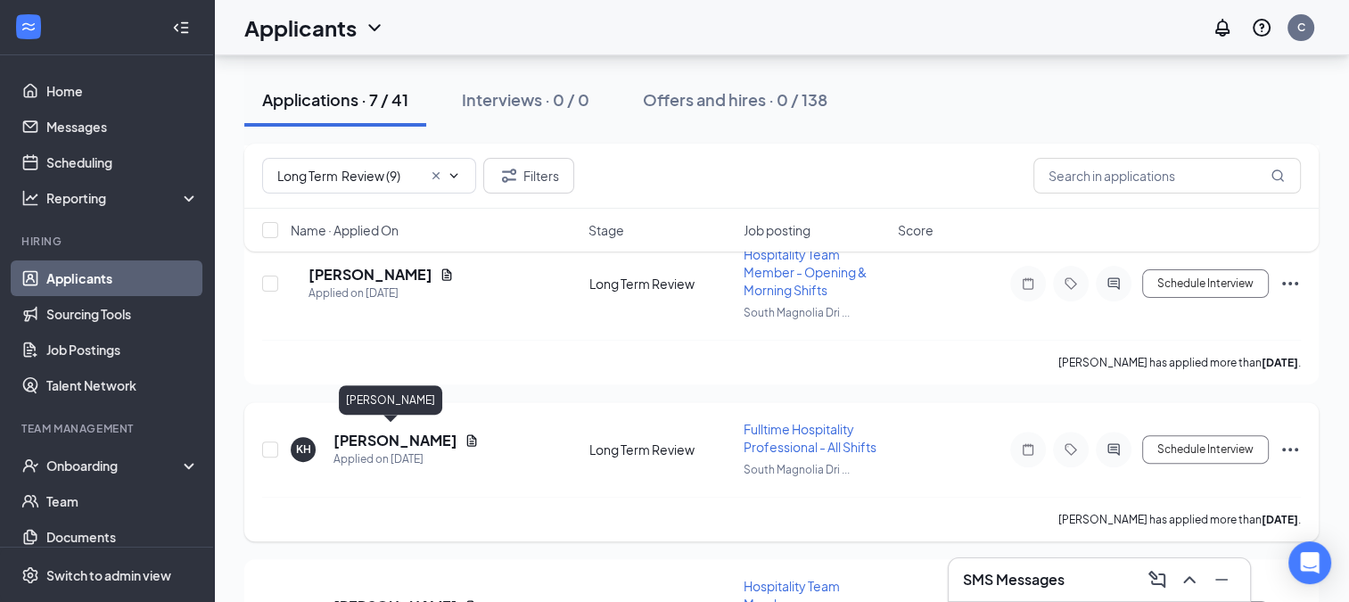
click at [376, 439] on h5 "[PERSON_NAME]" at bounding box center [395, 441] width 124 height 20
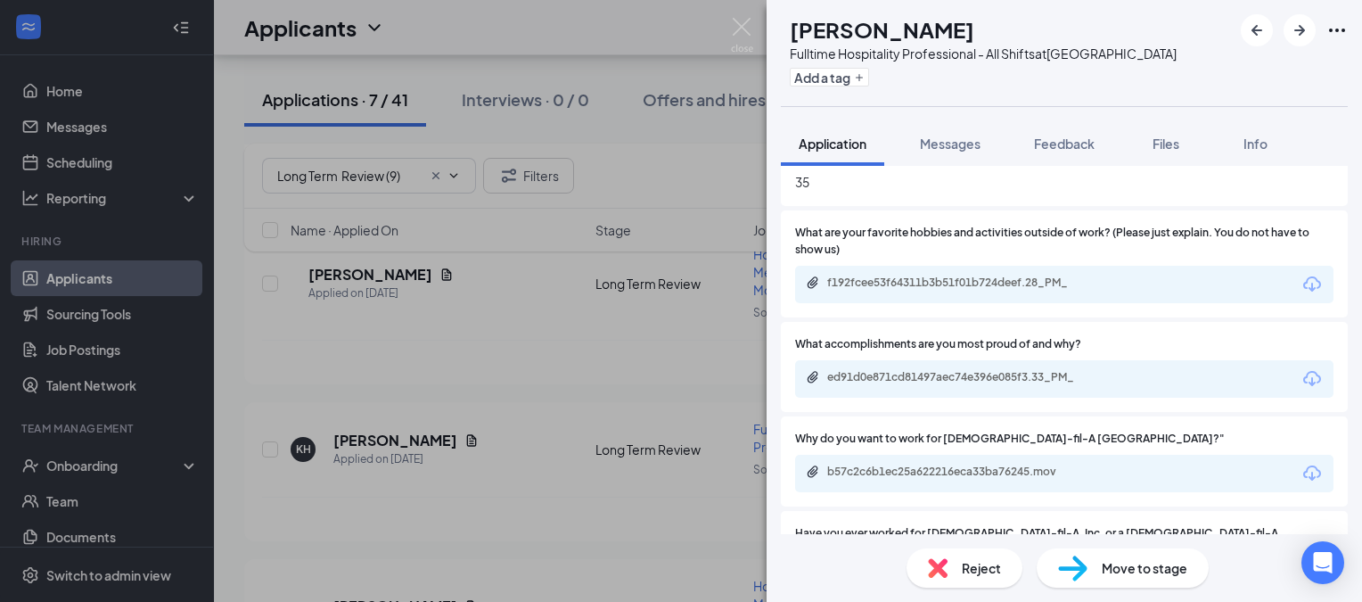
scroll to position [1872, 0]
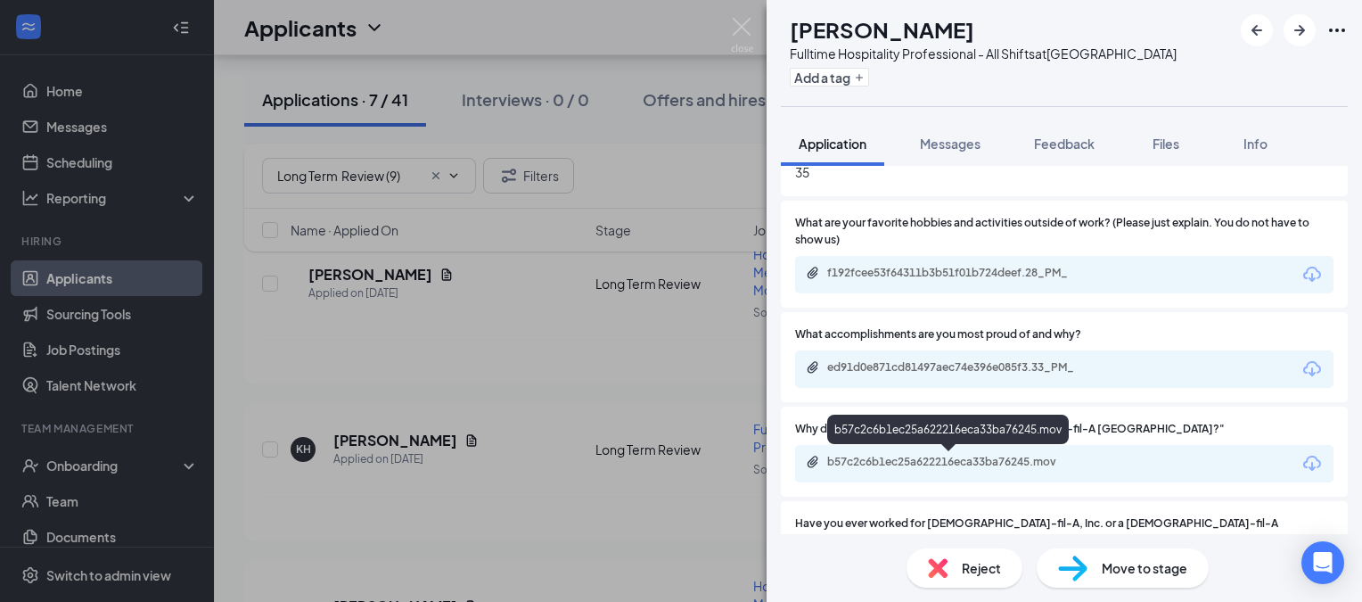
click at [896, 462] on div "b57c2c6b1ec25a622216eca33ba76245.mov" at bounding box center [952, 462] width 250 height 14
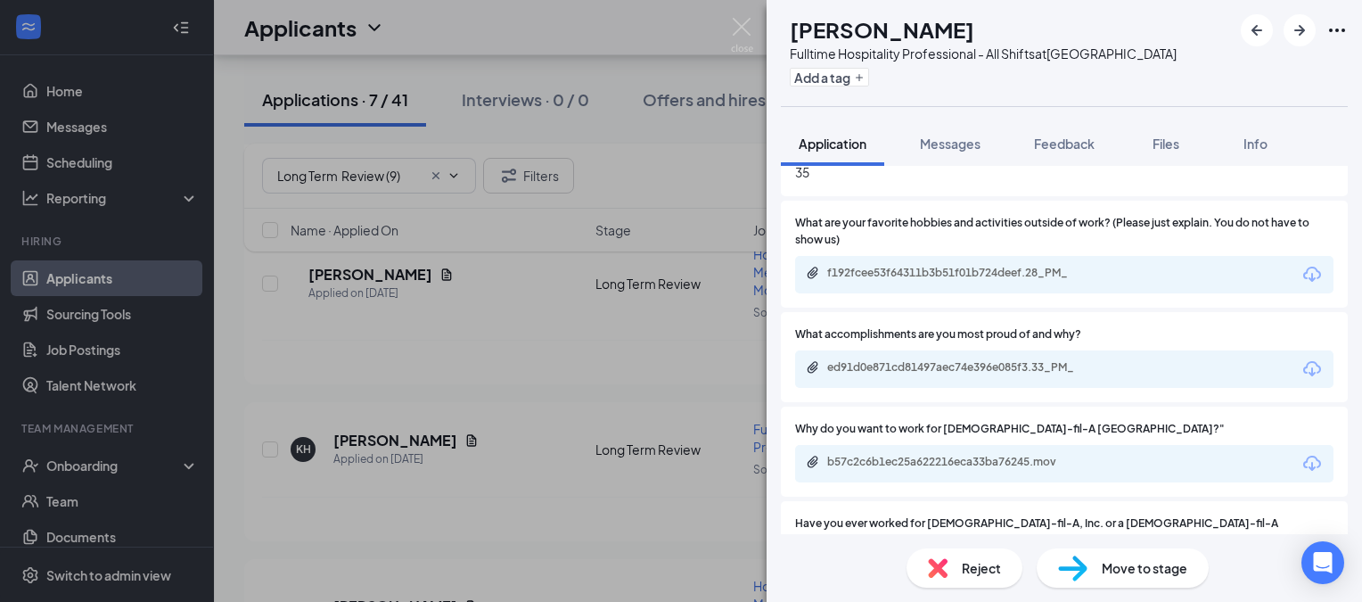
click at [977, 569] on span "Reject" at bounding box center [981, 568] width 39 height 20
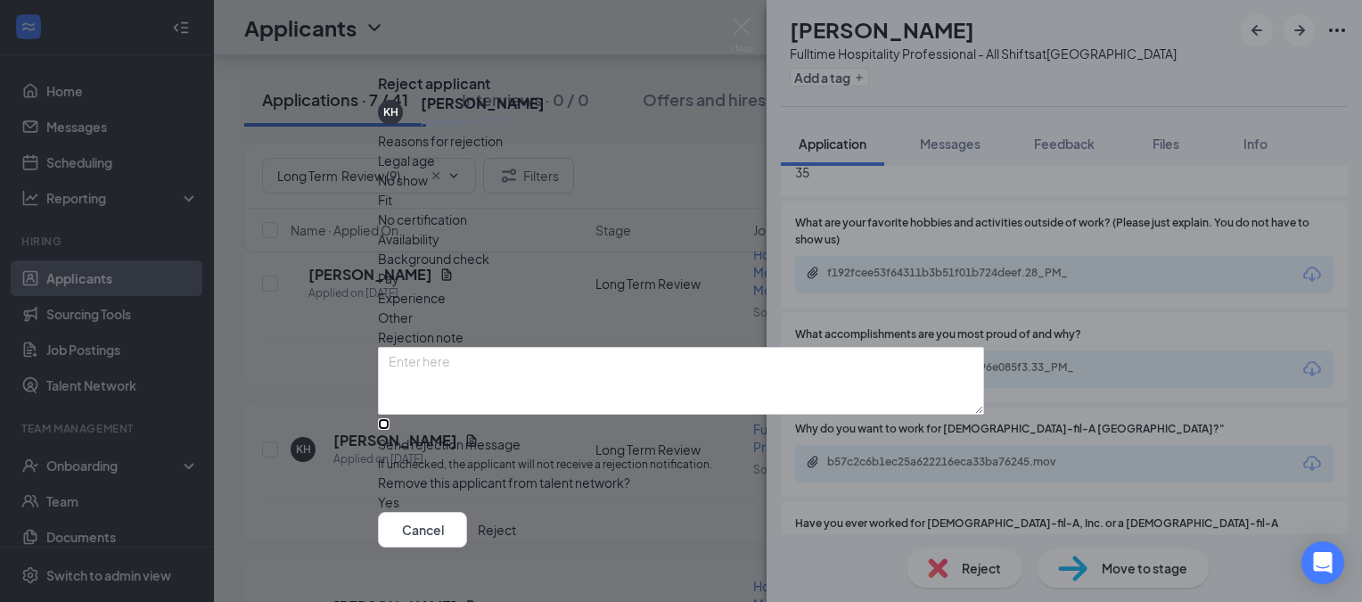
click at [390, 418] on input "Send rejection message If unchecked, the applicant will not receive a rejection…" at bounding box center [384, 424] width 12 height 12
checkbox input "true"
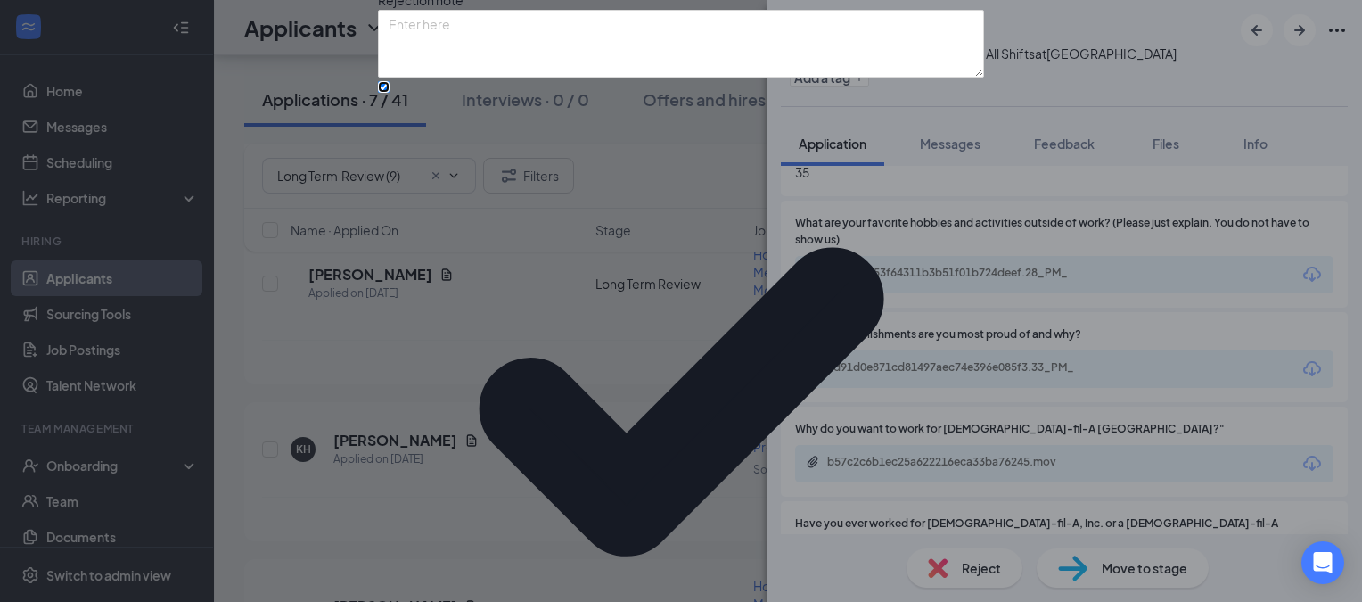
scroll to position [152, 0]
drag, startPoint x: 480, startPoint y: 353, endPoint x: 471, endPoint y: 357, distance: 9.6
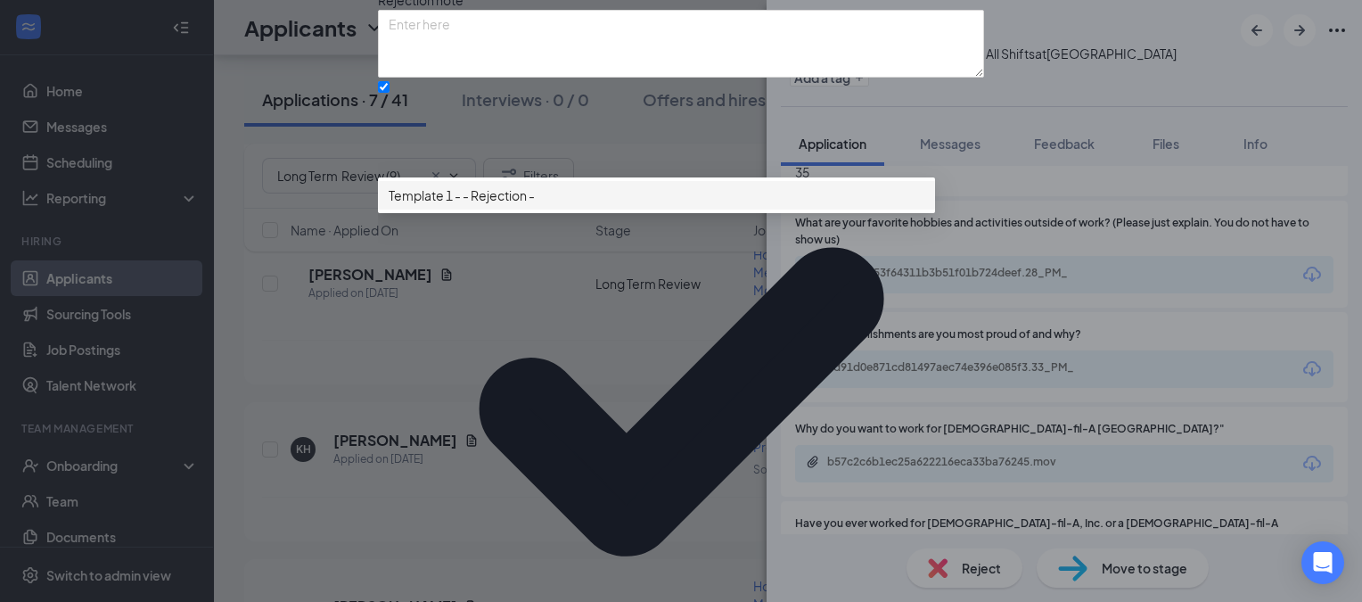
click at [458, 205] on span "Template 1 - - Rejection -" at bounding box center [462, 195] width 146 height 20
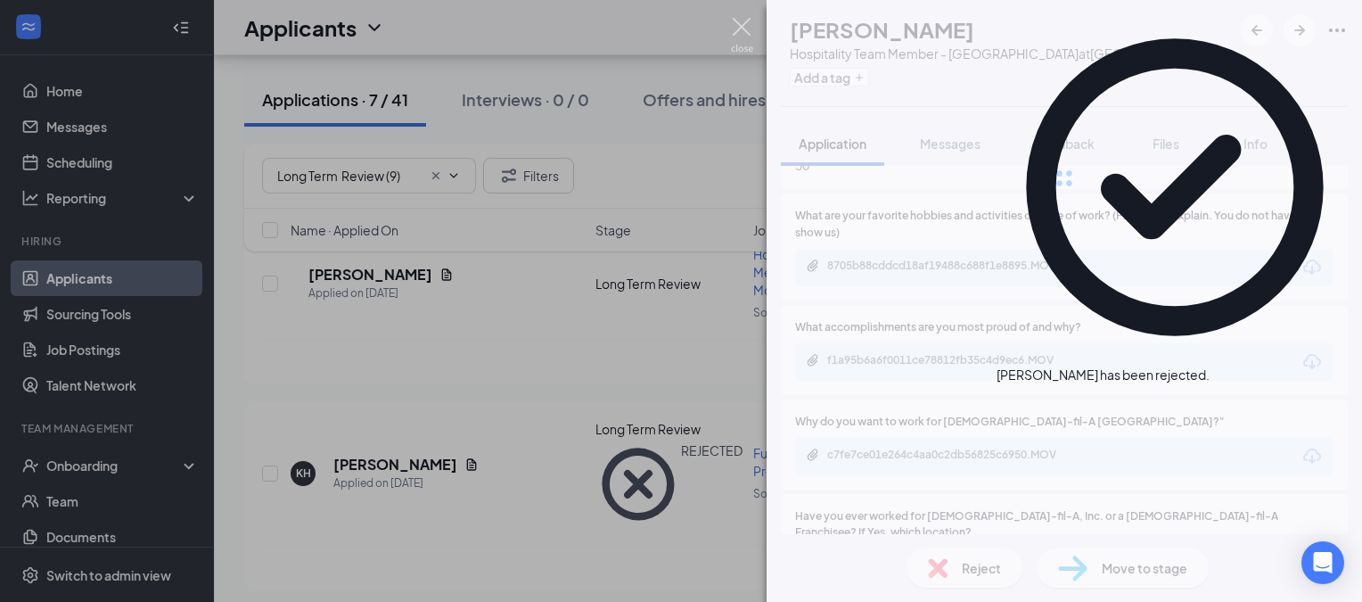
scroll to position [1879, 0]
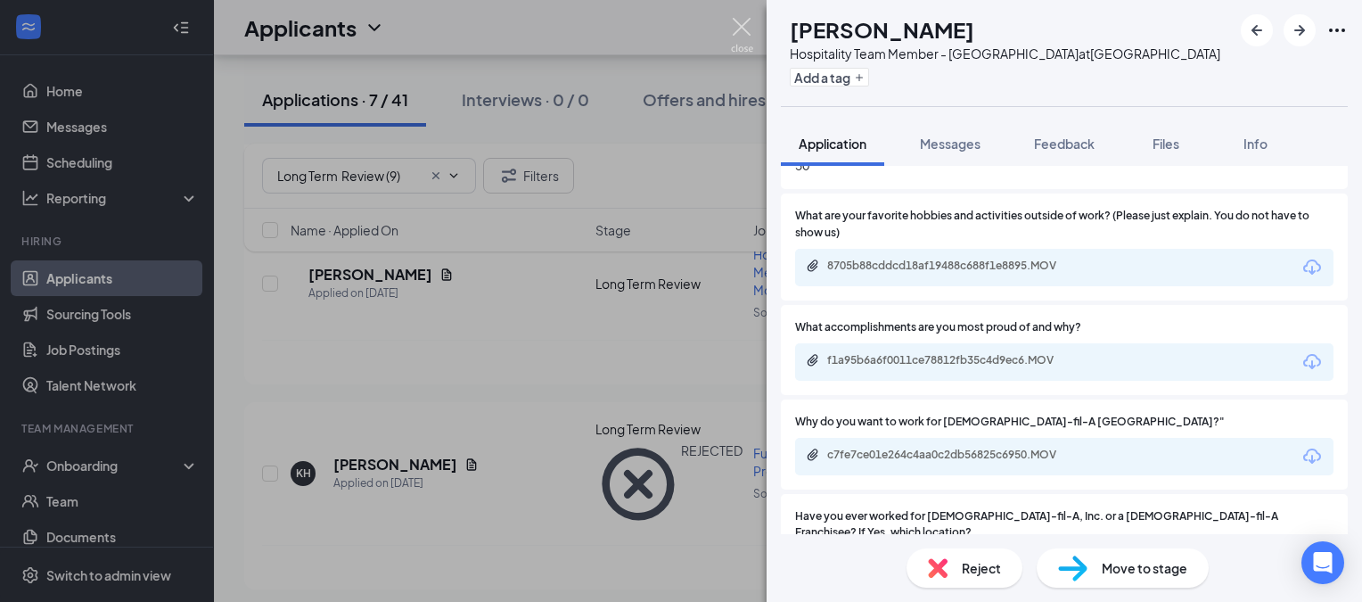
click at [742, 24] on img at bounding box center [742, 35] width 22 height 35
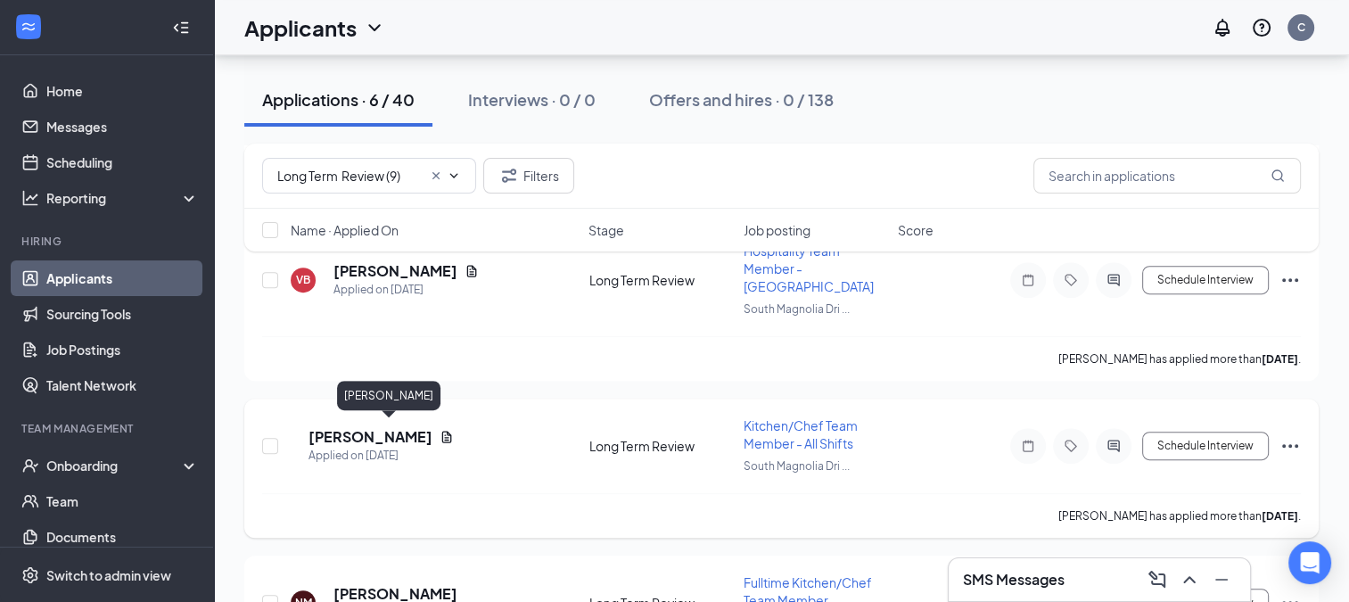
scroll to position [535, 0]
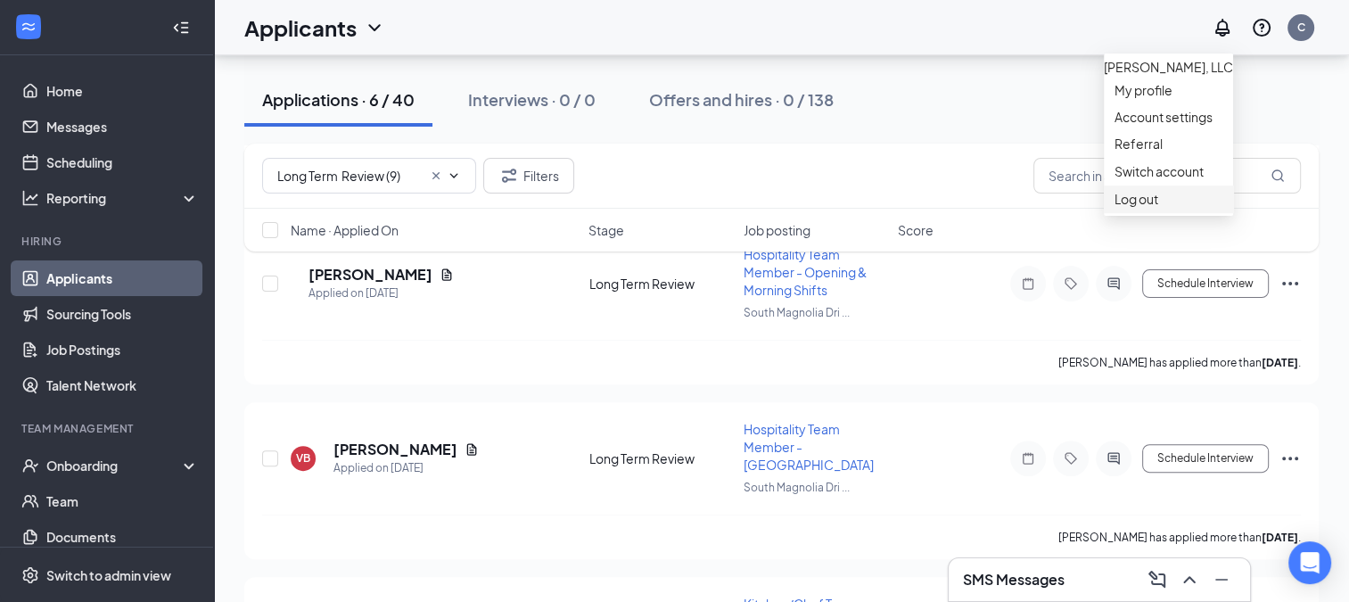
click at [1121, 208] on div "Log out" at bounding box center [1168, 199] width 108 height 18
